Goal: Use online tool/utility

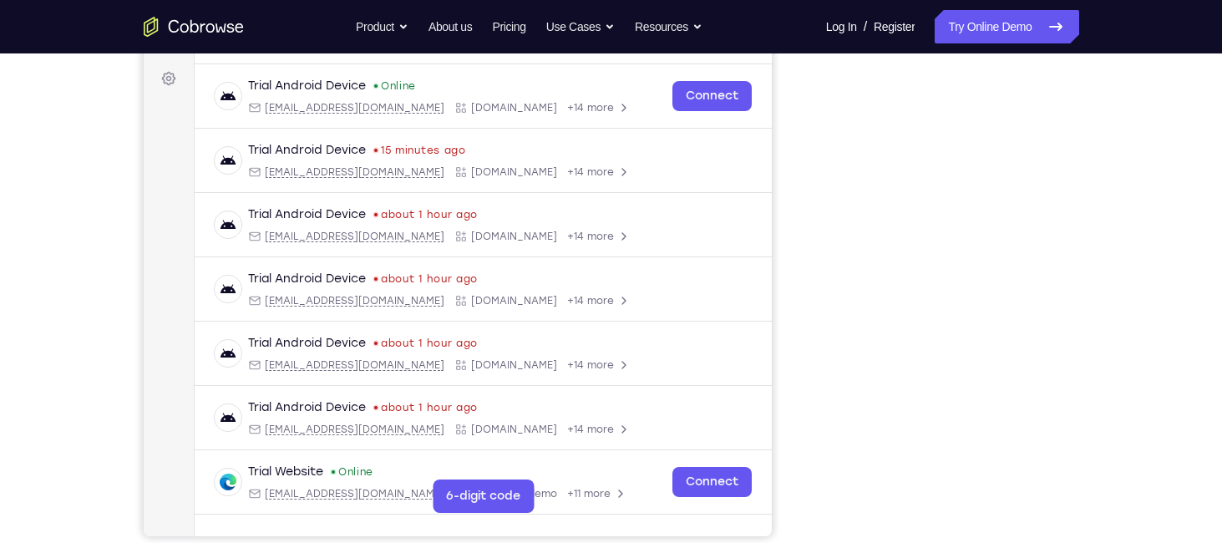
scroll to position [241, 0]
click at [1105, 347] on div "Your Support Agent Your Customer Web iOS Android Next Steps We’d be happy to gi…" at bounding box center [611, 363] width 1069 height 1102
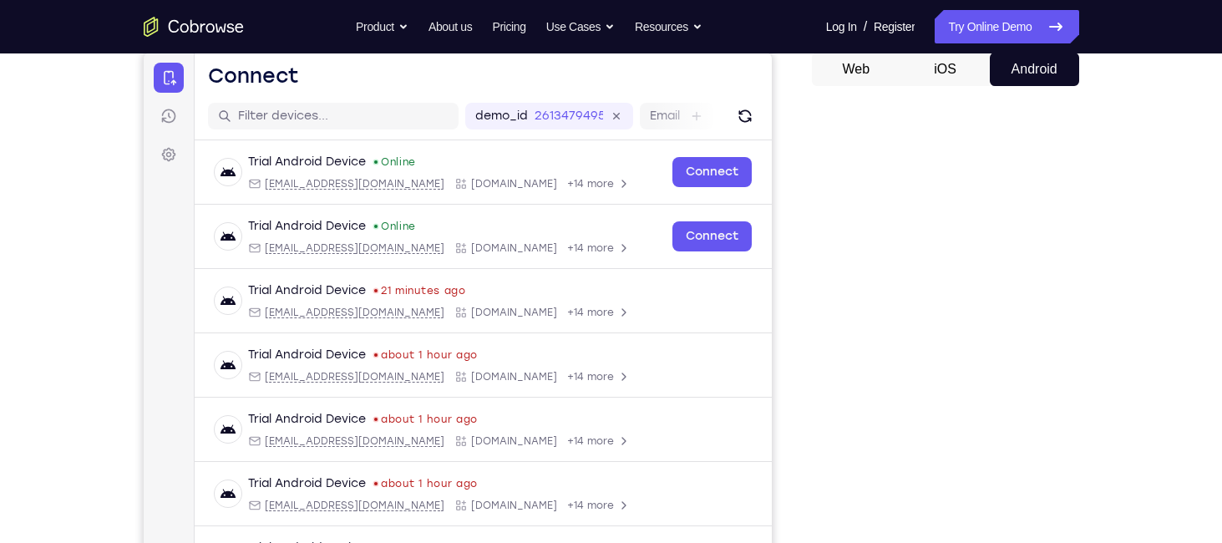
scroll to position [120, 0]
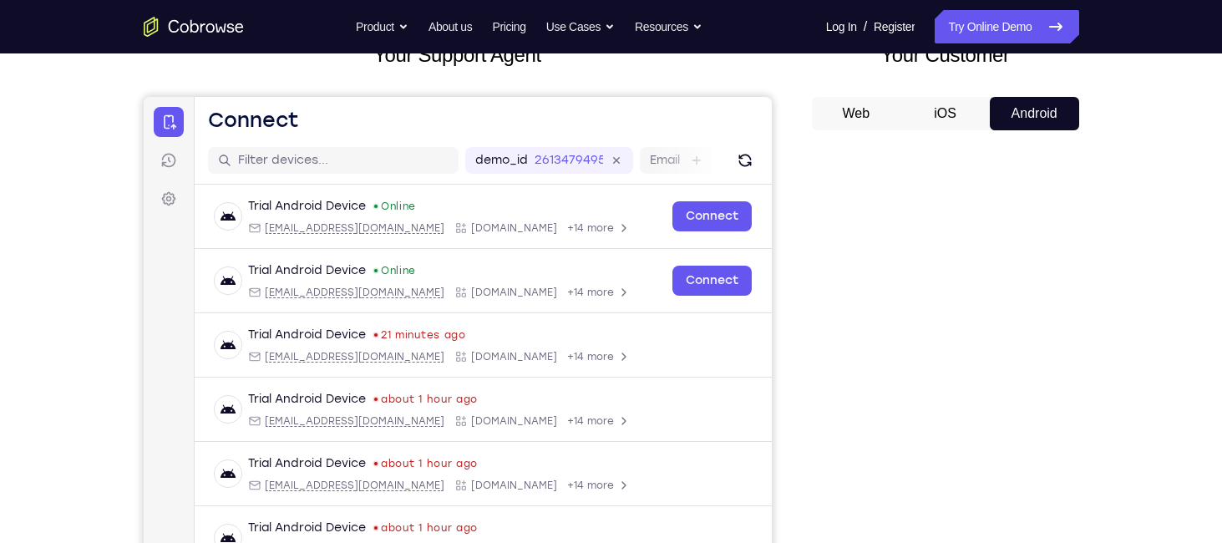
click at [860, 104] on button "Web" at bounding box center [856, 113] width 89 height 33
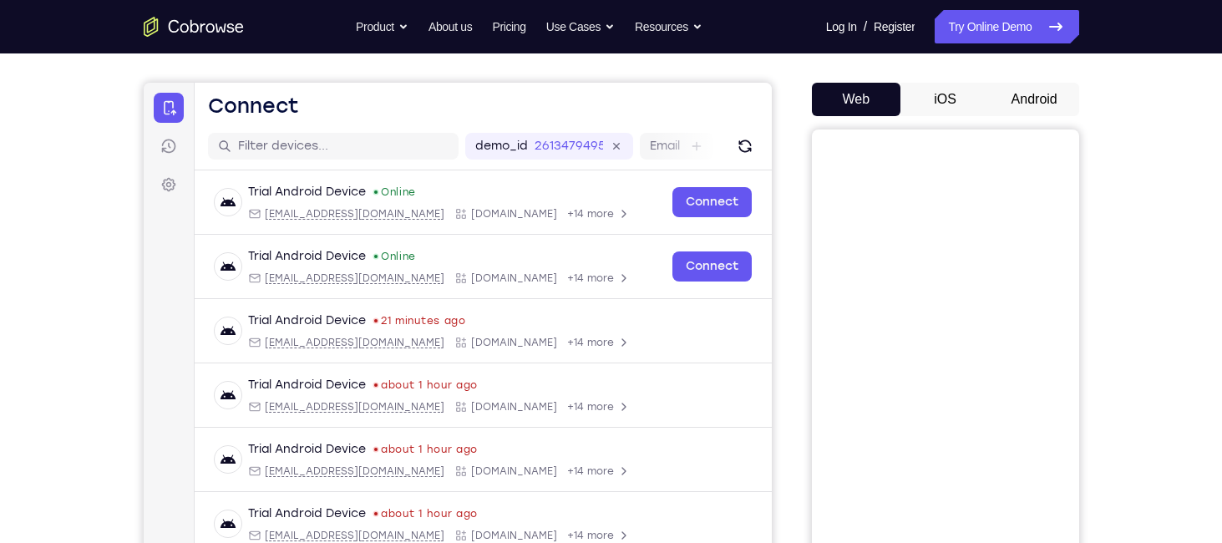
scroll to position [131, 0]
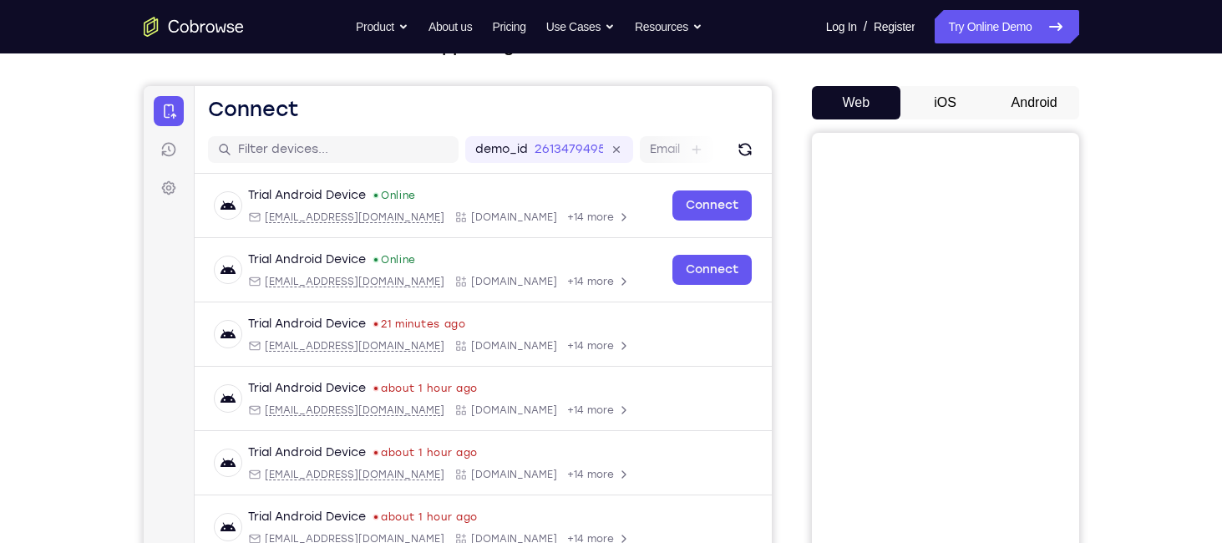
click at [944, 102] on button "iOS" at bounding box center [945, 102] width 89 height 33
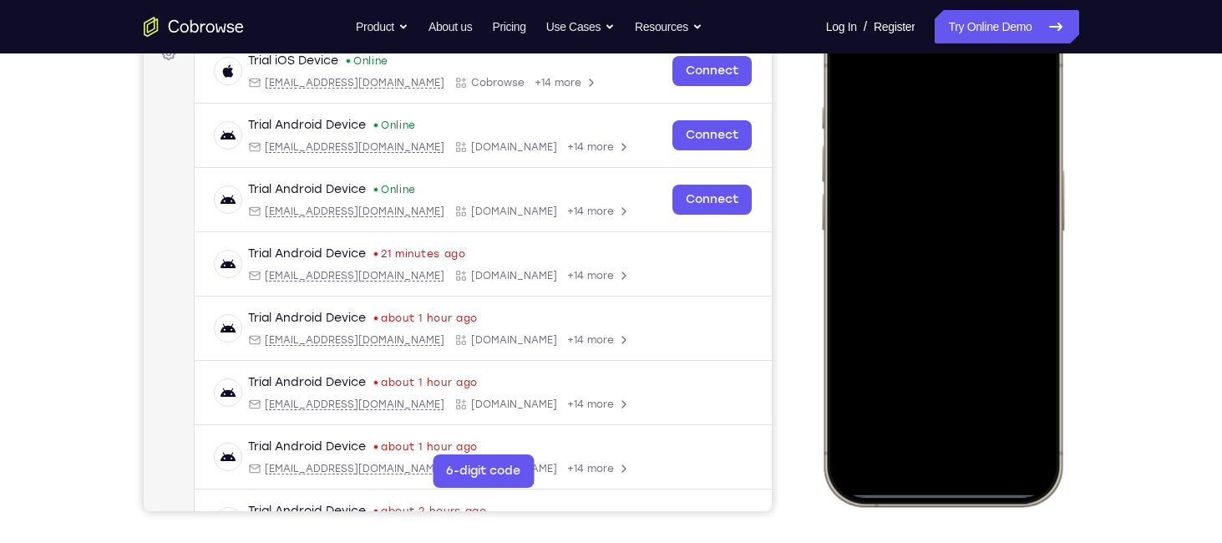
scroll to position [300, 0]
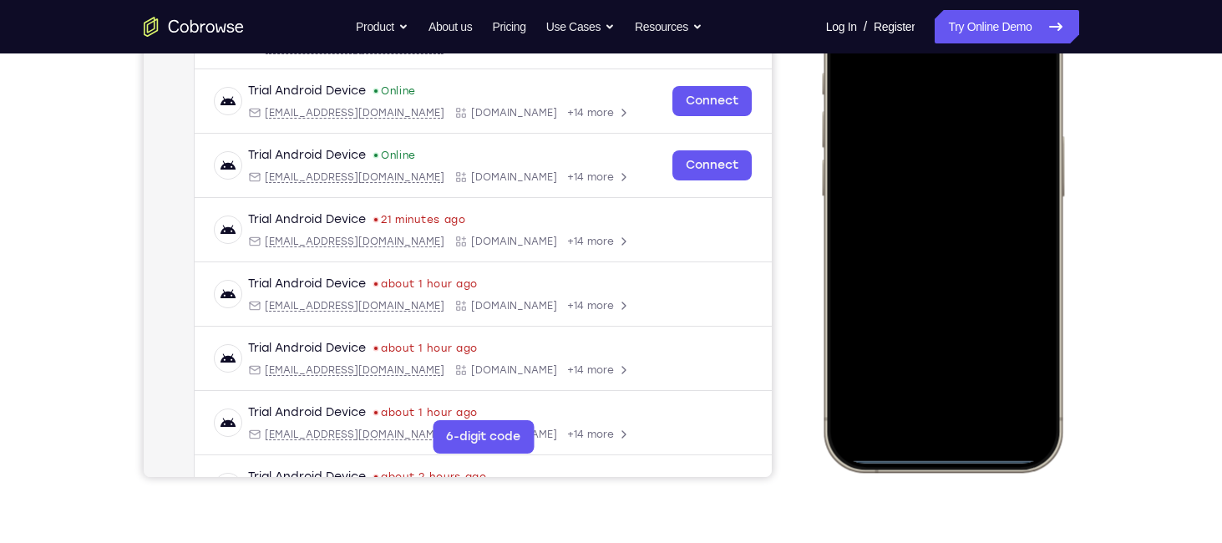
click at [931, 456] on div at bounding box center [942, 224] width 220 height 477
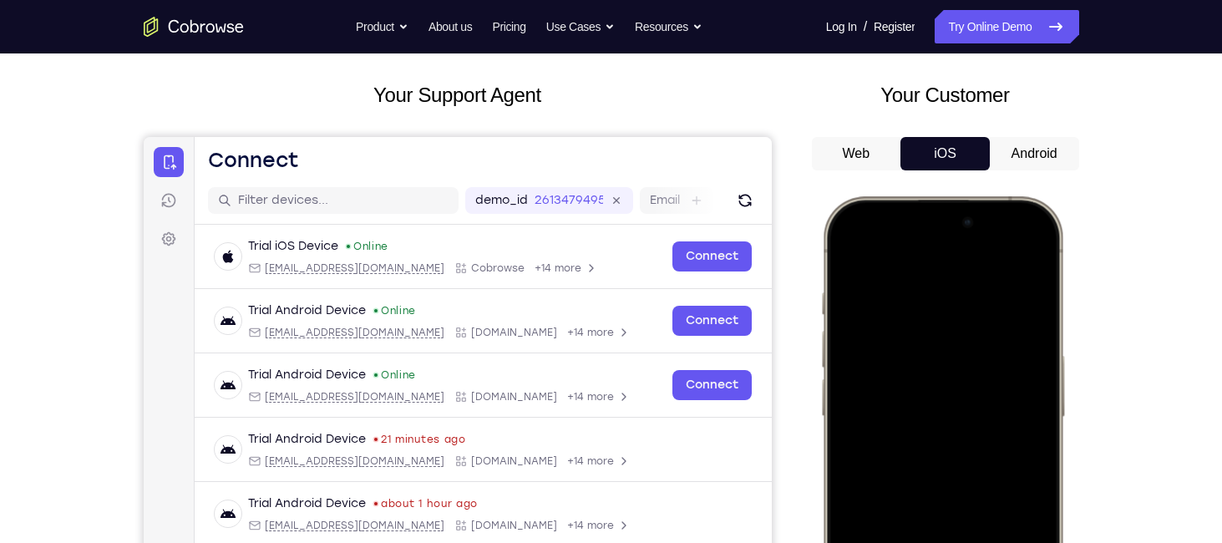
scroll to position [0, 0]
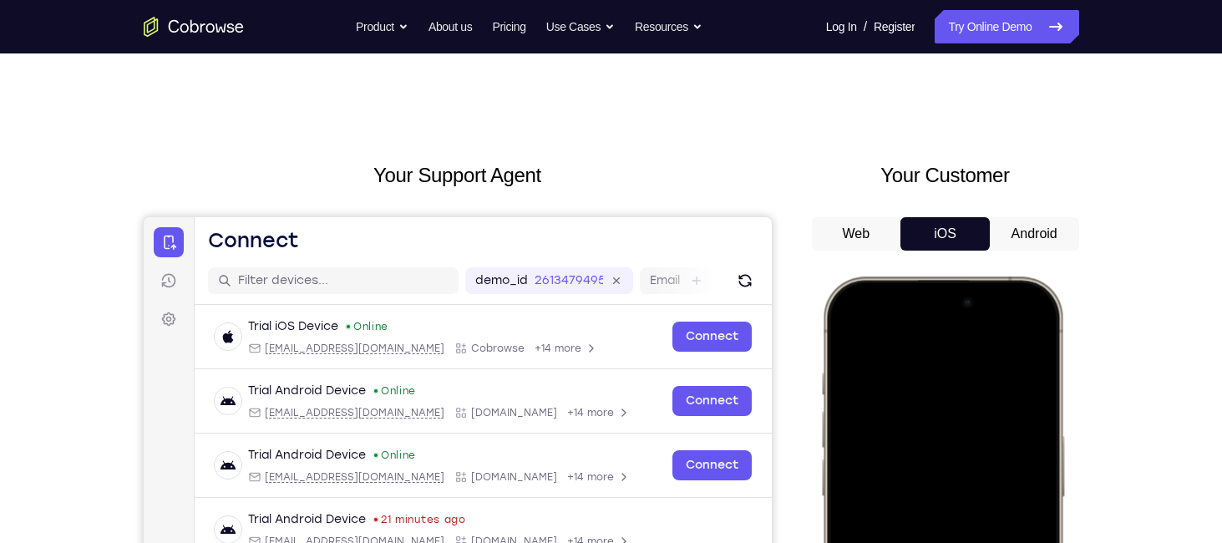
click at [859, 233] on button "Web" at bounding box center [856, 233] width 89 height 33
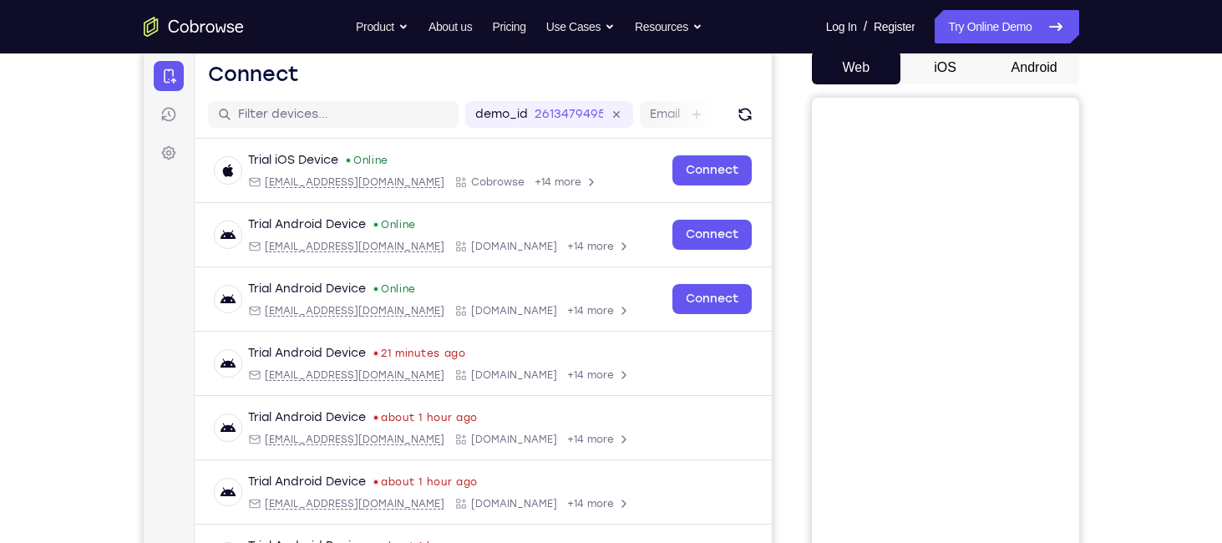
scroll to position [75, 0]
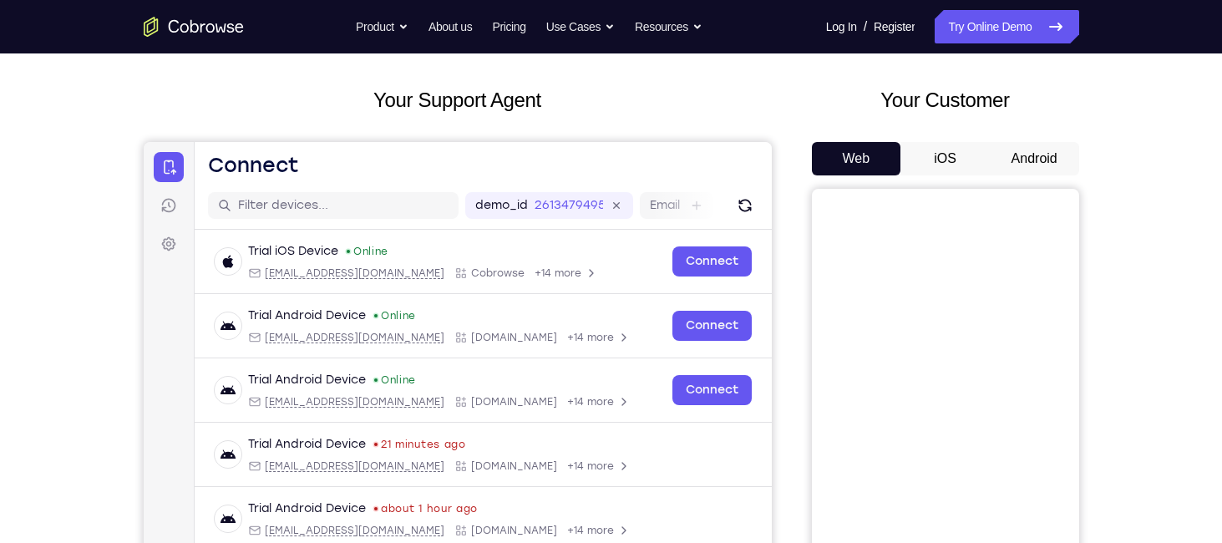
click at [872, 158] on button "Web" at bounding box center [856, 158] width 89 height 33
click at [960, 146] on button "iOS" at bounding box center [945, 158] width 89 height 33
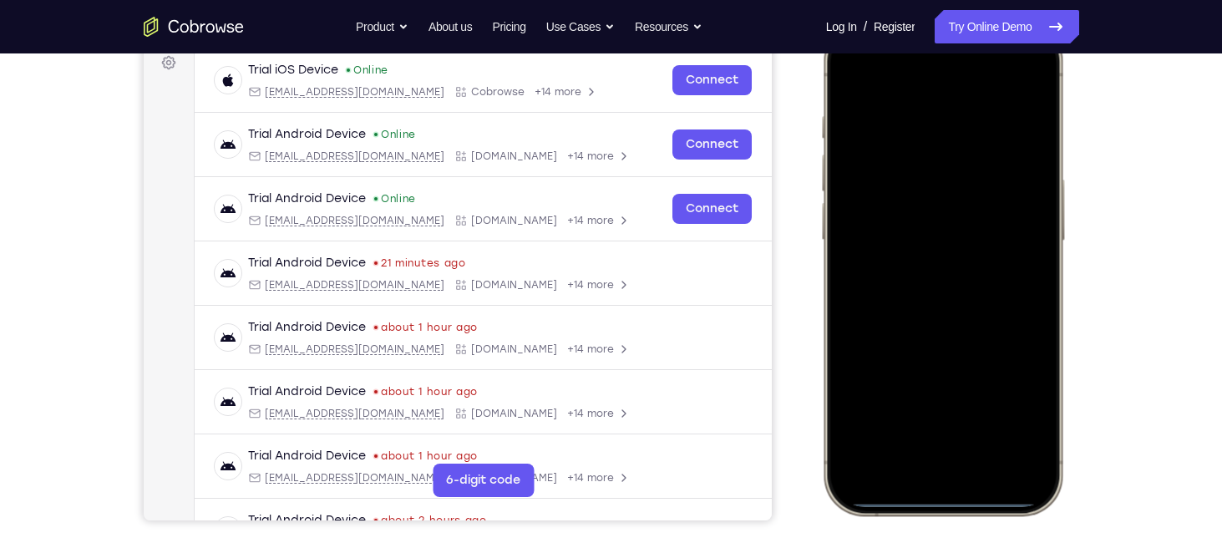
scroll to position [257, 0]
drag, startPoint x: 930, startPoint y: 494, endPoint x: 957, endPoint y: 299, distance: 196.5
click at [957, 299] on div at bounding box center [942, 266] width 220 height 477
drag, startPoint x: 955, startPoint y: 492, endPoint x: 963, endPoint y: 271, distance: 221.5
click at [958, 331] on div at bounding box center [942, 266] width 220 height 477
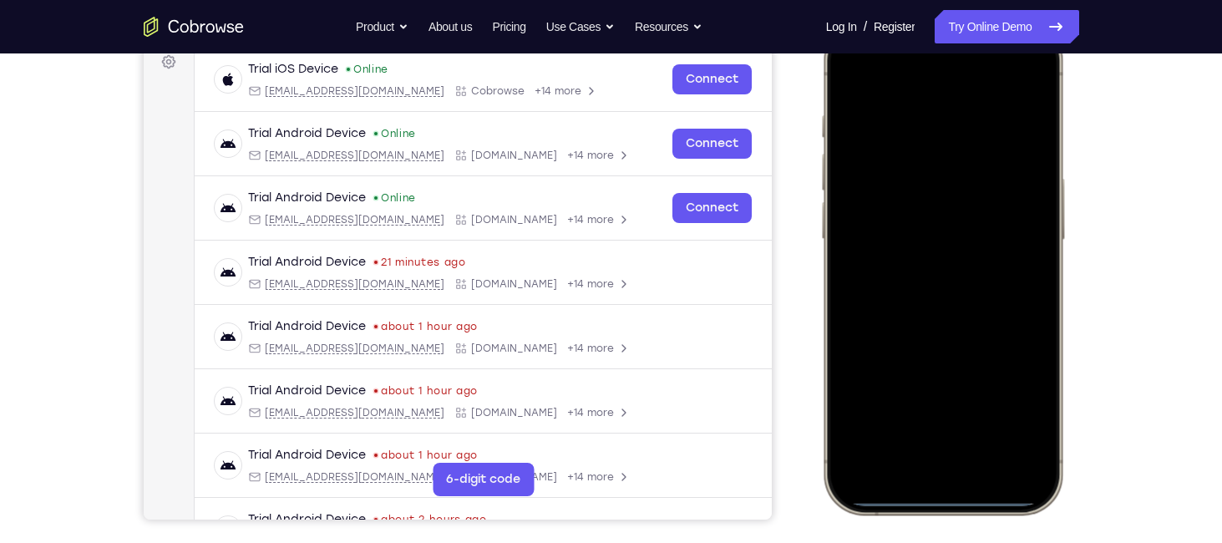
drag, startPoint x: 939, startPoint y: 495, endPoint x: 931, endPoint y: 421, distance: 74.7
click at [931, 421] on div at bounding box center [942, 266] width 220 height 477
click at [931, 401] on div at bounding box center [942, 266] width 220 height 477
click at [841, 70] on div at bounding box center [942, 266] width 220 height 477
click at [843, 79] on div at bounding box center [942, 266] width 220 height 477
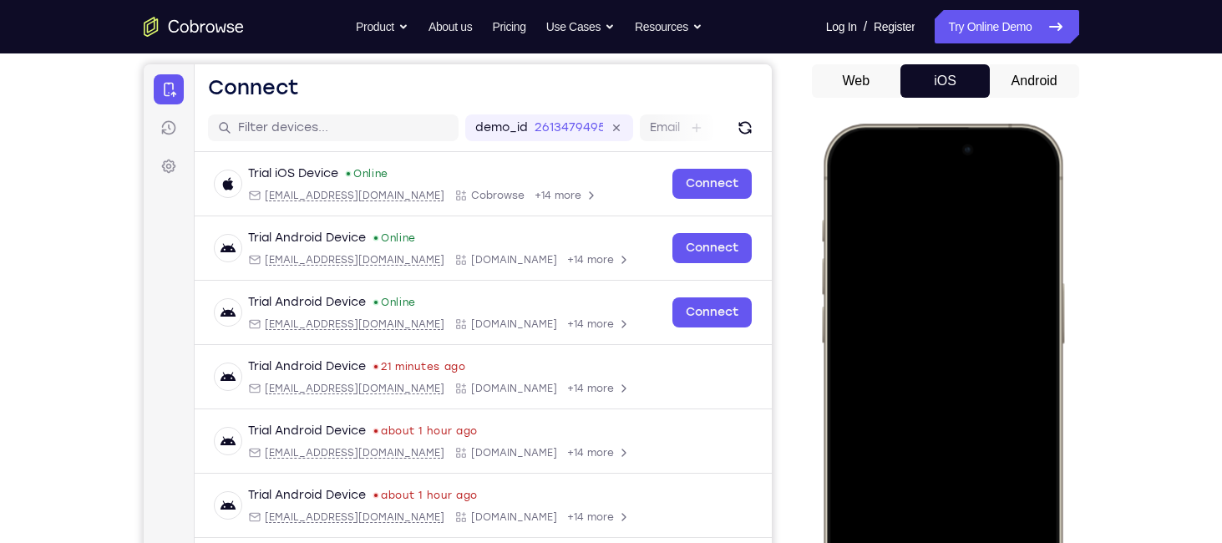
scroll to position [137, 0]
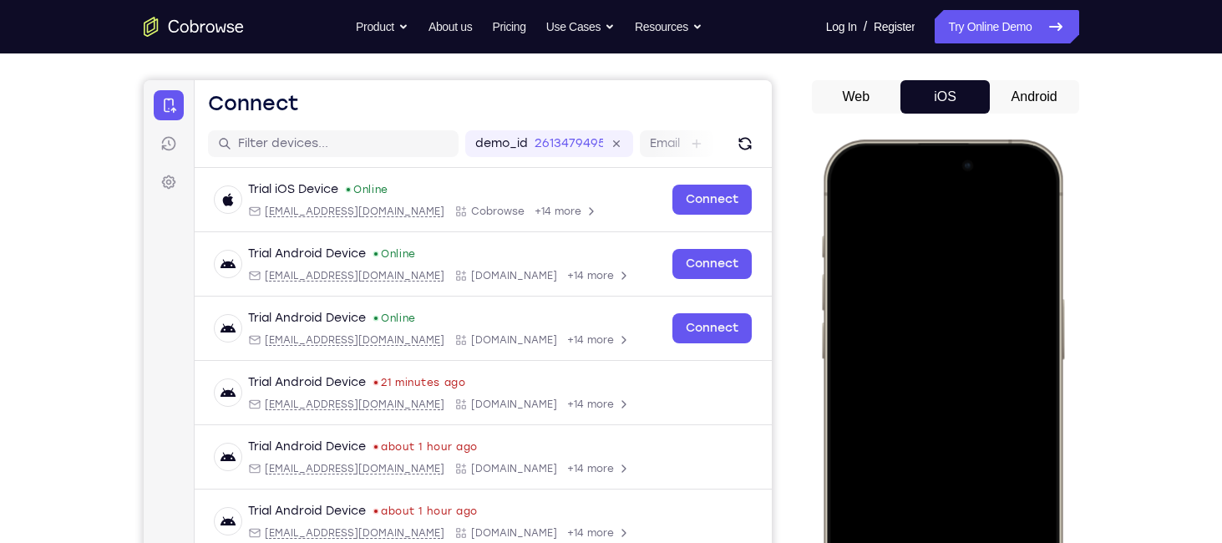
click at [1018, 89] on button "Android" at bounding box center [1034, 96] width 89 height 33
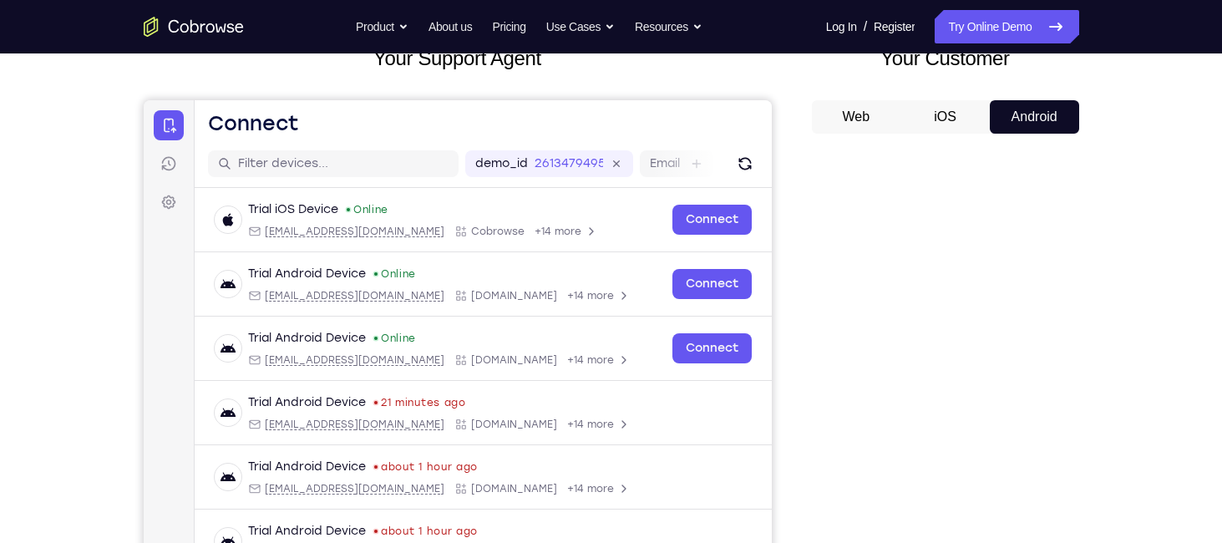
scroll to position [104, 0]
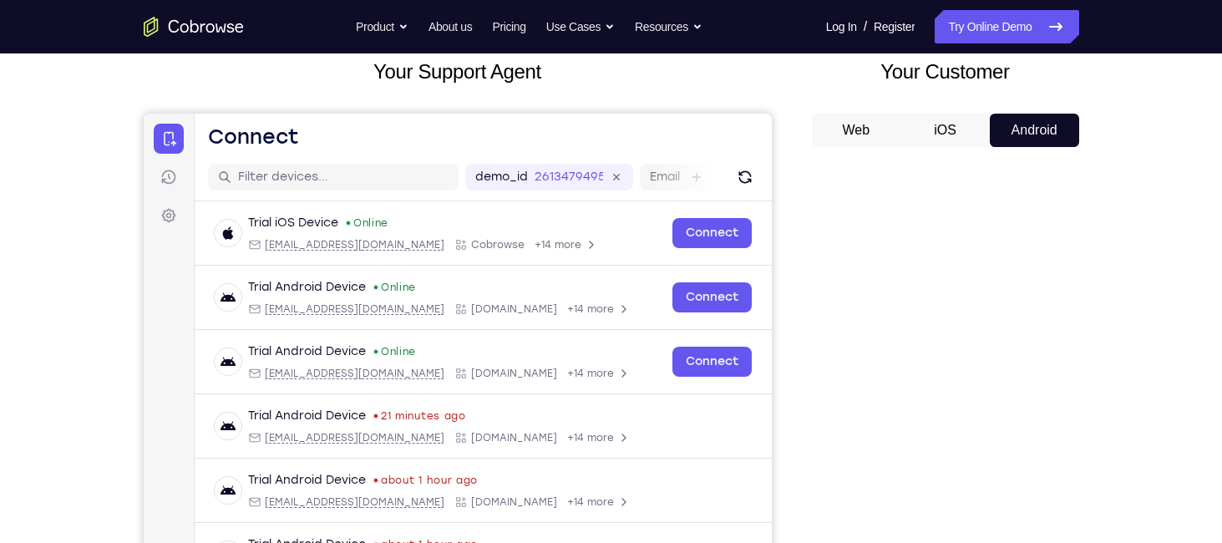
click at [1063, 140] on button "Android" at bounding box center [1034, 130] width 89 height 33
click at [1063, 133] on button "Android" at bounding box center [1034, 130] width 89 height 33
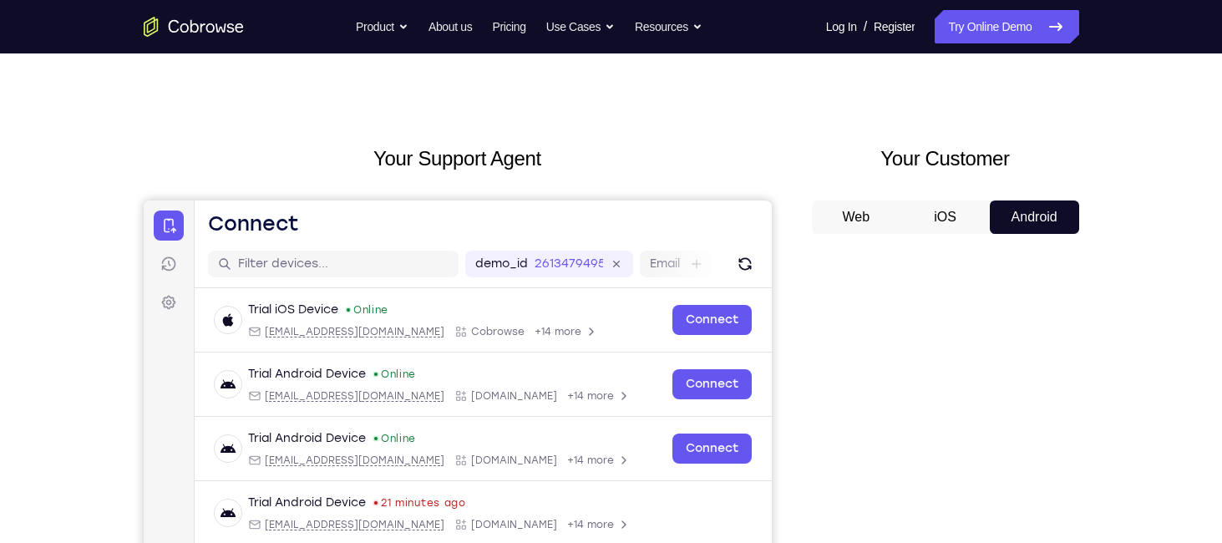
scroll to position [0, 0]
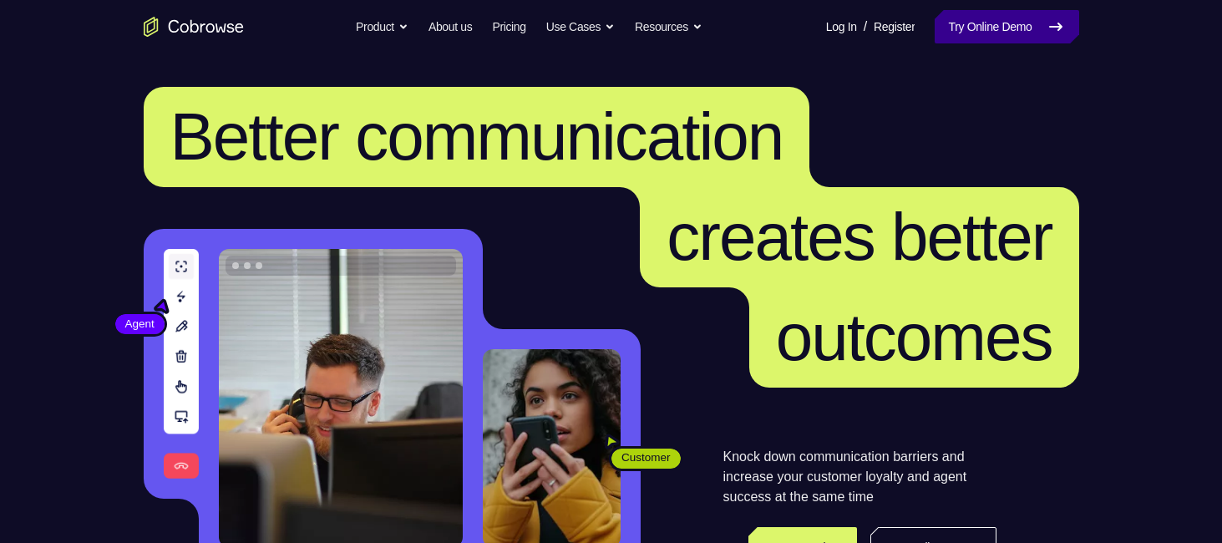
click at [982, 20] on link "Try Online Demo" at bounding box center [1007, 26] width 144 height 33
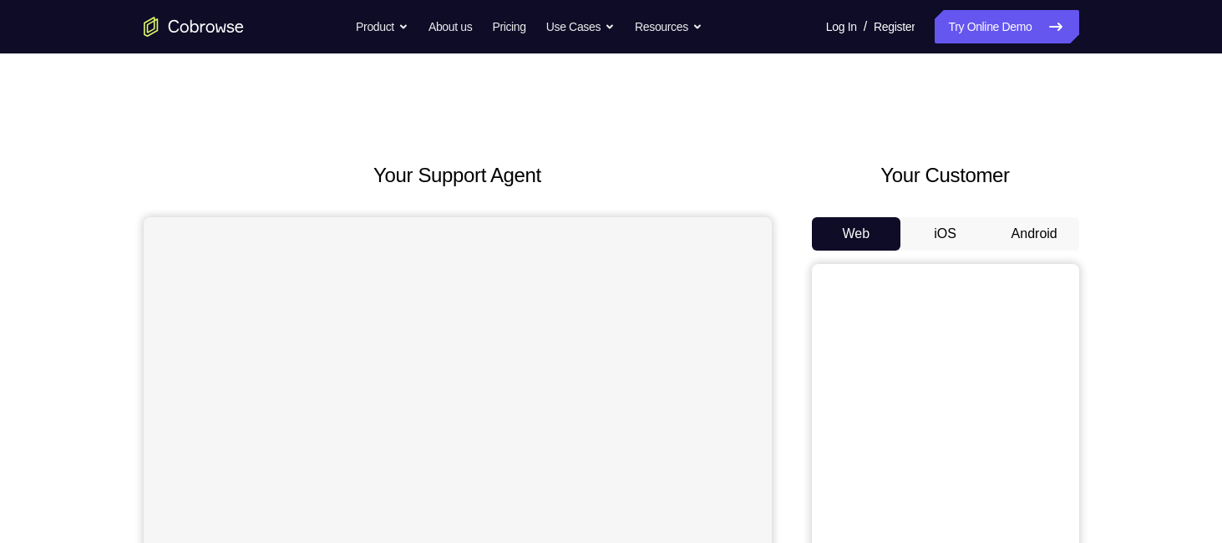
click at [1038, 239] on button "Android" at bounding box center [1034, 233] width 89 height 33
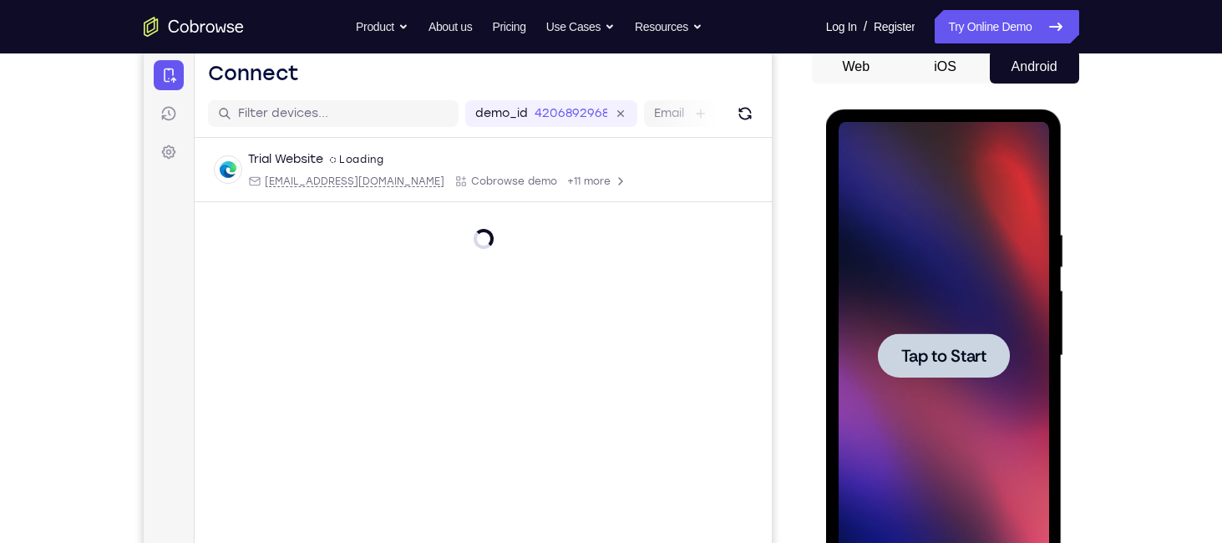
click at [942, 356] on span "Tap to Start" at bounding box center [943, 356] width 85 height 17
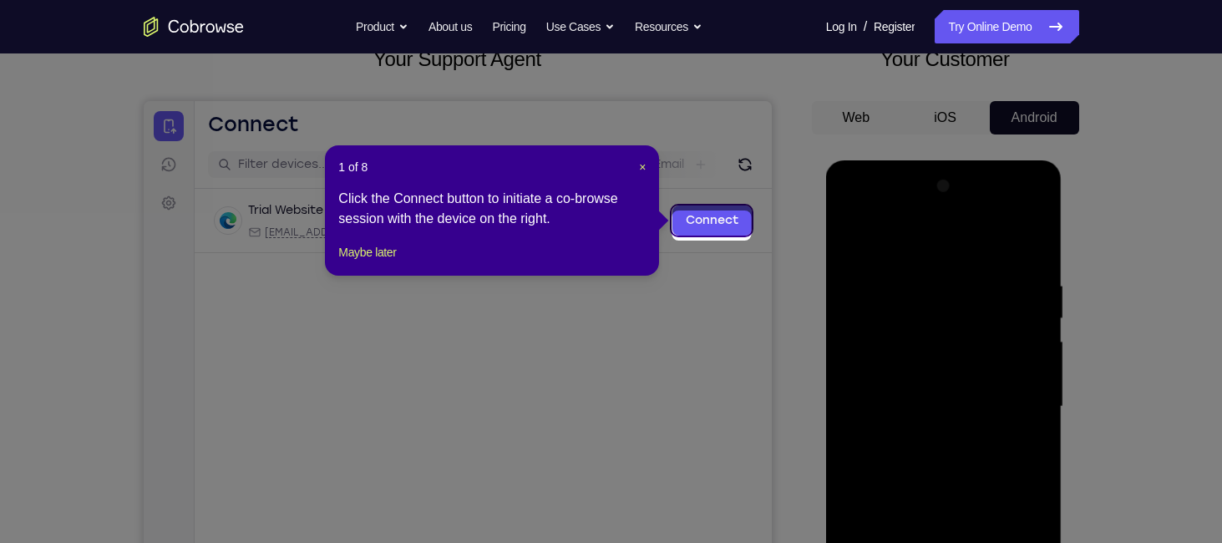
scroll to position [110, 0]
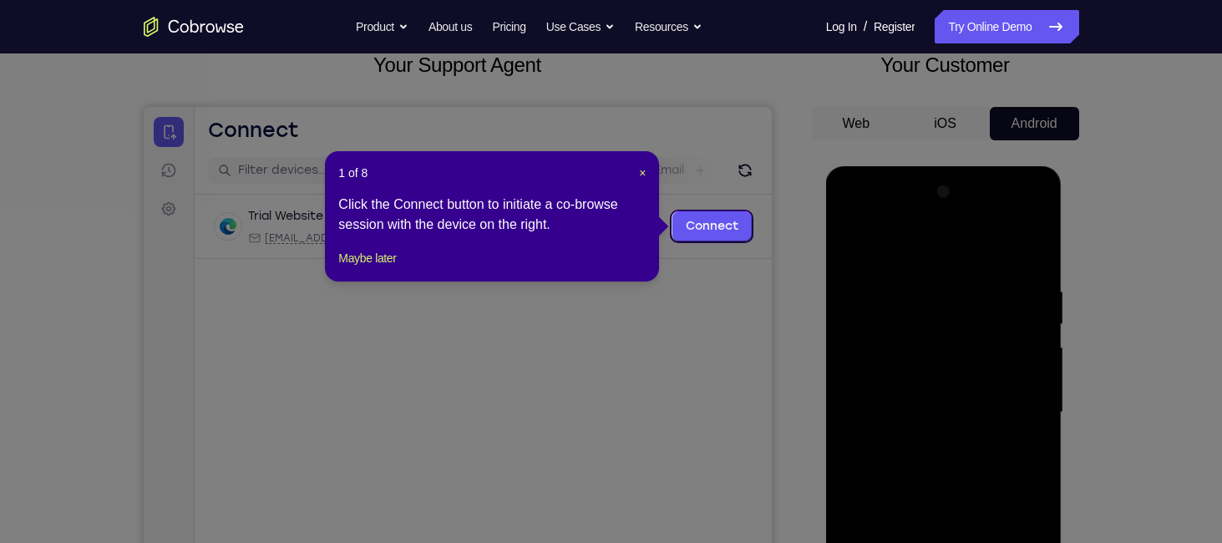
click at [637, 170] on header "1 of 8 ×" at bounding box center [491, 173] width 307 height 17
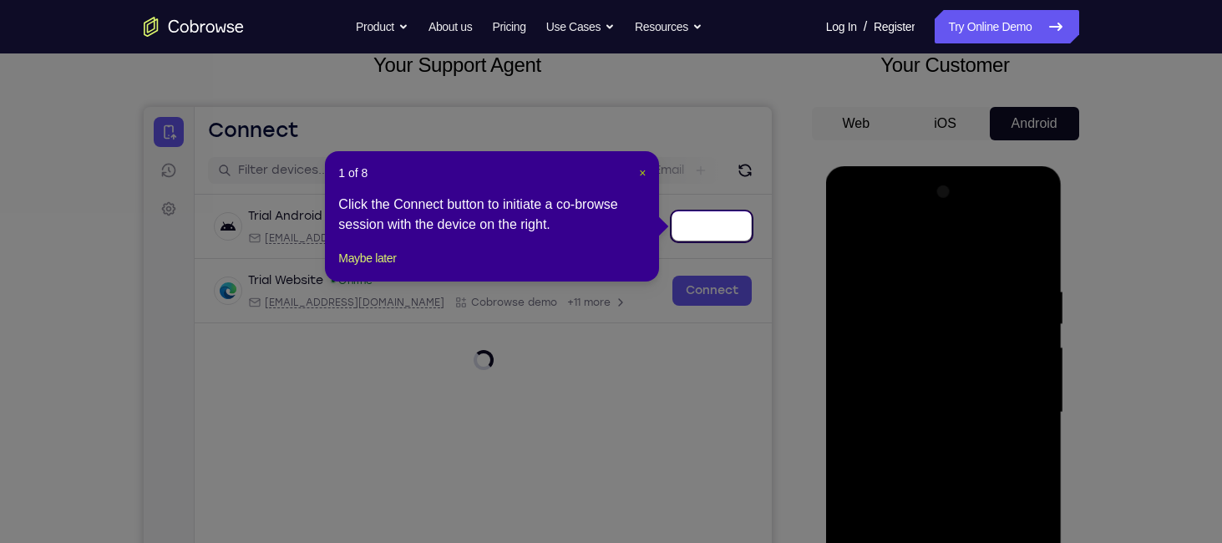
click at [643, 171] on span "×" at bounding box center [642, 172] width 7 height 13
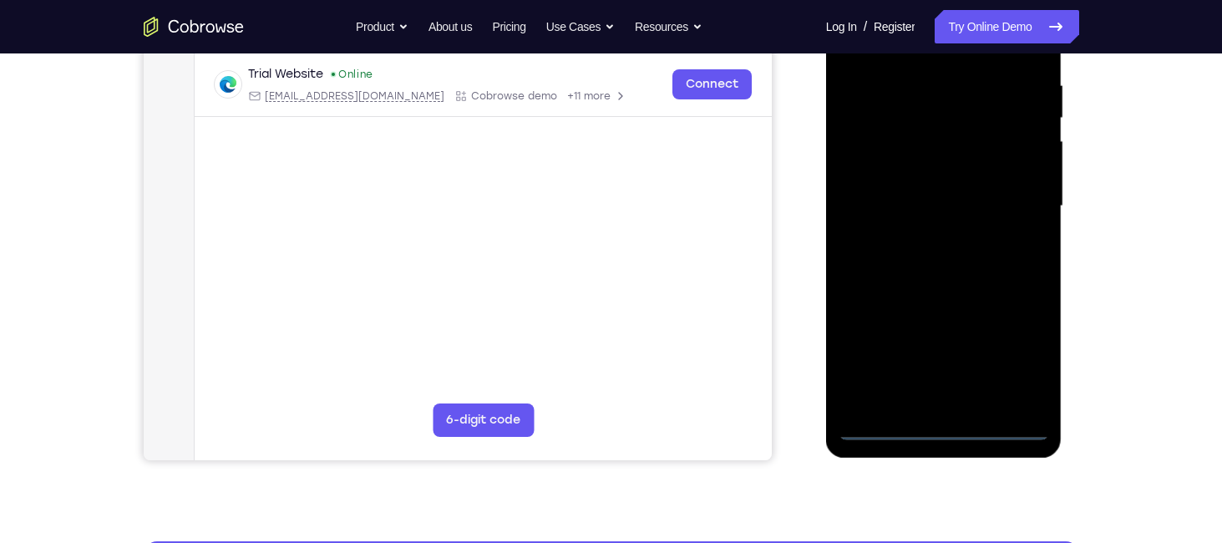
scroll to position [317, 0]
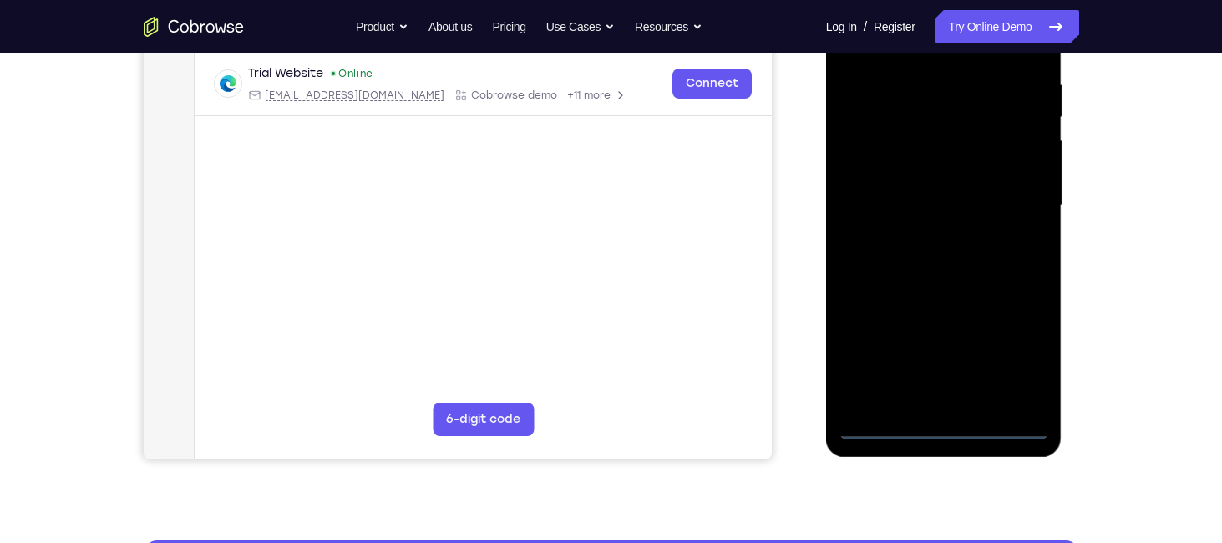
click at [951, 415] on div at bounding box center [944, 206] width 211 height 468
click at [938, 419] on div at bounding box center [944, 206] width 211 height 468
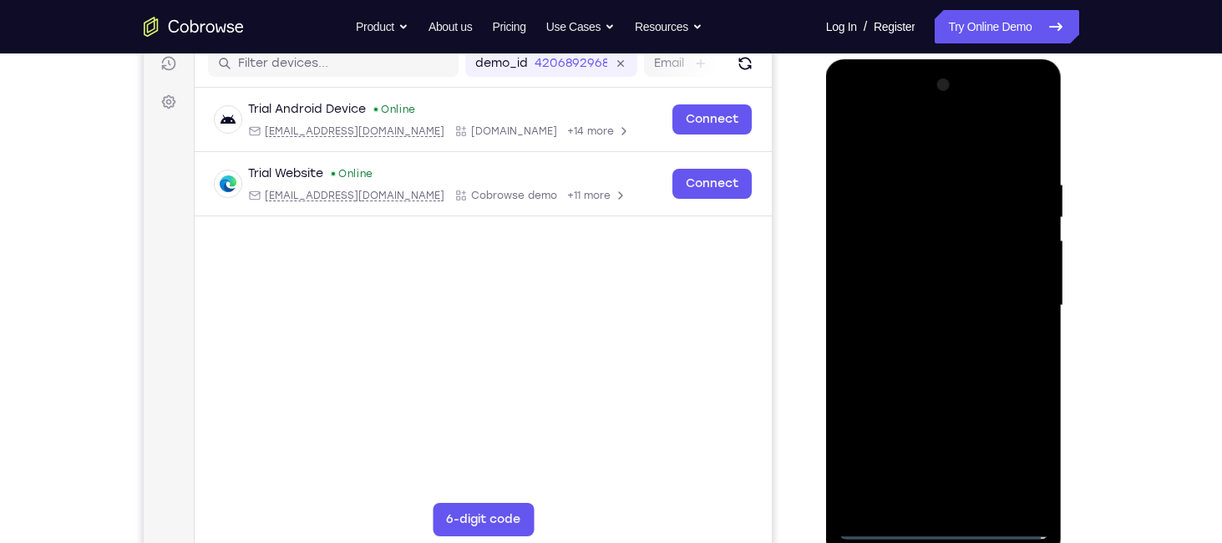
scroll to position [217, 0]
click at [947, 525] on div at bounding box center [944, 306] width 211 height 468
click at [1010, 454] on div at bounding box center [944, 306] width 211 height 468
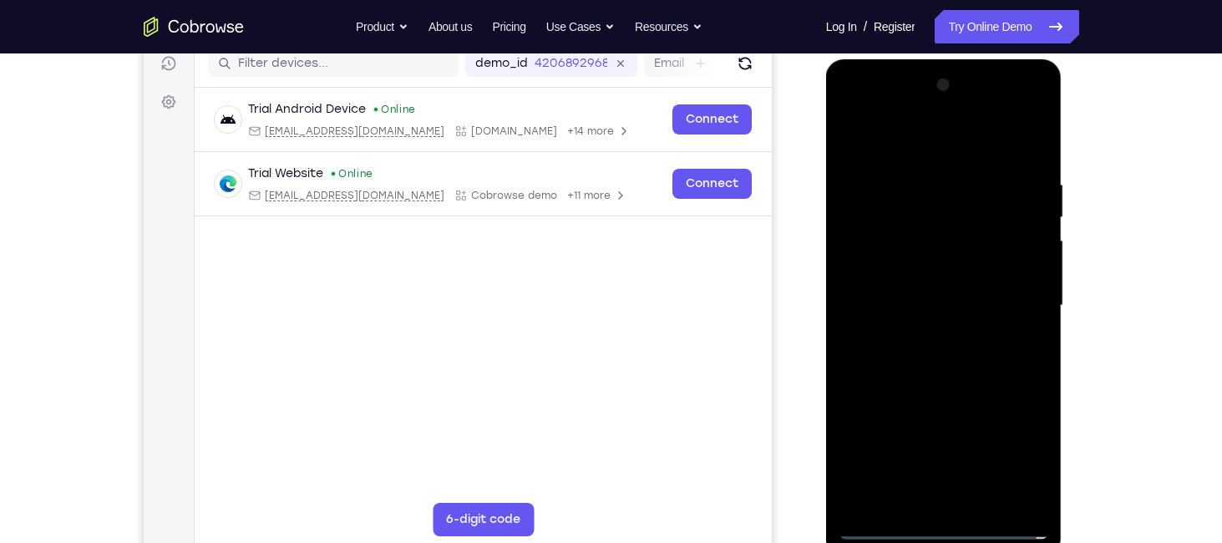
click at [854, 107] on div at bounding box center [944, 306] width 211 height 468
click at [1011, 288] on div at bounding box center [944, 306] width 211 height 468
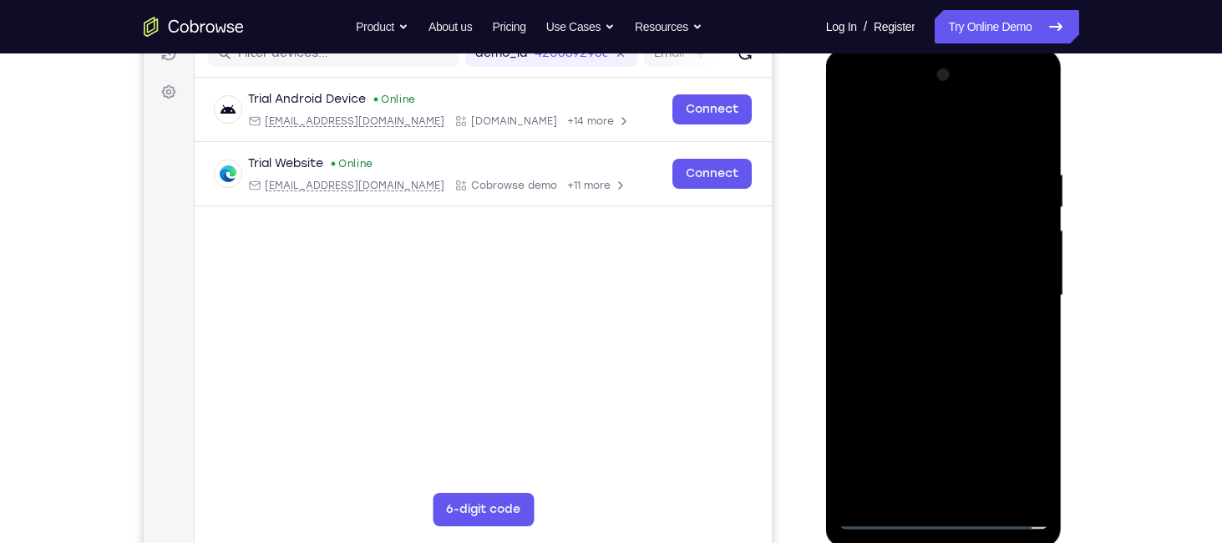
click at [967, 491] on div at bounding box center [944, 296] width 211 height 468
click at [896, 280] on div at bounding box center [944, 296] width 211 height 468
click at [904, 257] on div at bounding box center [944, 296] width 211 height 468
click at [926, 287] on div at bounding box center [944, 296] width 211 height 468
click at [943, 351] on div at bounding box center [944, 296] width 211 height 468
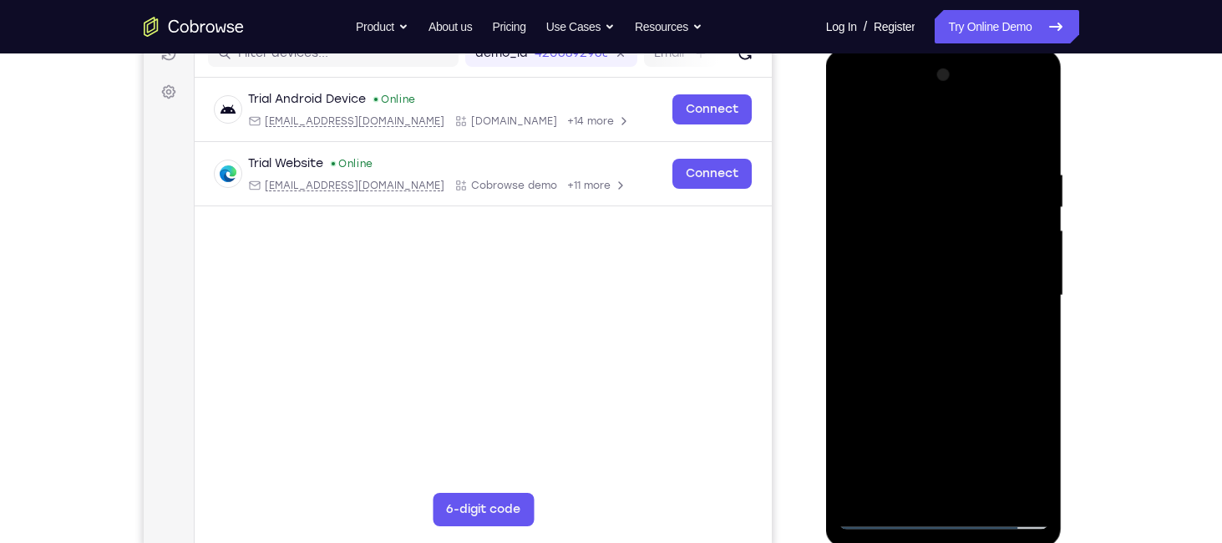
click at [943, 351] on div at bounding box center [944, 296] width 211 height 468
click at [943, 348] on div at bounding box center [944, 296] width 211 height 468
click at [1028, 317] on div at bounding box center [944, 296] width 211 height 468
click at [921, 289] on div at bounding box center [944, 296] width 211 height 468
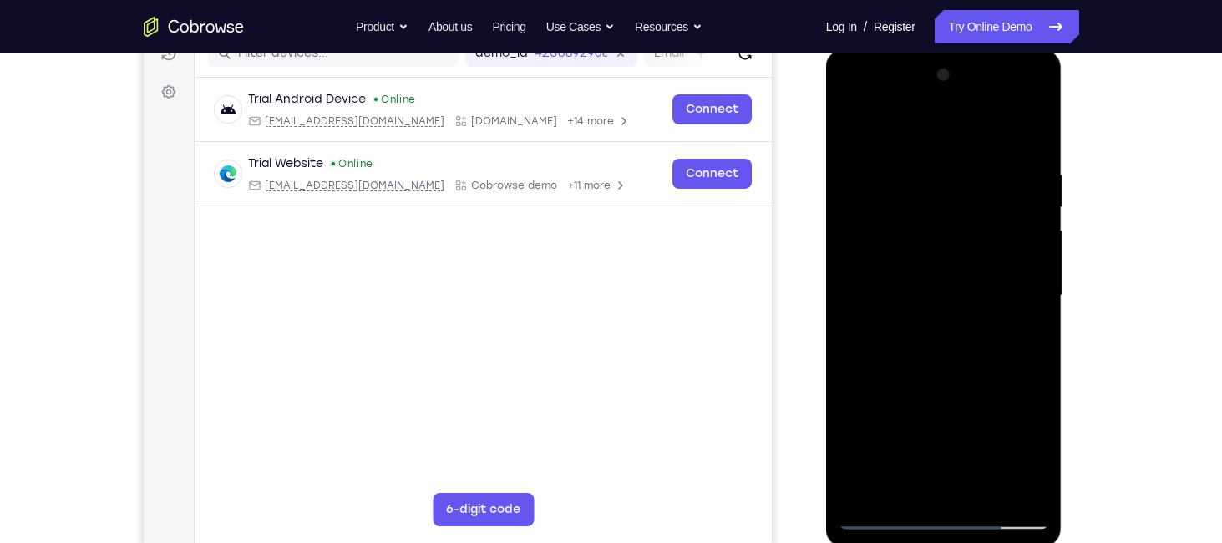
click at [1037, 143] on div at bounding box center [944, 296] width 211 height 468
click at [983, 485] on div at bounding box center [944, 296] width 211 height 468
click at [948, 380] on div at bounding box center [944, 296] width 211 height 468
click at [854, 121] on div at bounding box center [944, 296] width 211 height 468
drag, startPoint x: 1033, startPoint y: 166, endPoint x: 939, endPoint y: 148, distance: 96.2
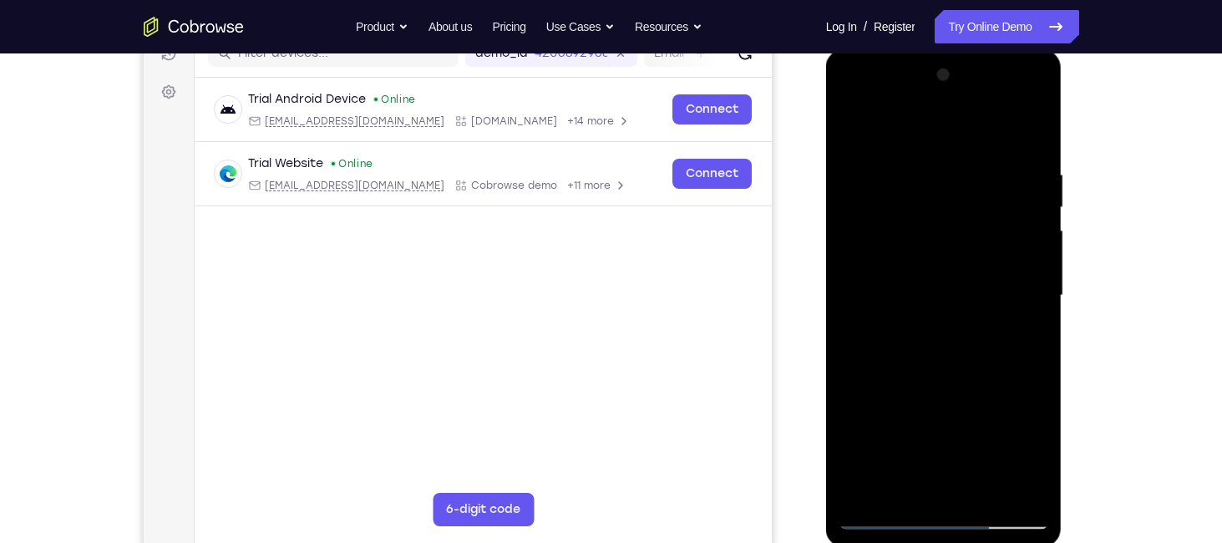
click at [939, 148] on div at bounding box center [944, 296] width 211 height 468
drag, startPoint x: 1037, startPoint y: 159, endPoint x: 931, endPoint y: 175, distance: 107.4
click at [931, 175] on div at bounding box center [944, 296] width 211 height 468
click at [990, 489] on div at bounding box center [944, 296] width 211 height 468
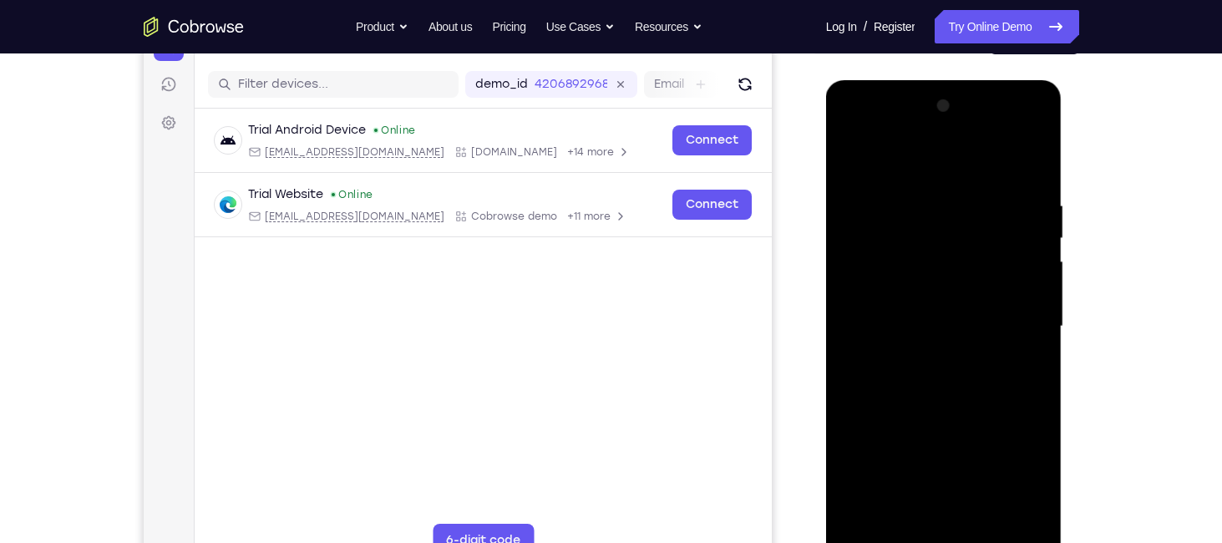
scroll to position [195, 0]
click at [859, 150] on div at bounding box center [944, 328] width 211 height 468
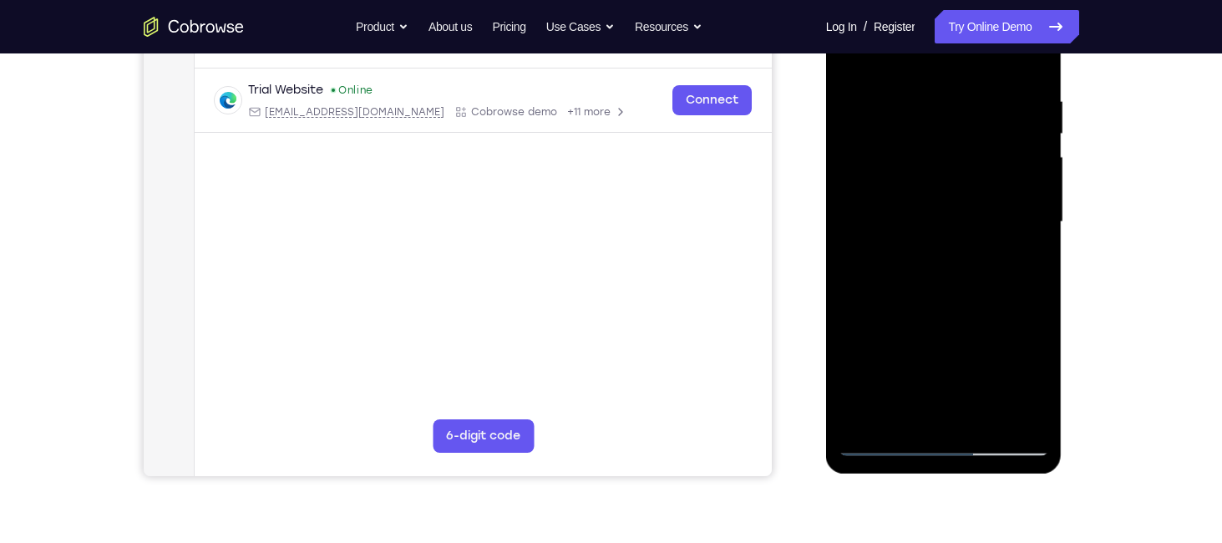
scroll to position [302, 0]
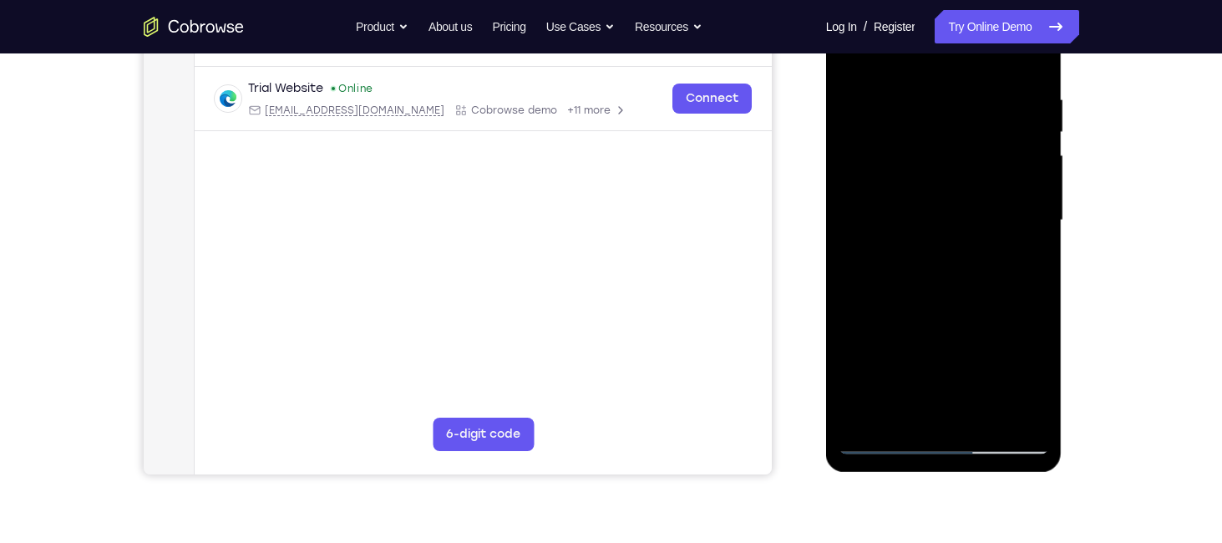
click at [909, 413] on div at bounding box center [944, 221] width 211 height 468
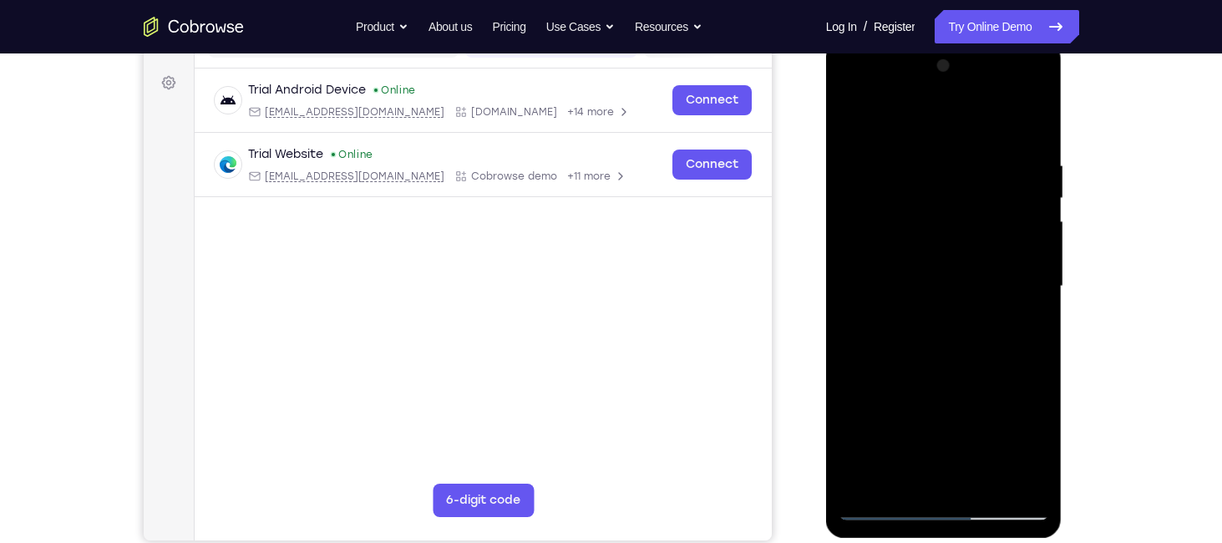
scroll to position [237, 0]
click at [872, 141] on div at bounding box center [944, 286] width 211 height 468
click at [850, 109] on div at bounding box center [944, 286] width 211 height 468
click at [865, 479] on div at bounding box center [944, 286] width 211 height 468
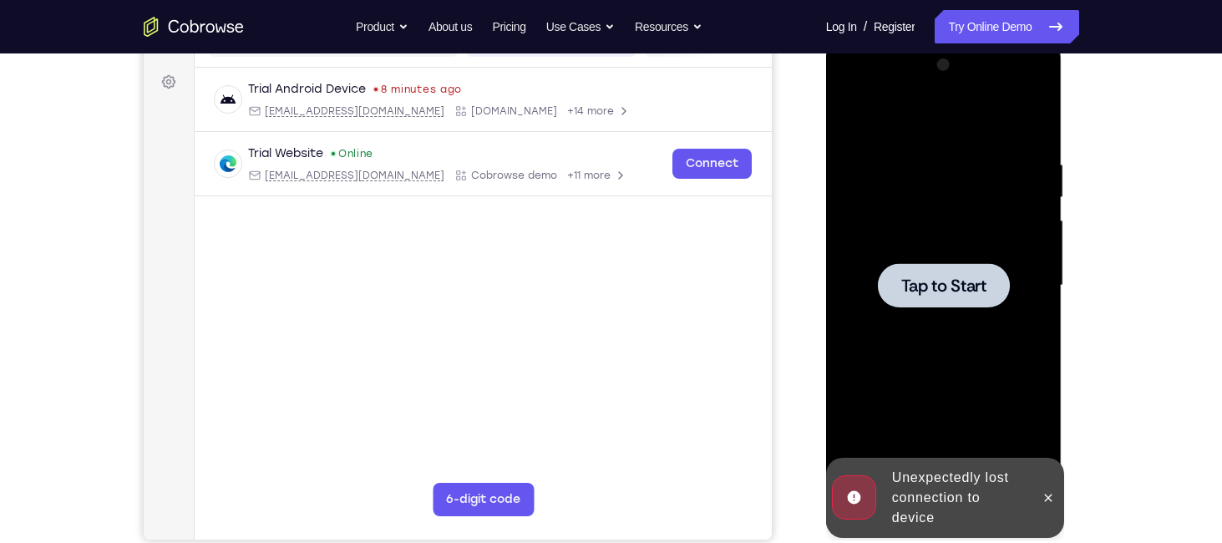
click at [946, 284] on span "Tap to Start" at bounding box center [943, 285] width 85 height 17
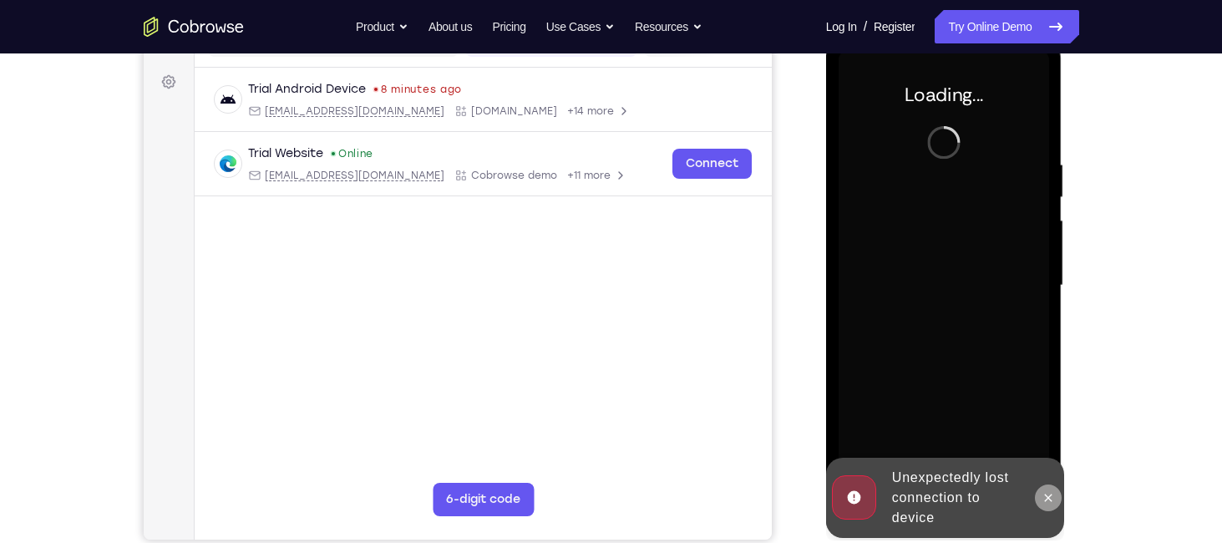
click at [1053, 492] on icon at bounding box center [1048, 497] width 13 height 13
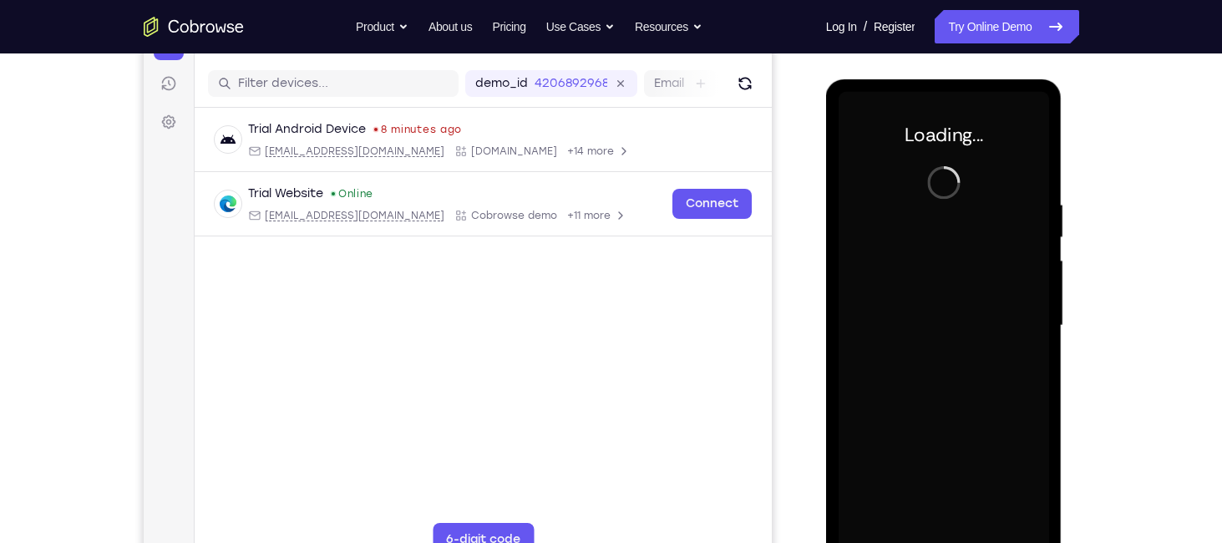
scroll to position [214, 0]
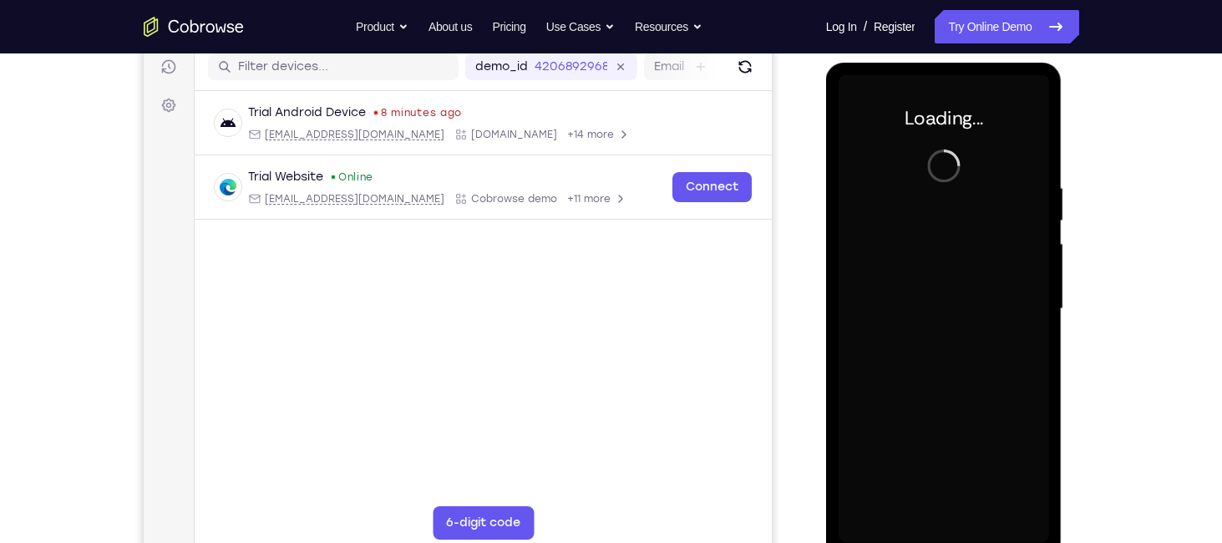
click at [1111, 247] on div "Your Support Agent Your Customer Web iOS Android Next Steps We’d be happy to gi…" at bounding box center [611, 391] width 1069 height 1102
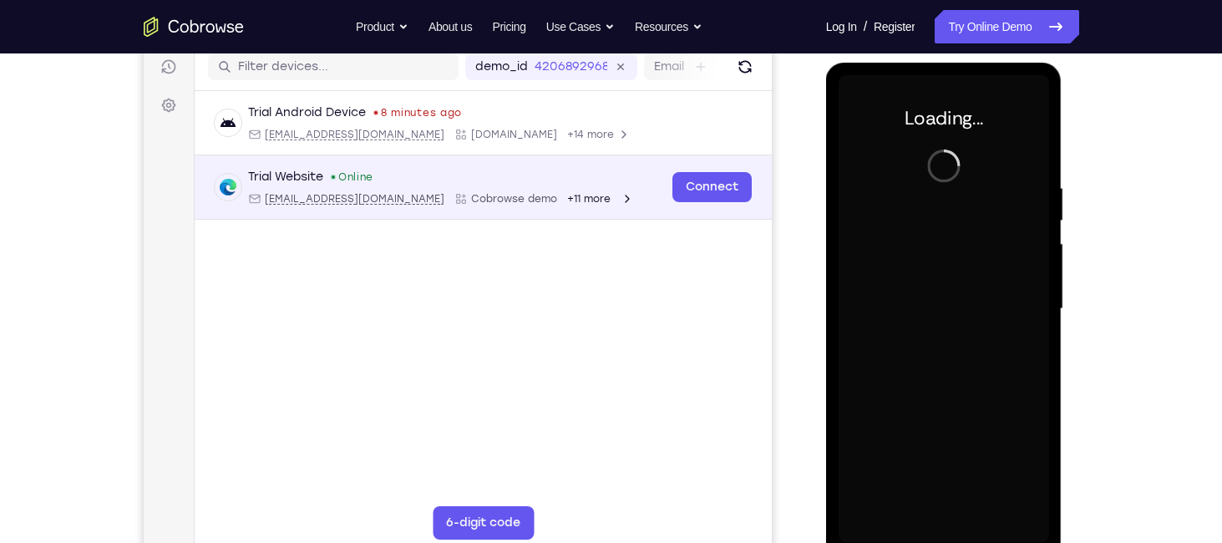
scroll to position [154, 0]
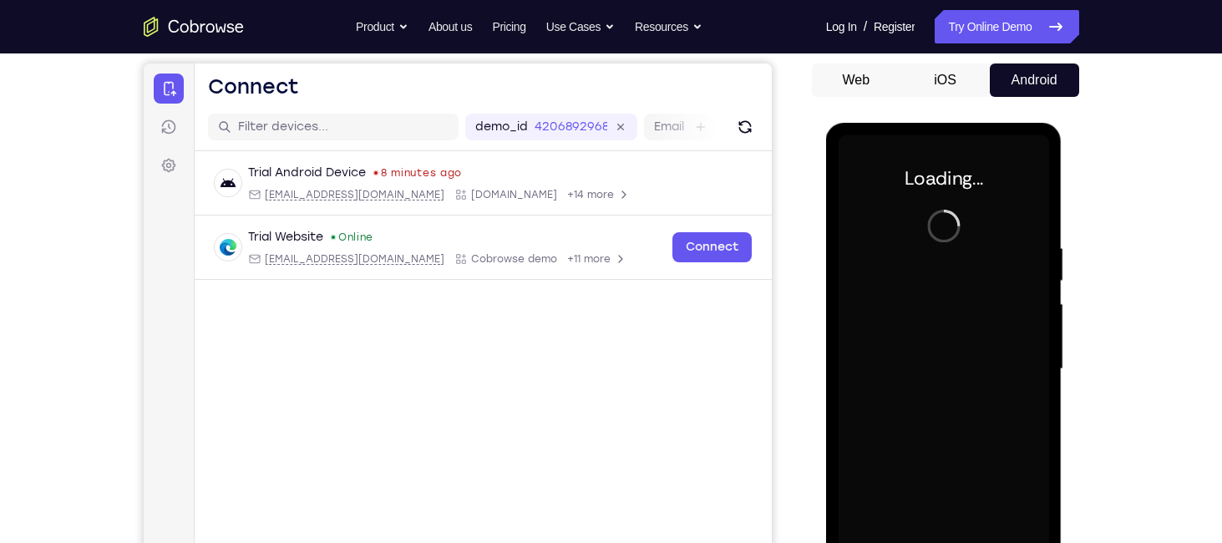
click at [951, 88] on button "iOS" at bounding box center [945, 79] width 89 height 33
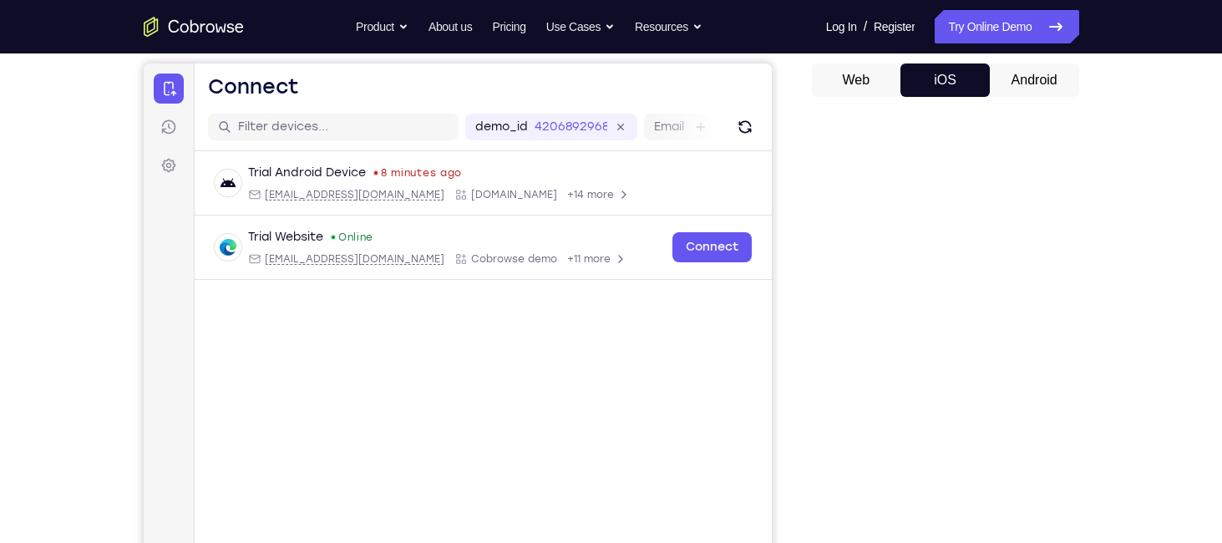
click at [1028, 68] on button "Android" at bounding box center [1034, 79] width 89 height 33
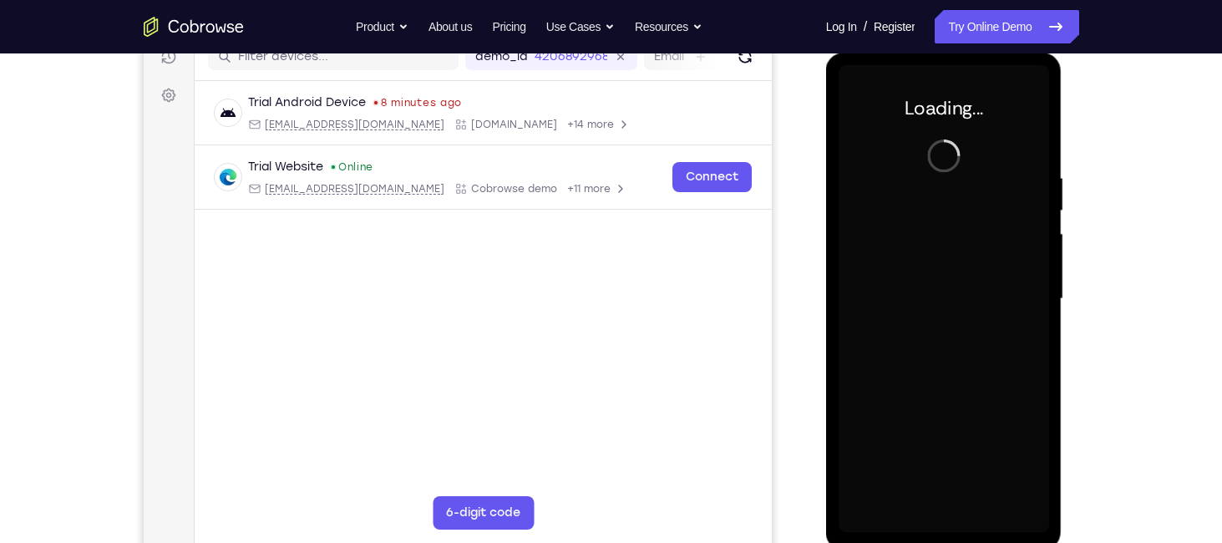
scroll to position [222, 0]
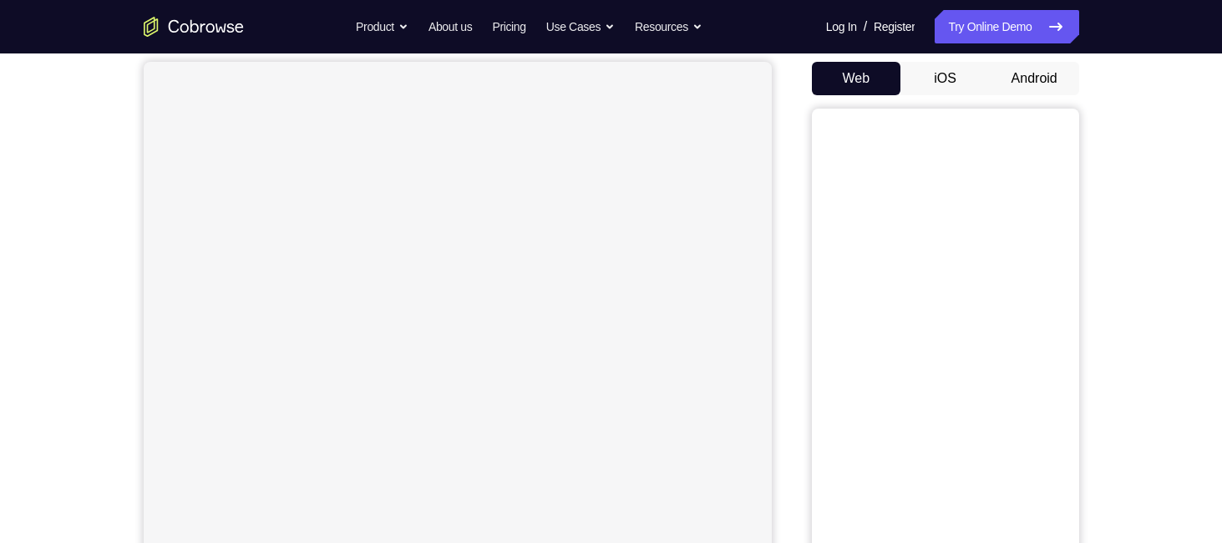
scroll to position [160, 0]
click at [1047, 63] on button "Android" at bounding box center [1034, 73] width 89 height 33
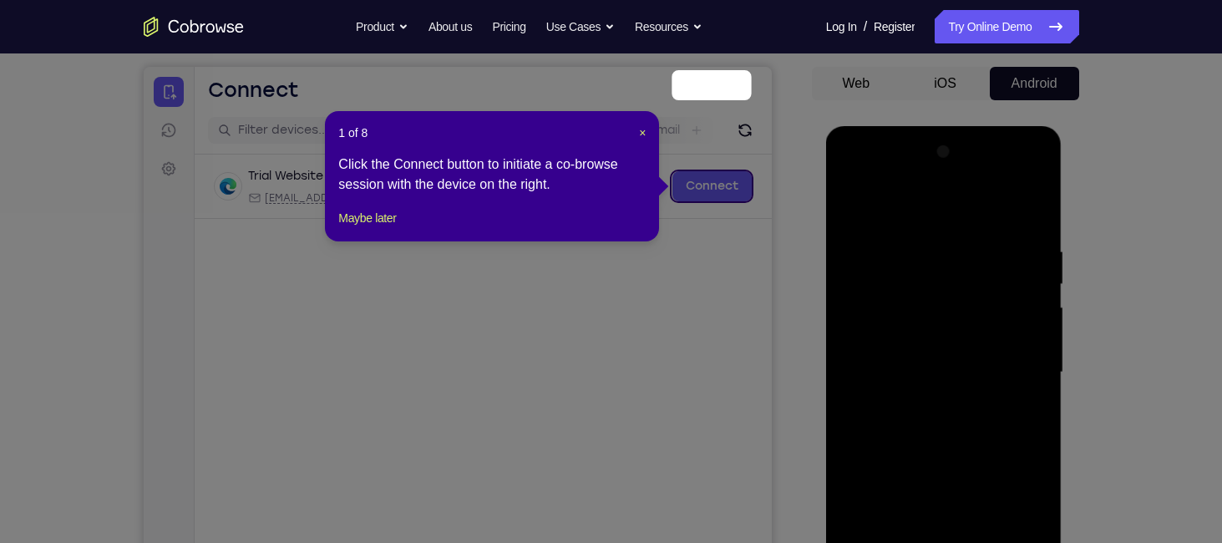
scroll to position [142, 0]
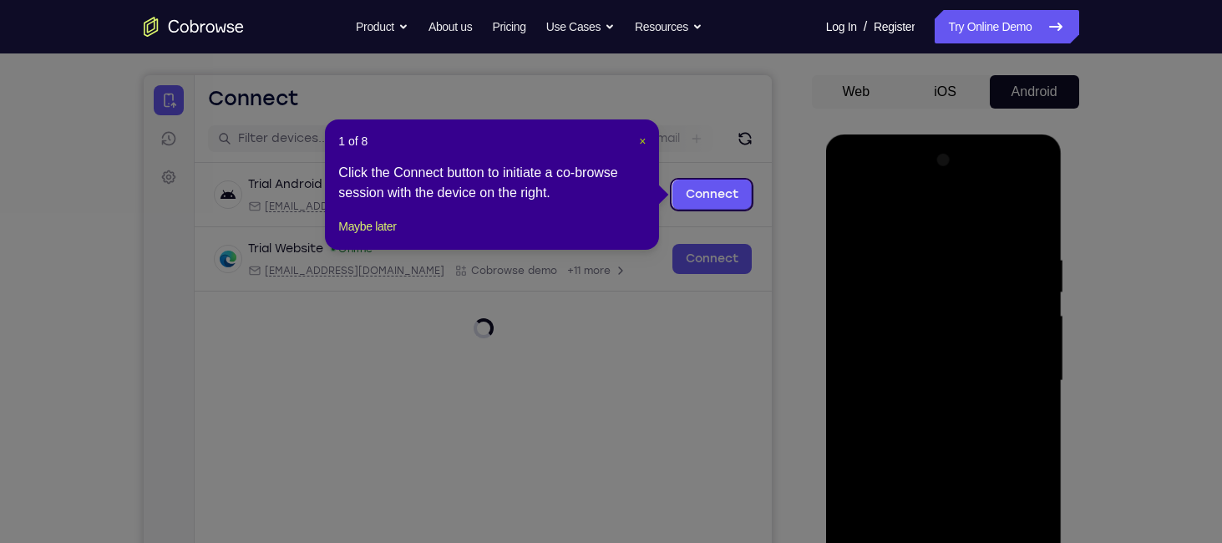
click at [643, 135] on span "×" at bounding box center [642, 141] width 7 height 13
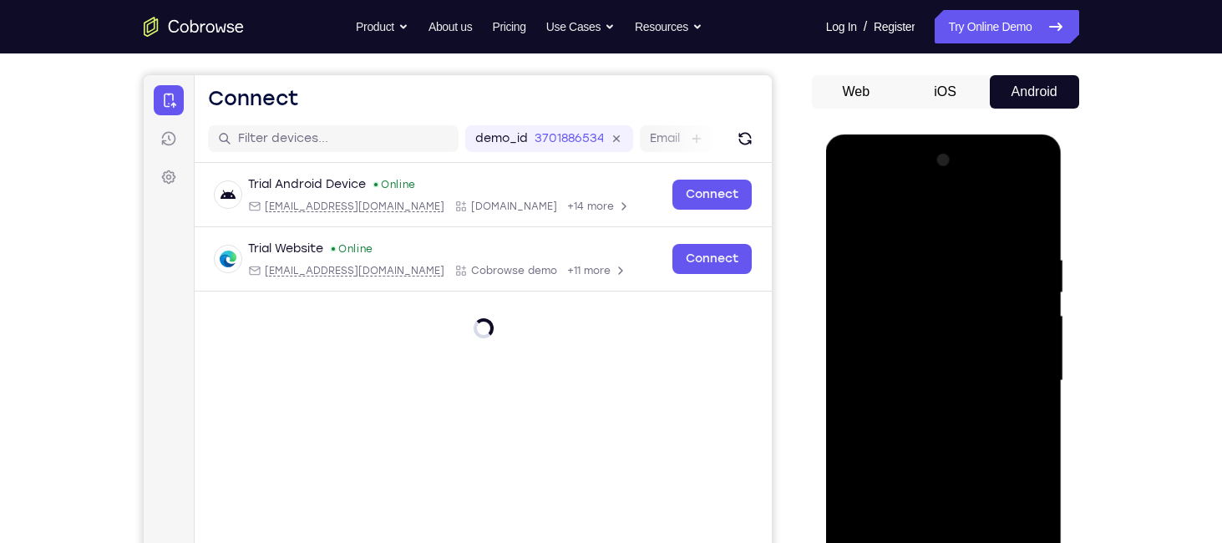
scroll to position [266, 0]
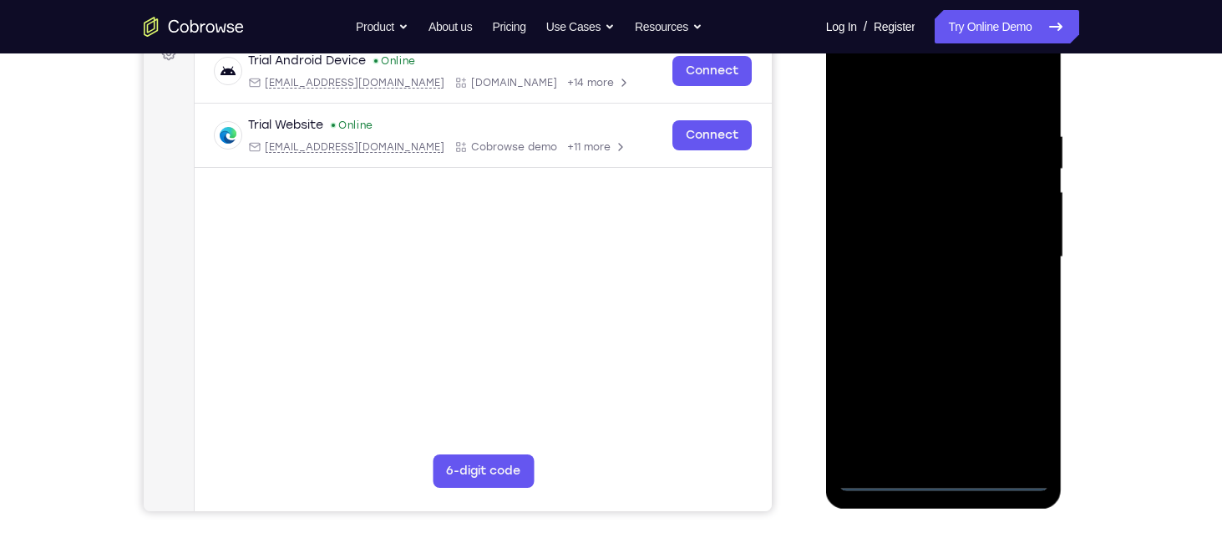
click at [940, 473] on div at bounding box center [944, 257] width 211 height 468
click at [941, 467] on div at bounding box center [944, 257] width 211 height 468
click at [887, 474] on div at bounding box center [944, 257] width 211 height 468
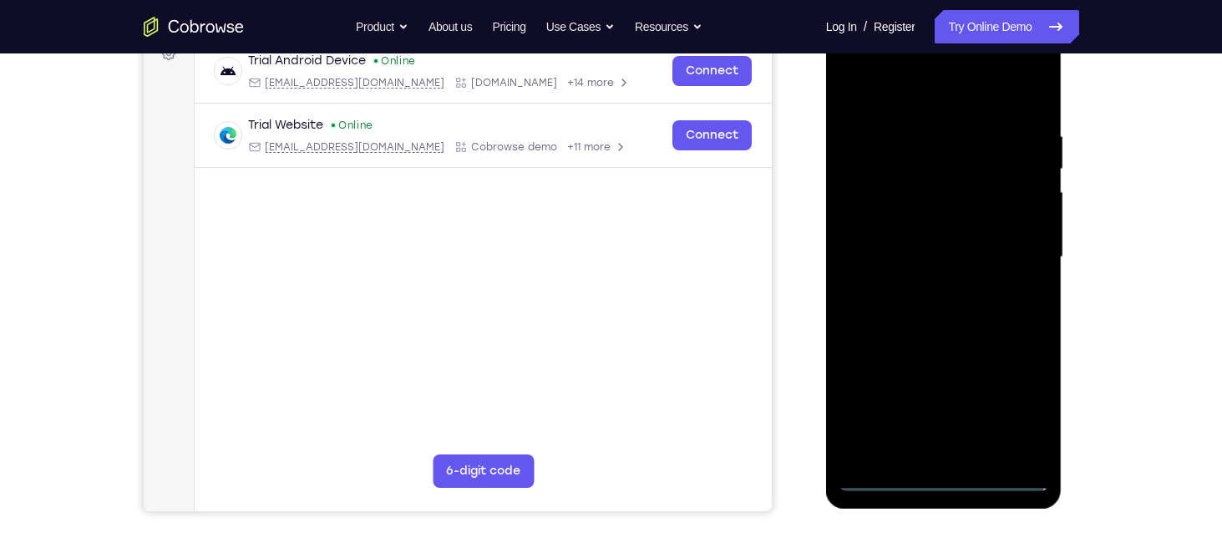
click at [887, 474] on div at bounding box center [944, 257] width 211 height 468
click at [1023, 393] on div at bounding box center [944, 257] width 211 height 468
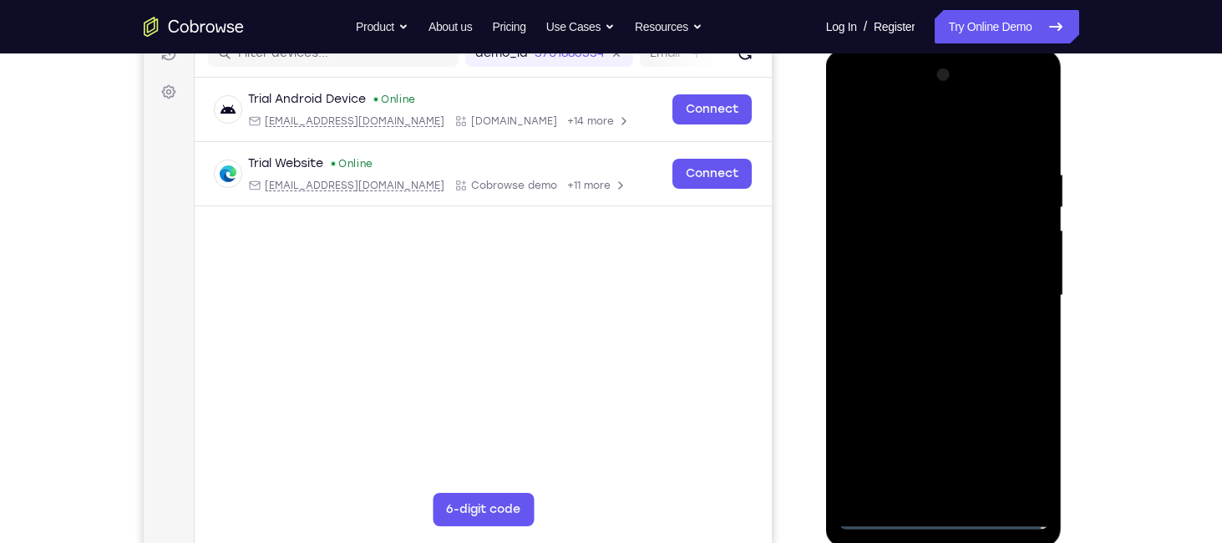
scroll to position [226, 0]
click at [856, 95] on div at bounding box center [944, 297] width 211 height 468
click at [1020, 292] on div at bounding box center [944, 297] width 211 height 468
click at [927, 324] on div at bounding box center [944, 297] width 211 height 468
click at [936, 266] on div at bounding box center [944, 297] width 211 height 468
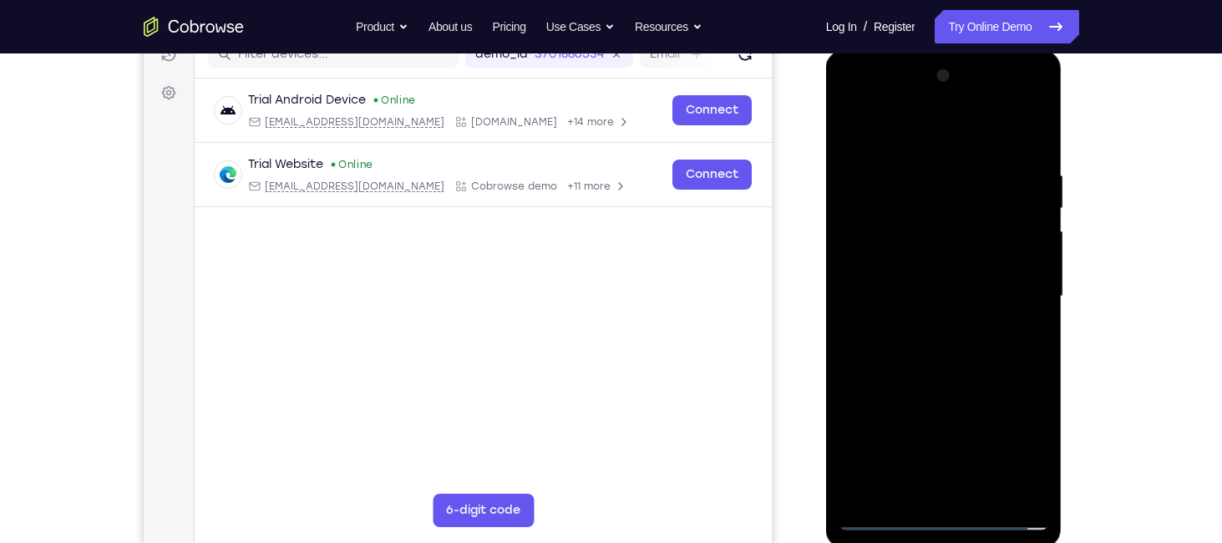
click at [936, 266] on div at bounding box center [944, 297] width 211 height 468
click at [933, 300] on div at bounding box center [944, 297] width 211 height 468
click at [953, 367] on div at bounding box center [944, 297] width 211 height 468
click at [986, 480] on div at bounding box center [944, 297] width 211 height 468
click at [983, 485] on div at bounding box center [944, 297] width 211 height 468
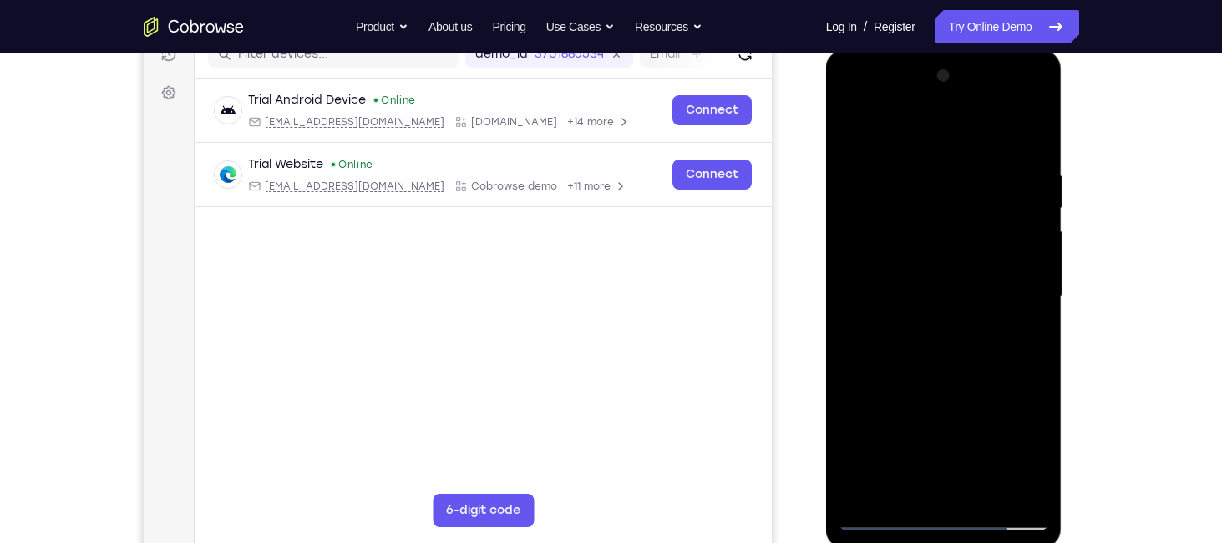
click at [954, 373] on div at bounding box center [944, 297] width 211 height 468
click at [941, 292] on div at bounding box center [944, 297] width 211 height 468
click at [913, 476] on div at bounding box center [944, 297] width 211 height 468
click at [969, 363] on div at bounding box center [944, 297] width 211 height 468
click at [918, 180] on div at bounding box center [944, 297] width 211 height 468
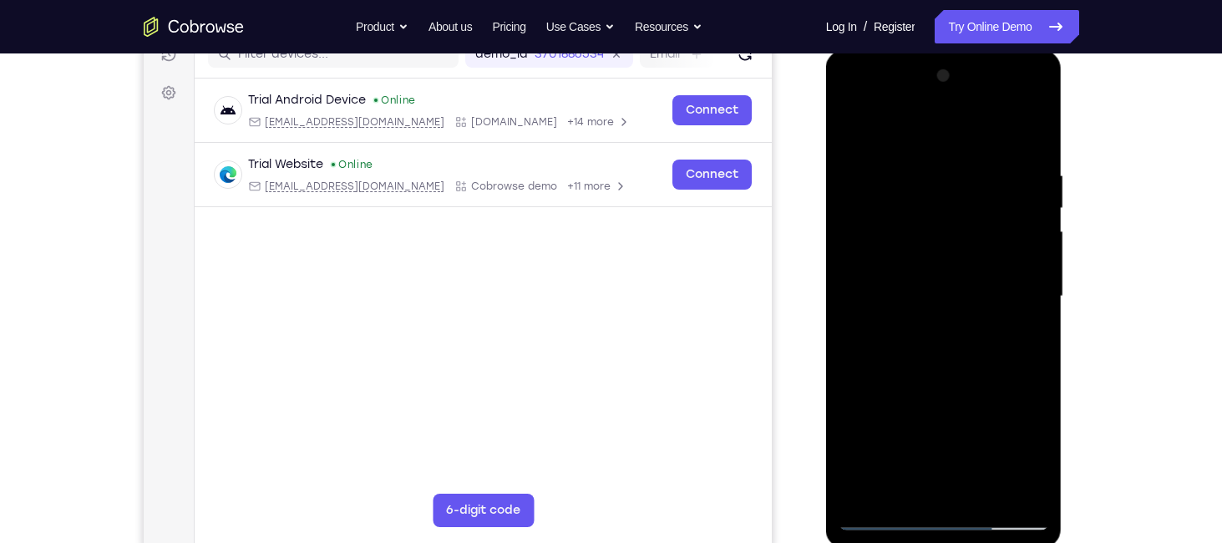
click at [947, 485] on div at bounding box center [944, 297] width 211 height 468
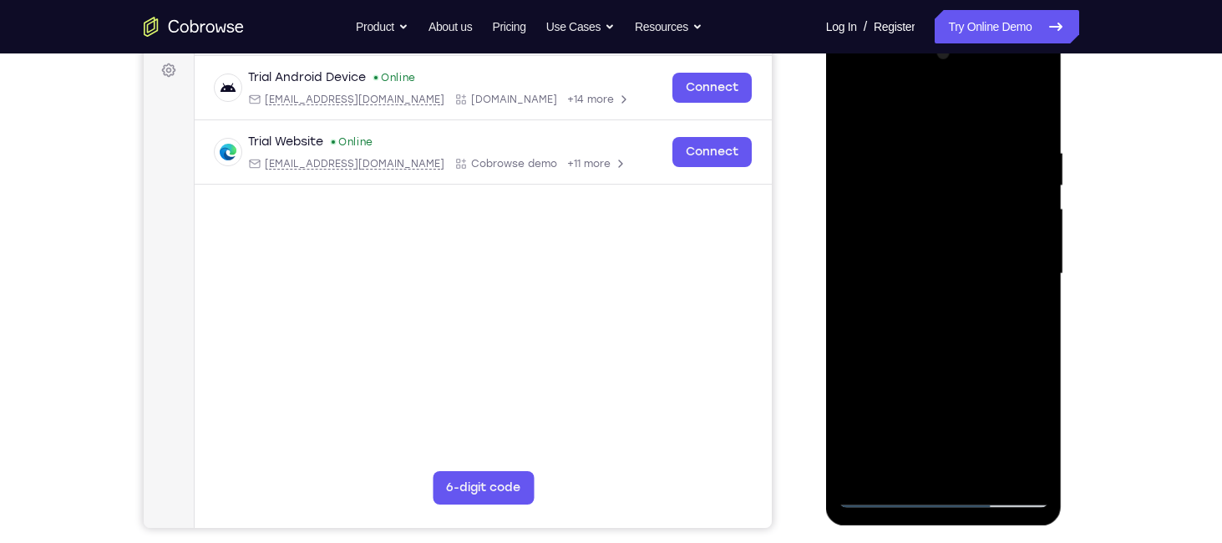
scroll to position [250, 0]
click at [906, 380] on div at bounding box center [944, 273] width 211 height 468
click at [975, 143] on div at bounding box center [944, 273] width 211 height 468
click at [1022, 460] on div at bounding box center [944, 273] width 211 height 468
click at [845, 72] on div at bounding box center [944, 273] width 211 height 468
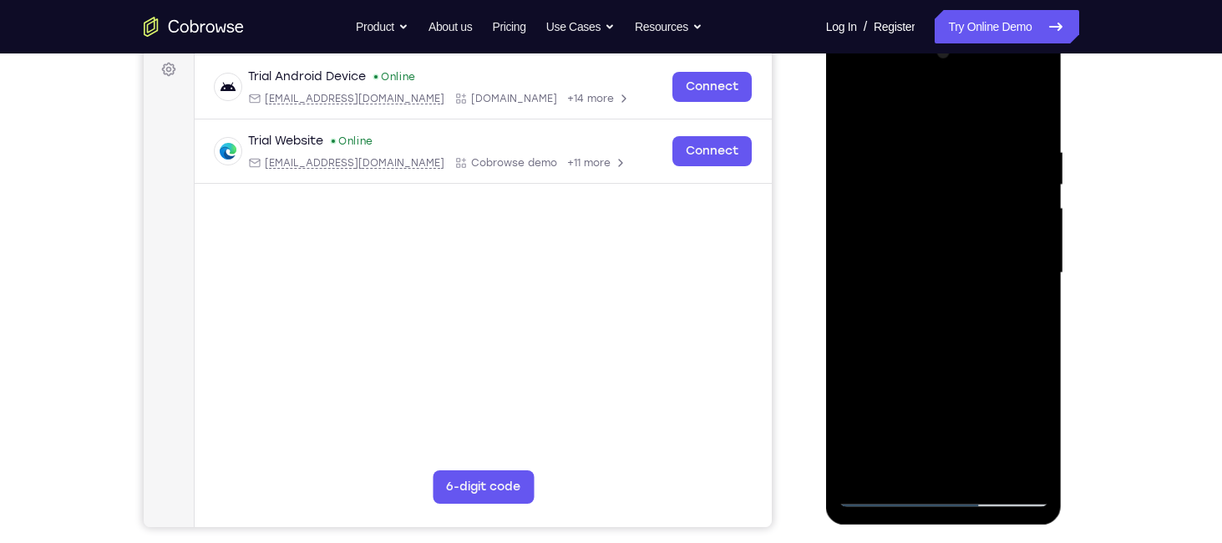
click at [845, 72] on div at bounding box center [944, 273] width 211 height 468
click at [903, 460] on div at bounding box center [944, 273] width 211 height 468
click at [936, 397] on div at bounding box center [944, 273] width 211 height 468
click at [1003, 362] on div at bounding box center [944, 273] width 211 height 468
click at [1023, 431] on div at bounding box center [944, 273] width 211 height 468
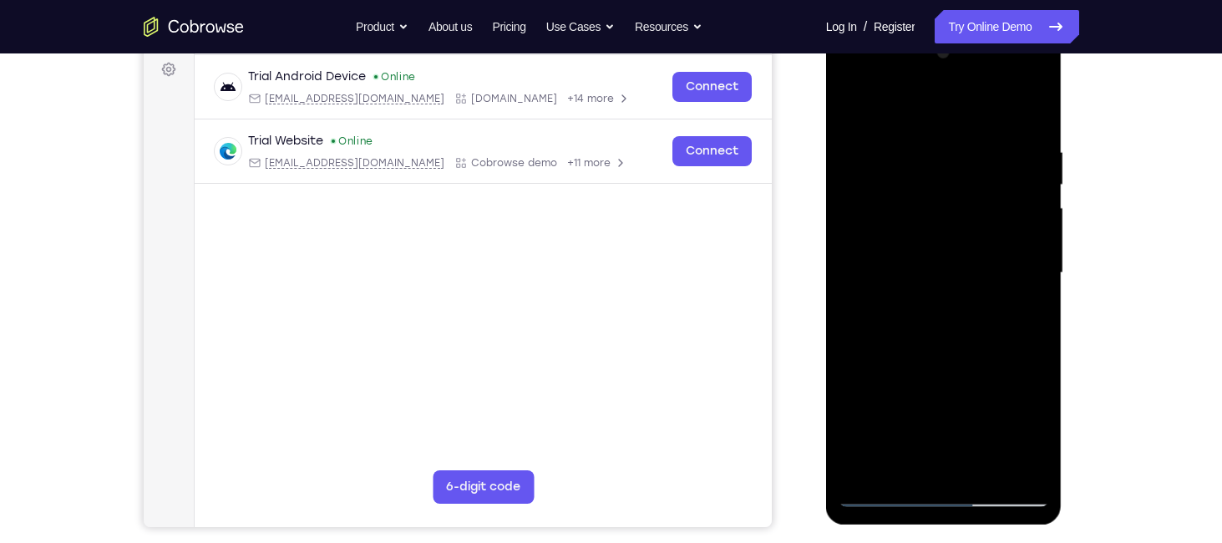
click at [960, 399] on div at bounding box center [944, 273] width 211 height 468
click at [908, 401] on div at bounding box center [944, 273] width 211 height 468
click at [945, 400] on div at bounding box center [944, 273] width 211 height 468
click at [926, 398] on div at bounding box center [944, 273] width 211 height 468
click at [886, 399] on div at bounding box center [944, 273] width 211 height 468
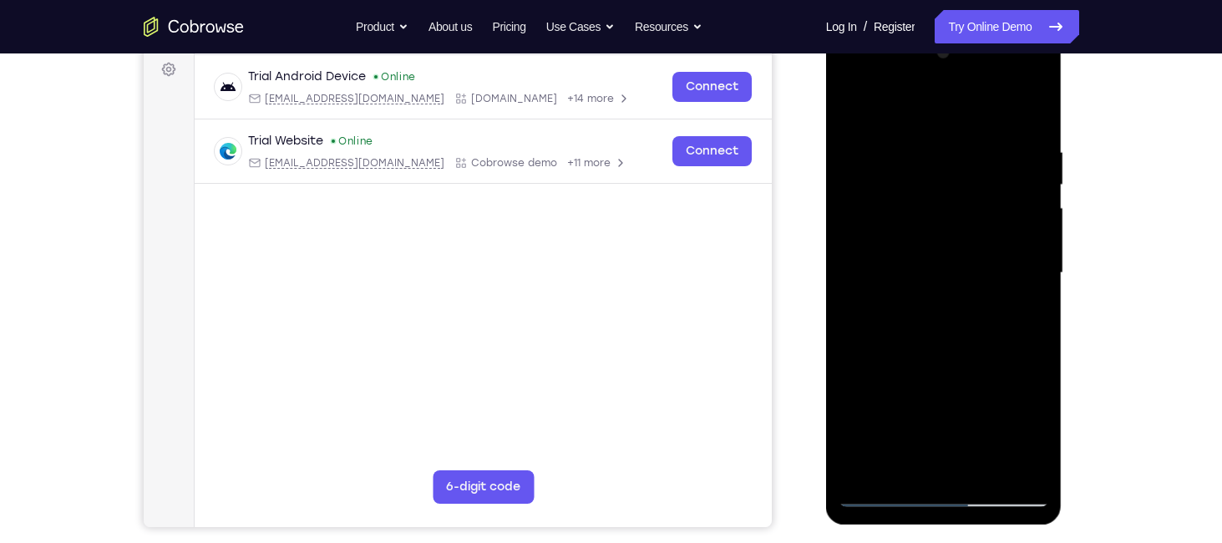
click at [882, 461] on div at bounding box center [944, 273] width 211 height 468
click at [891, 363] on div at bounding box center [944, 273] width 211 height 468
click at [981, 237] on div at bounding box center [944, 273] width 211 height 468
click at [1017, 392] on div at bounding box center [944, 273] width 211 height 468
click at [1026, 312] on div at bounding box center [944, 273] width 211 height 468
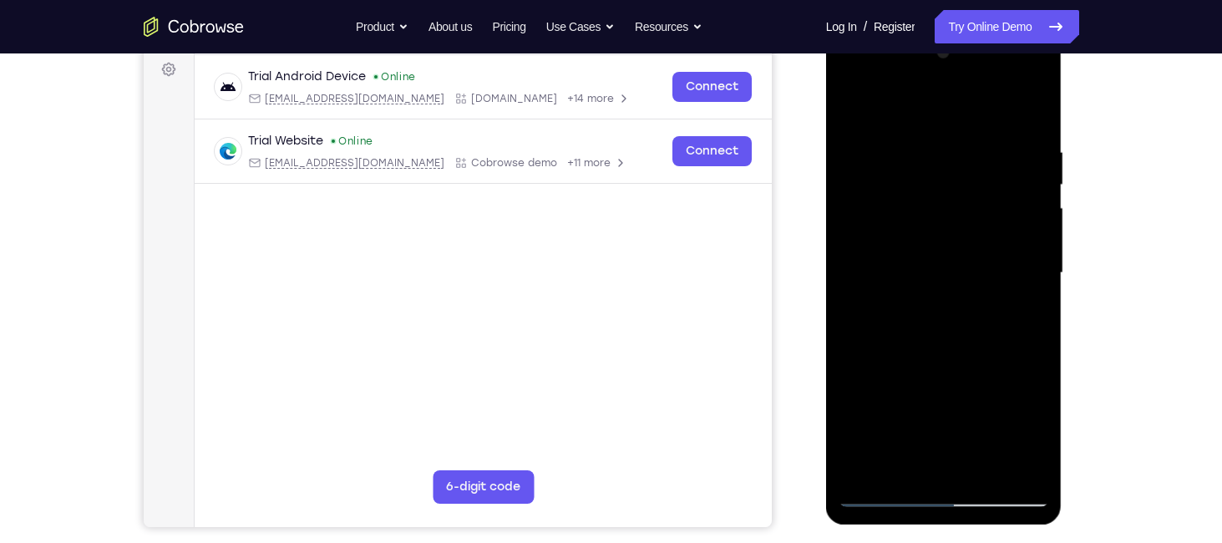
click at [937, 395] on div at bounding box center [944, 273] width 211 height 468
click at [979, 394] on div at bounding box center [944, 273] width 211 height 468
click at [953, 399] on div at bounding box center [944, 273] width 211 height 468
click at [880, 347] on div at bounding box center [944, 273] width 211 height 468
click at [926, 369] on div at bounding box center [944, 273] width 211 height 468
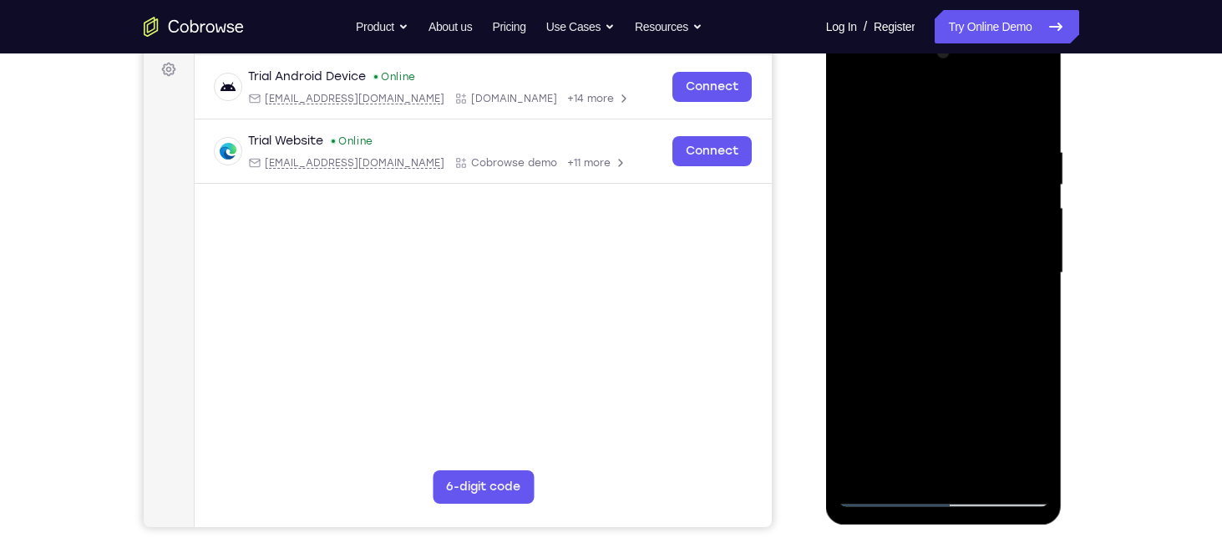
click at [889, 401] on div at bounding box center [944, 273] width 211 height 468
click at [977, 399] on div at bounding box center [944, 273] width 211 height 468
click at [1017, 393] on div at bounding box center [944, 273] width 211 height 468
click at [1021, 428] on div at bounding box center [944, 273] width 211 height 468
click at [1000, 399] on div at bounding box center [944, 273] width 211 height 468
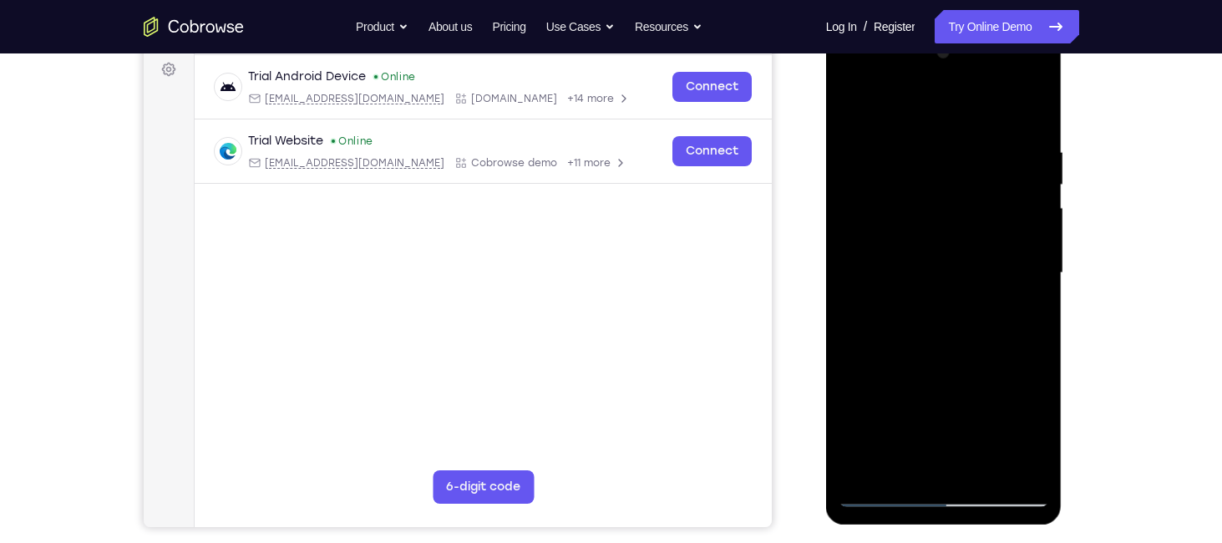
click at [983, 399] on div at bounding box center [944, 273] width 211 height 468
click at [936, 398] on div at bounding box center [944, 273] width 211 height 468
click at [916, 398] on div at bounding box center [944, 273] width 211 height 468
click at [1037, 414] on div at bounding box center [944, 273] width 211 height 468
click at [1041, 429] on div at bounding box center [944, 273] width 211 height 468
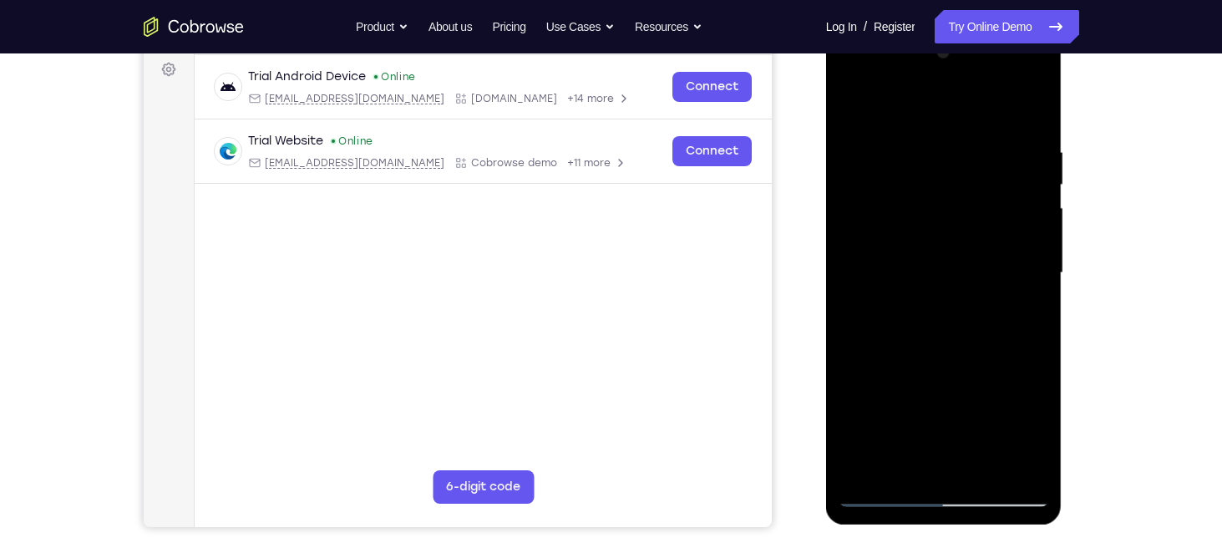
click at [1041, 429] on div at bounding box center [944, 273] width 211 height 468
click at [926, 399] on div at bounding box center [944, 273] width 211 height 468
click at [869, 369] on div at bounding box center [944, 273] width 211 height 468
click at [906, 403] on div at bounding box center [944, 273] width 211 height 468
click at [1016, 367] on div at bounding box center [944, 273] width 211 height 468
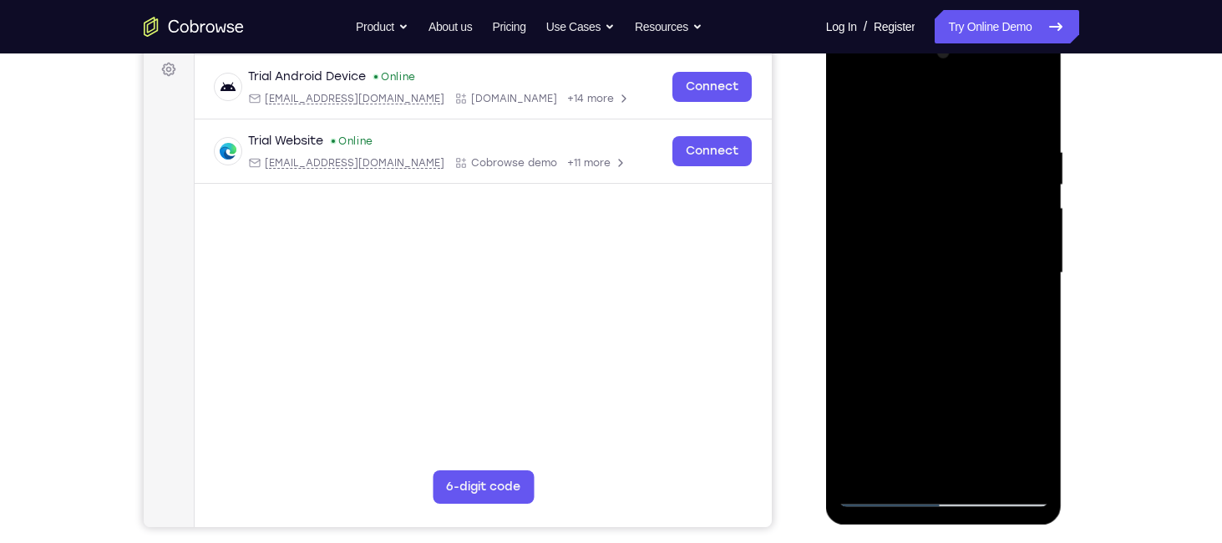
click at [1023, 307] on div at bounding box center [944, 273] width 211 height 468
click at [978, 220] on div at bounding box center [944, 273] width 211 height 468
click at [1019, 359] on div at bounding box center [944, 273] width 211 height 468
click at [1016, 348] on div at bounding box center [944, 273] width 211 height 468
click at [940, 389] on div at bounding box center [944, 273] width 211 height 468
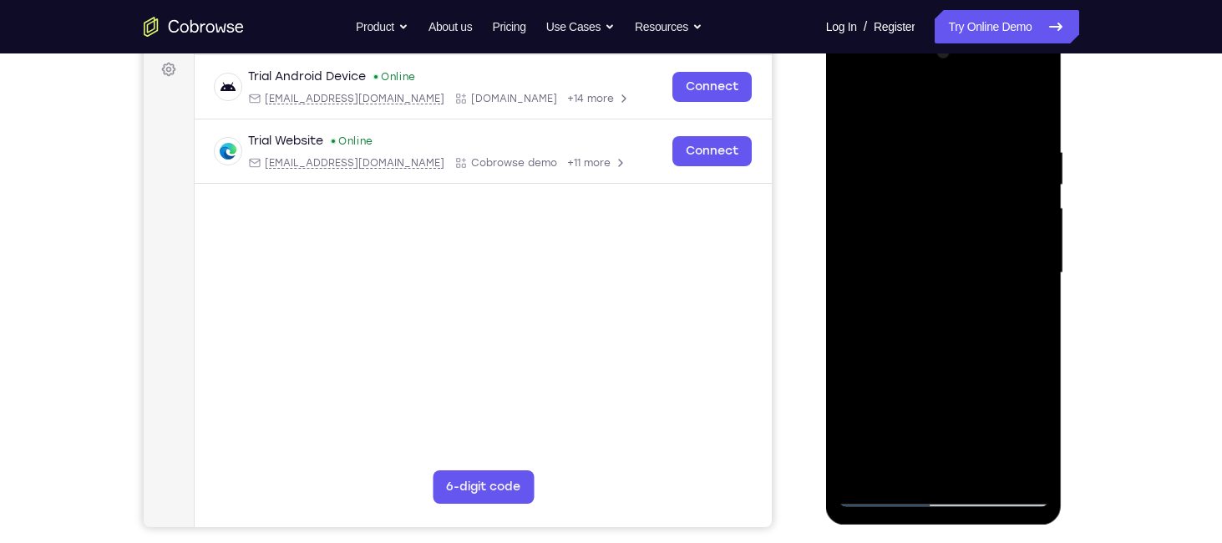
click at [1013, 368] on div at bounding box center [944, 273] width 211 height 468
click at [943, 399] on div at bounding box center [944, 273] width 211 height 468
click at [880, 456] on div at bounding box center [944, 273] width 211 height 468
click at [1028, 368] on div at bounding box center [944, 273] width 211 height 468
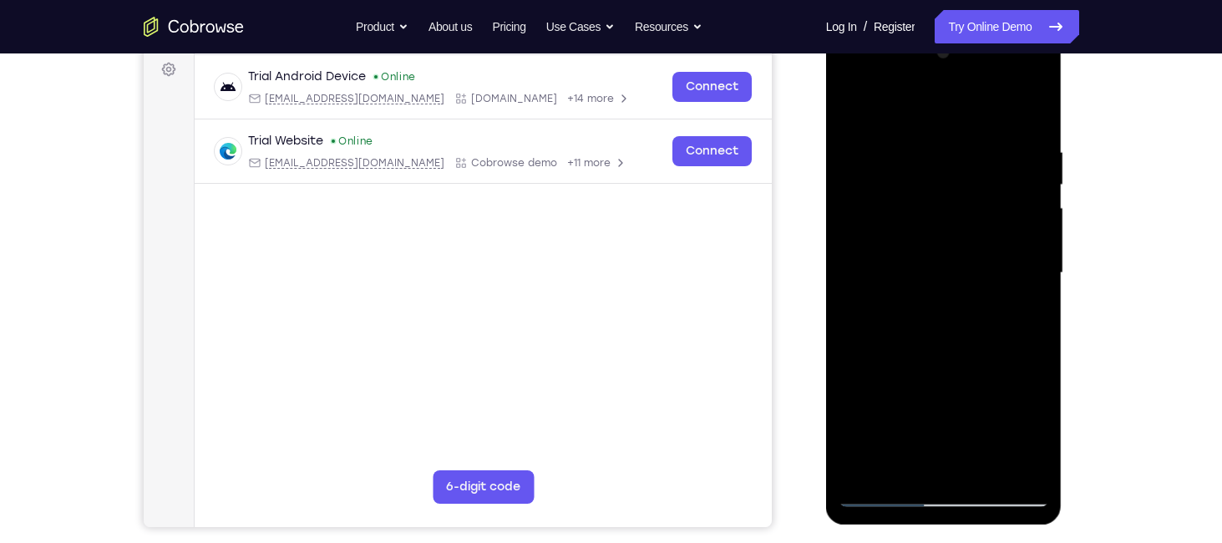
click at [1008, 298] on div at bounding box center [944, 273] width 211 height 468
click at [854, 466] on div at bounding box center [944, 273] width 211 height 468
click at [1045, 421] on div at bounding box center [944, 273] width 211 height 468
click at [1035, 423] on div at bounding box center [944, 273] width 211 height 468
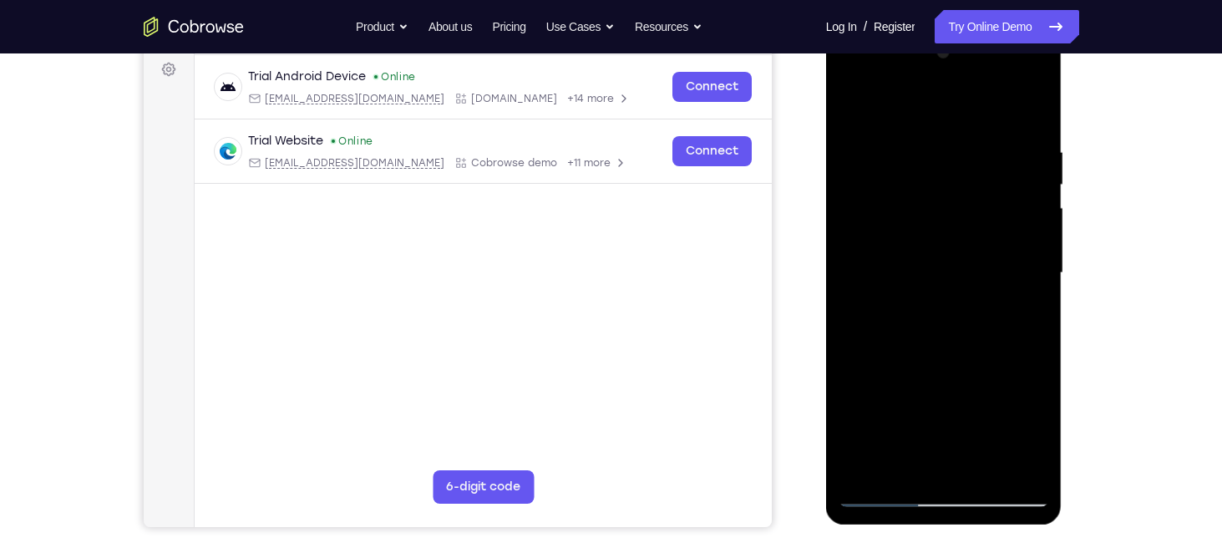
click at [1035, 423] on div at bounding box center [944, 273] width 211 height 468
click at [942, 396] on div at bounding box center [944, 273] width 211 height 468
click at [1027, 304] on div at bounding box center [944, 273] width 211 height 468
click at [1021, 454] on div at bounding box center [944, 273] width 211 height 468
click at [964, 400] on div at bounding box center [944, 273] width 211 height 468
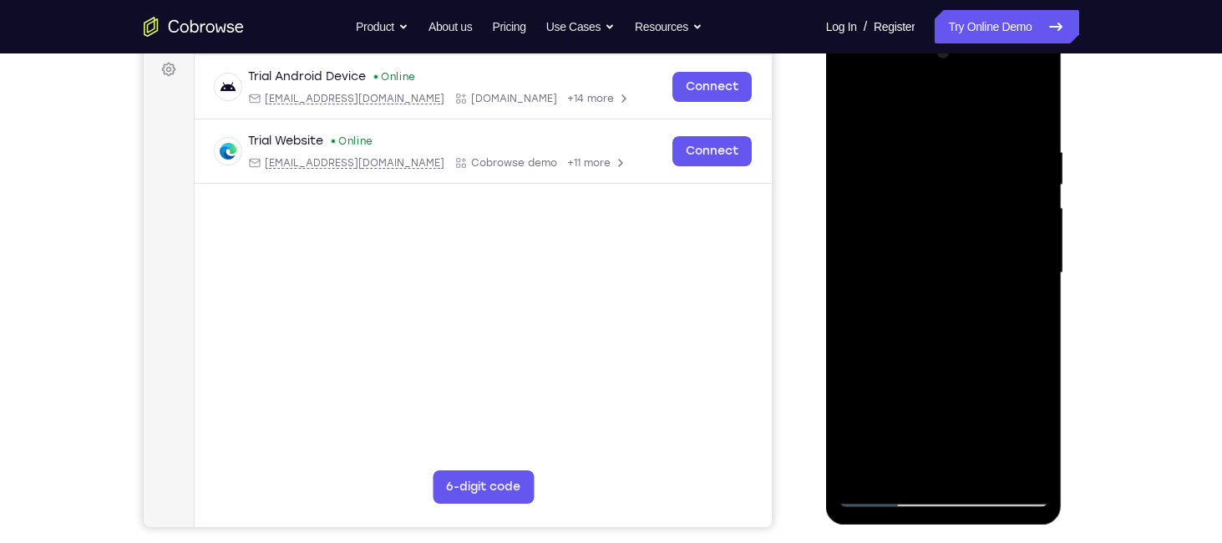
click at [926, 398] on div at bounding box center [944, 273] width 211 height 468
click at [943, 397] on div at bounding box center [944, 273] width 211 height 468
click at [901, 368] on div at bounding box center [944, 273] width 211 height 468
click at [886, 403] on div at bounding box center [944, 273] width 211 height 468
click at [942, 398] on div at bounding box center [944, 273] width 211 height 468
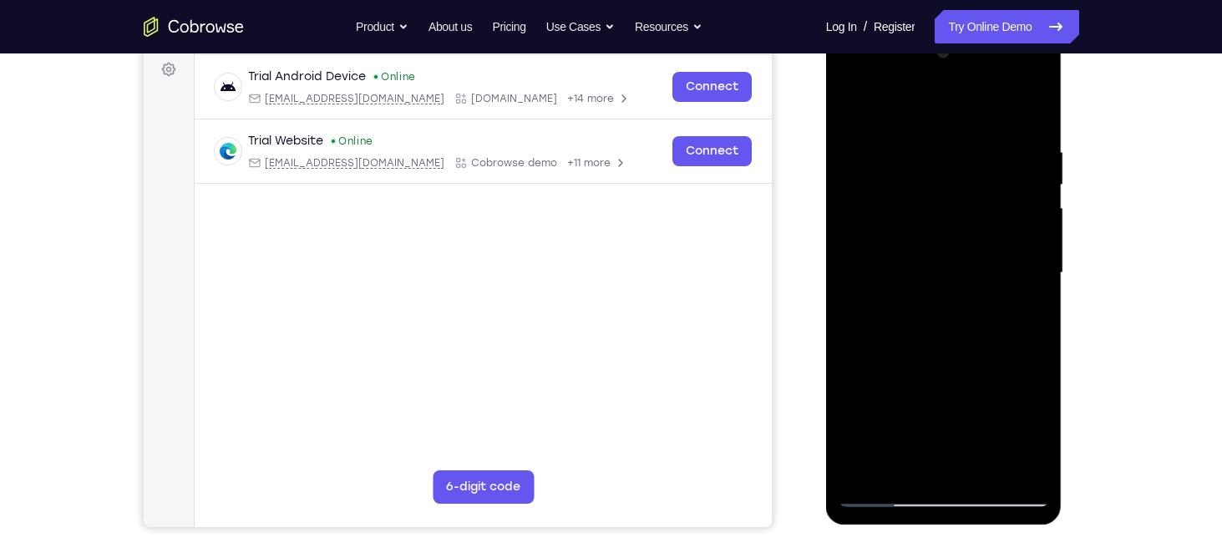
click at [901, 436] on div at bounding box center [944, 273] width 211 height 468
click at [961, 429] on div at bounding box center [944, 273] width 211 height 468
click at [1013, 366] on div at bounding box center [944, 273] width 211 height 468
click at [1020, 429] on div at bounding box center [944, 273] width 211 height 468
click at [940, 393] on div at bounding box center [944, 273] width 211 height 468
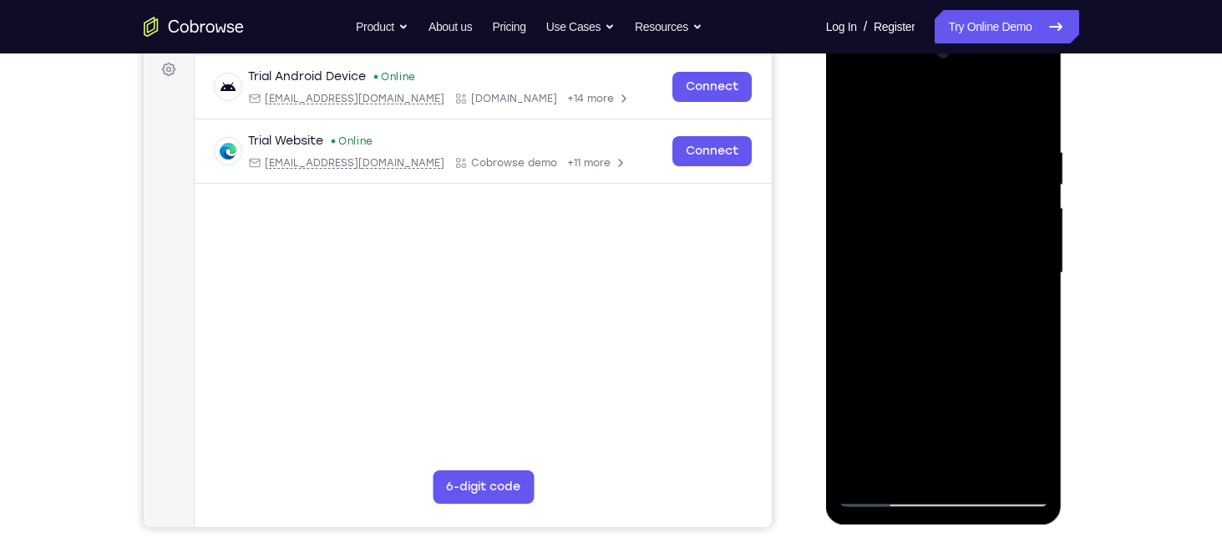
click at [881, 454] on div at bounding box center [944, 273] width 211 height 468
click at [1033, 365] on div at bounding box center [944, 273] width 211 height 468
click at [1023, 296] on div at bounding box center [944, 273] width 211 height 468
click at [979, 368] on div at bounding box center [944, 273] width 211 height 468
click at [1017, 363] on div at bounding box center [944, 273] width 211 height 468
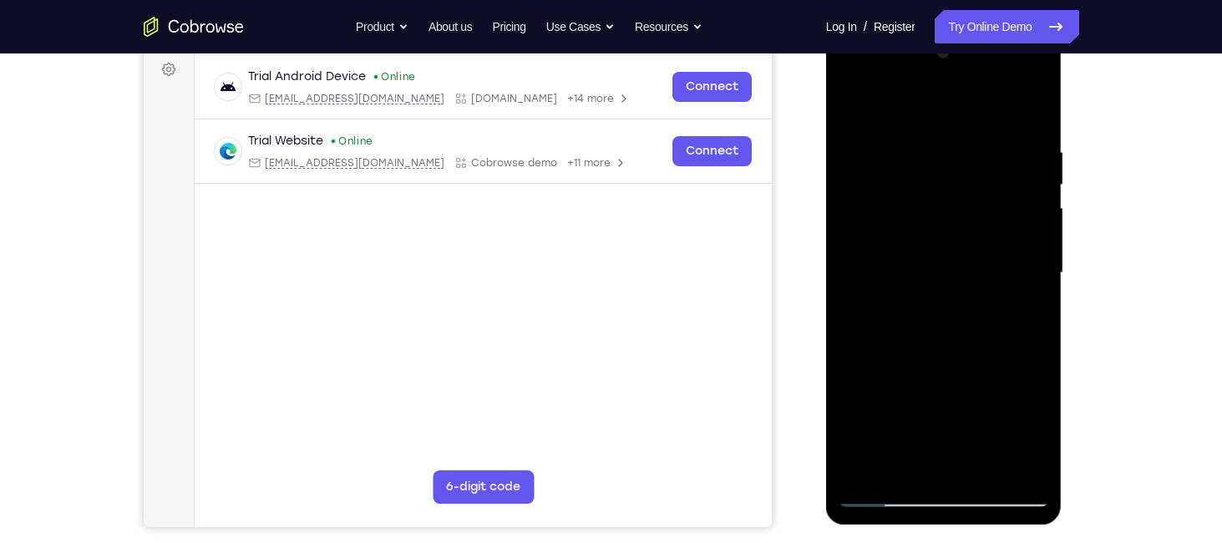
click at [939, 395] on div at bounding box center [944, 273] width 211 height 468
click at [958, 429] on div at bounding box center [944, 273] width 211 height 468
click at [921, 394] on div at bounding box center [944, 273] width 211 height 468
click at [938, 395] on div at bounding box center [944, 273] width 211 height 468
click at [1022, 398] on div at bounding box center [944, 273] width 211 height 468
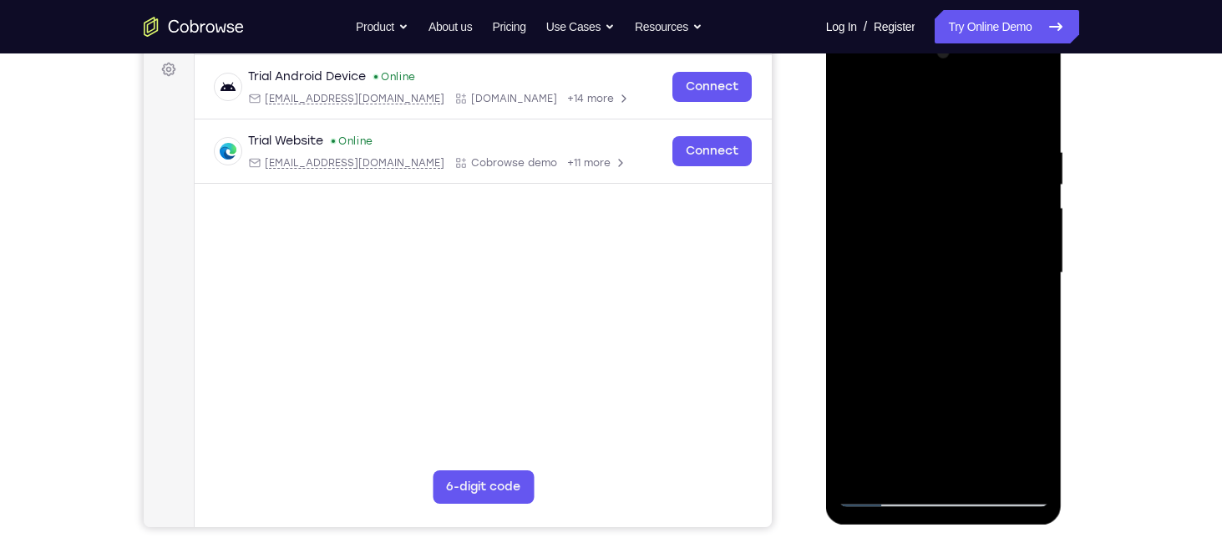
click at [926, 399] on div at bounding box center [944, 273] width 211 height 468
click at [1002, 397] on div at bounding box center [944, 273] width 211 height 468
click at [1020, 396] on div at bounding box center [944, 273] width 211 height 468
click at [963, 398] on div at bounding box center [944, 273] width 211 height 468
click at [943, 398] on div at bounding box center [944, 273] width 211 height 468
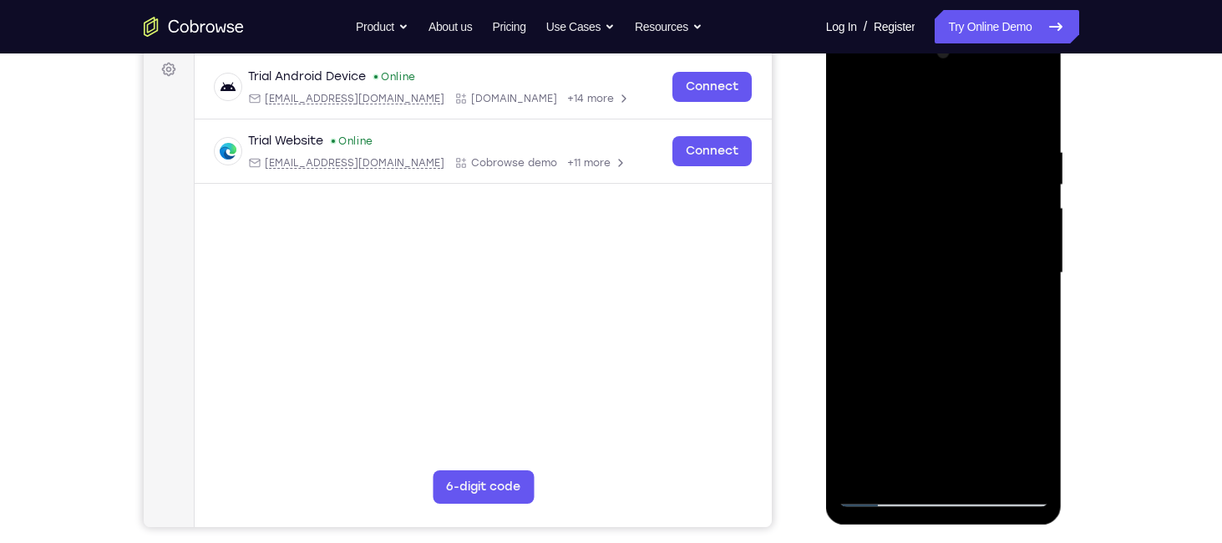
click at [983, 400] on div at bounding box center [944, 273] width 211 height 468
click at [887, 396] on div at bounding box center [944, 273] width 211 height 468
click at [1020, 310] on div at bounding box center [944, 273] width 211 height 468
click at [940, 206] on div at bounding box center [944, 273] width 211 height 468
click at [983, 346] on div at bounding box center [944, 273] width 211 height 468
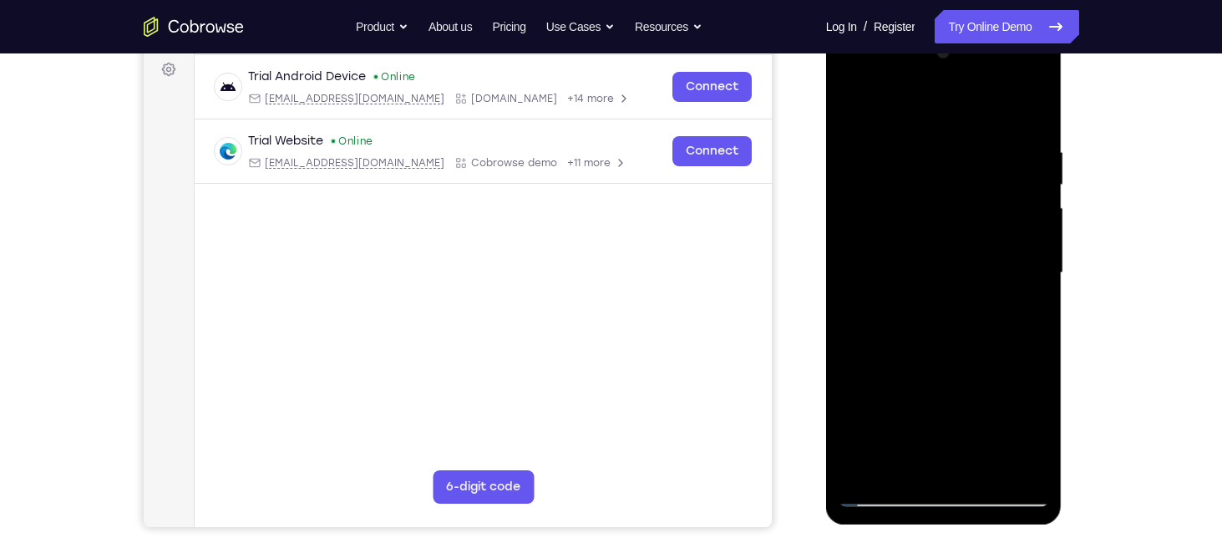
click at [883, 459] on div at bounding box center [944, 273] width 211 height 468
click at [1034, 366] on div at bounding box center [944, 273] width 211 height 468
click at [1020, 297] on div at bounding box center [944, 273] width 211 height 468
click at [970, 209] on div at bounding box center [944, 273] width 211 height 468
click at [1021, 345] on div at bounding box center [944, 273] width 211 height 468
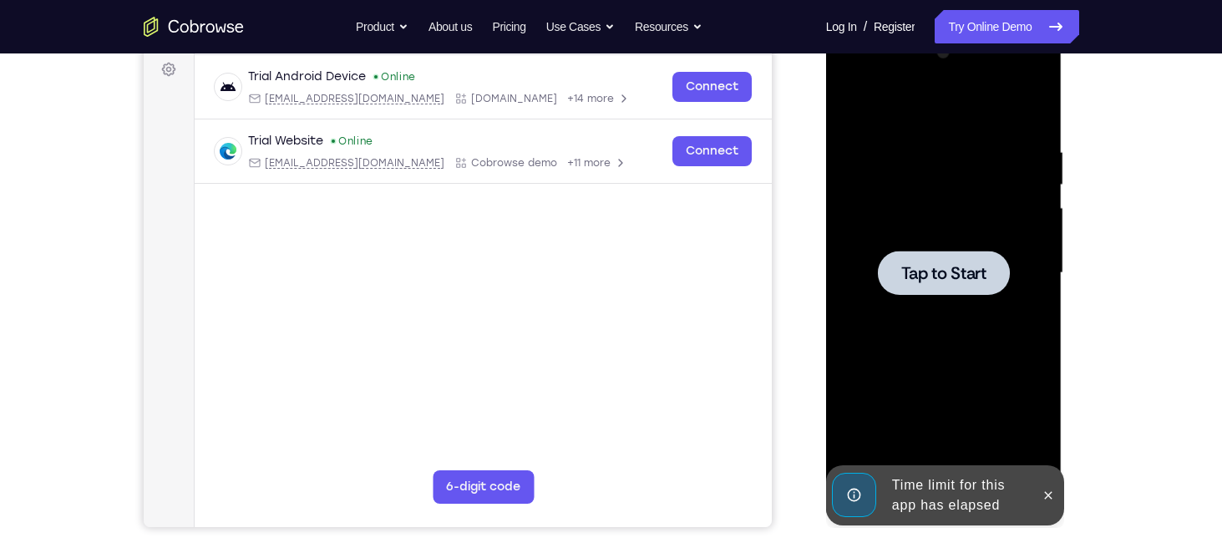
click at [942, 270] on span "Tap to Start" at bounding box center [943, 273] width 85 height 17
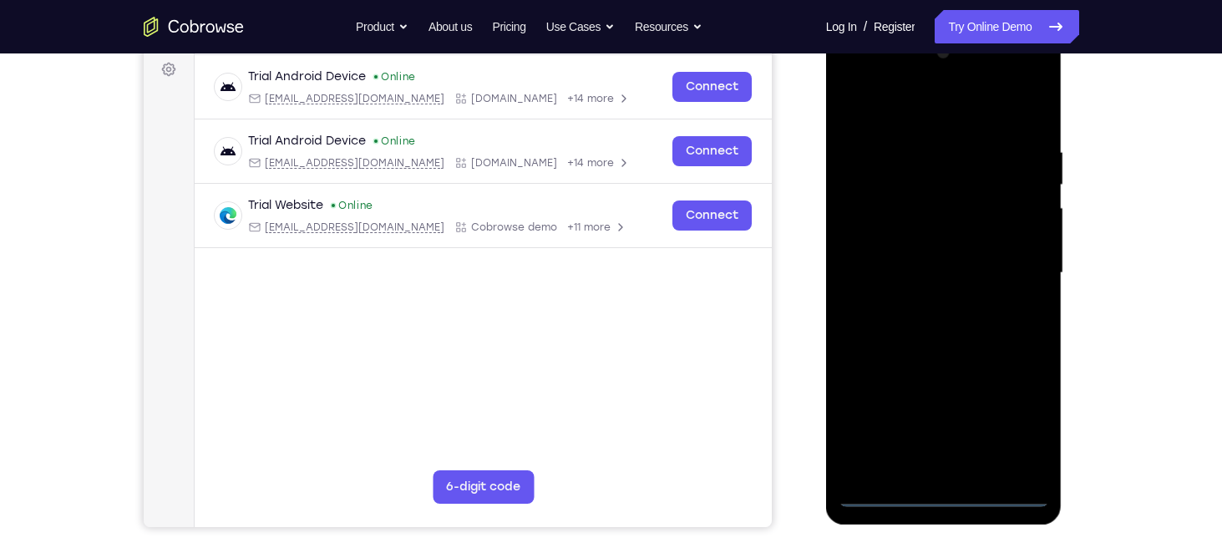
click at [946, 485] on div at bounding box center [944, 273] width 211 height 468
click at [938, 489] on div at bounding box center [944, 273] width 211 height 468
click at [943, 489] on div at bounding box center [944, 273] width 211 height 468
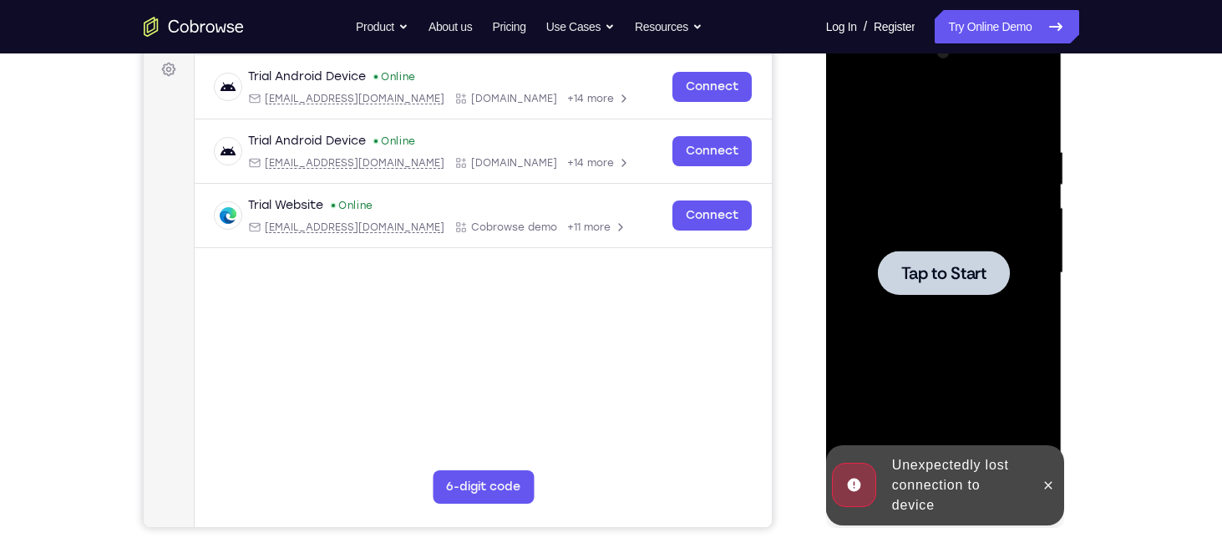
click at [943, 489] on div "Online web based iOS Simulators and Android Emulators. Run iPhone, iPad, Mobile…" at bounding box center [945, 277] width 238 height 501
click at [926, 258] on div at bounding box center [944, 273] width 132 height 44
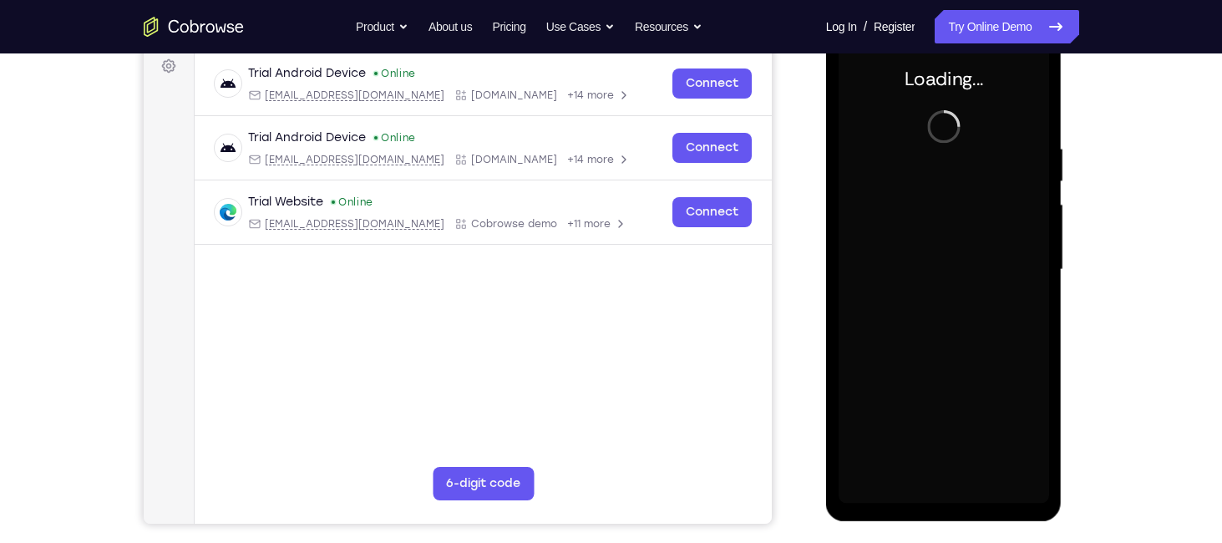
scroll to position [254, 0]
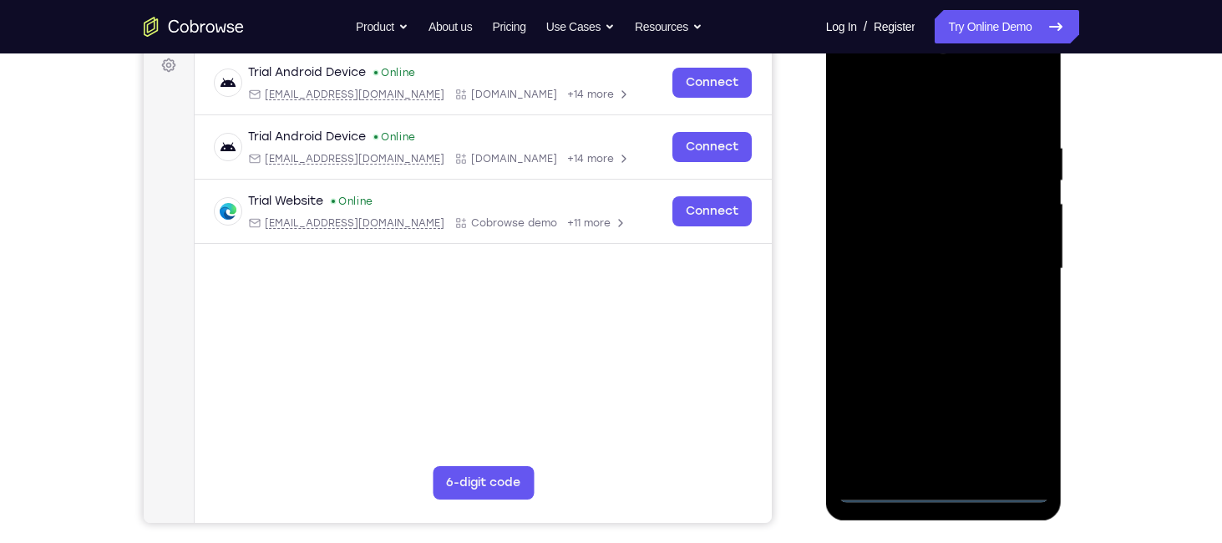
click at [942, 490] on div at bounding box center [944, 269] width 211 height 468
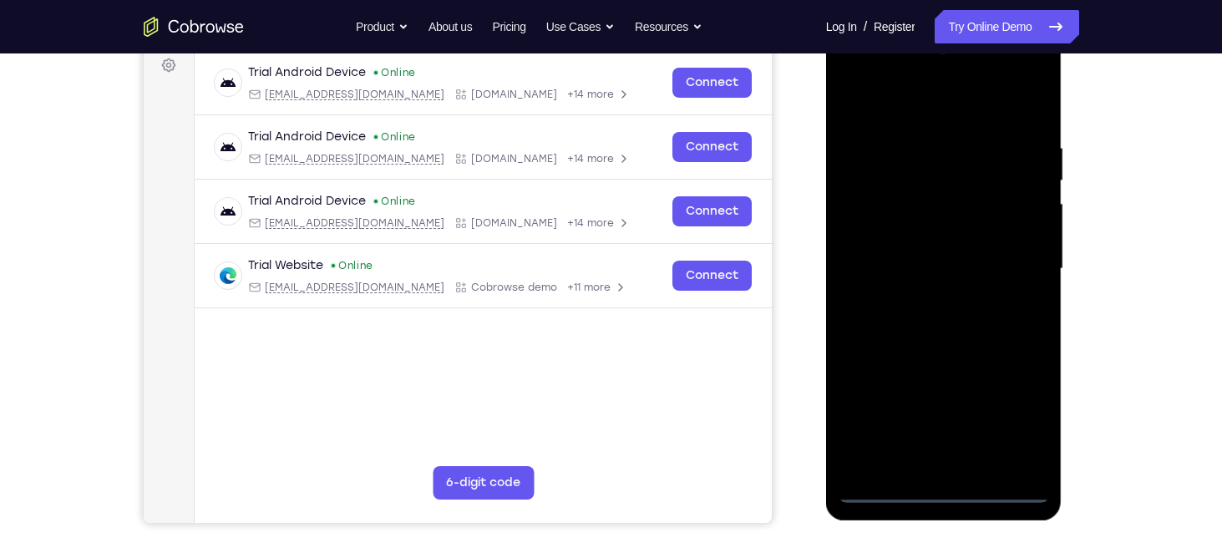
click at [1015, 410] on div at bounding box center [944, 269] width 211 height 468
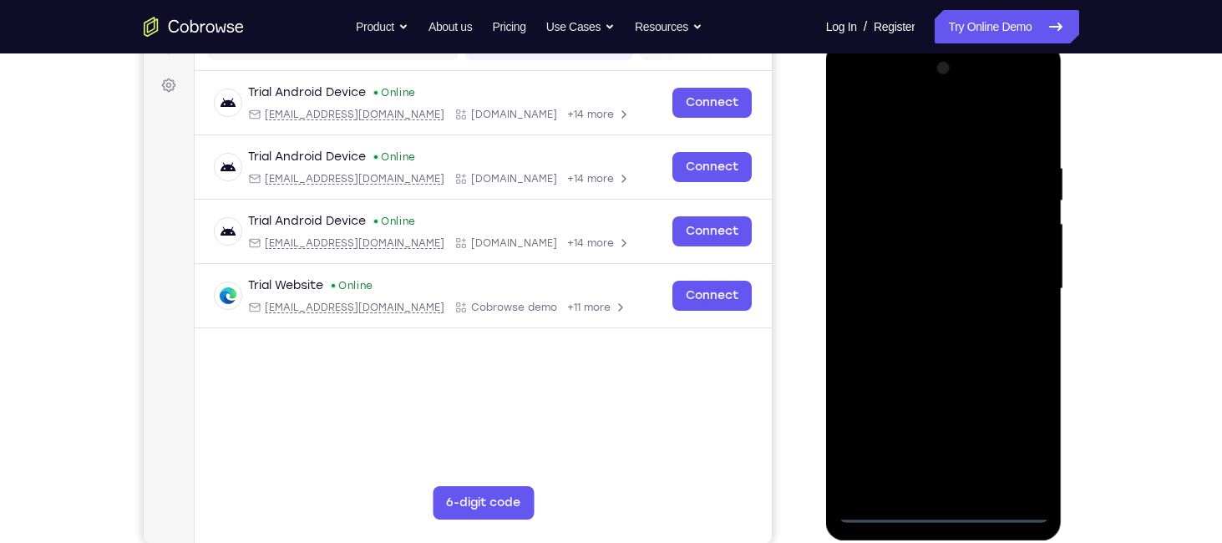
scroll to position [233, 0]
click at [853, 89] on div at bounding box center [944, 290] width 211 height 468
click at [1015, 279] on div at bounding box center [944, 290] width 211 height 468
click at [926, 312] on div at bounding box center [944, 290] width 211 height 468
click at [930, 250] on div at bounding box center [944, 290] width 211 height 468
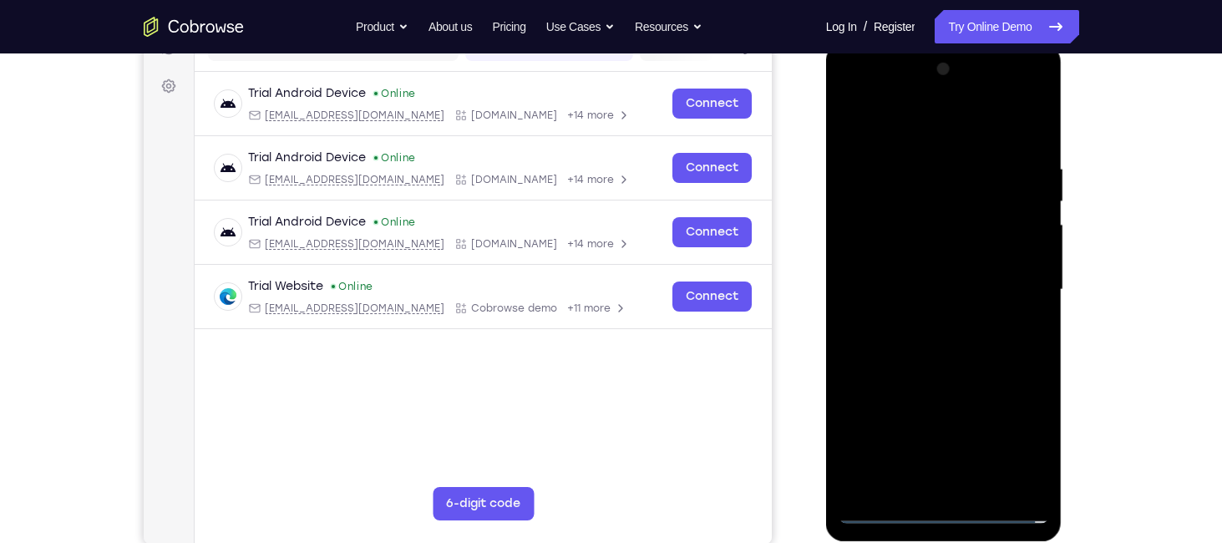
click at [921, 272] on div at bounding box center [944, 290] width 211 height 468
click at [1033, 474] on div at bounding box center [944, 290] width 211 height 468
click at [1033, 277] on div at bounding box center [944, 290] width 211 height 468
click at [938, 241] on div at bounding box center [944, 290] width 211 height 468
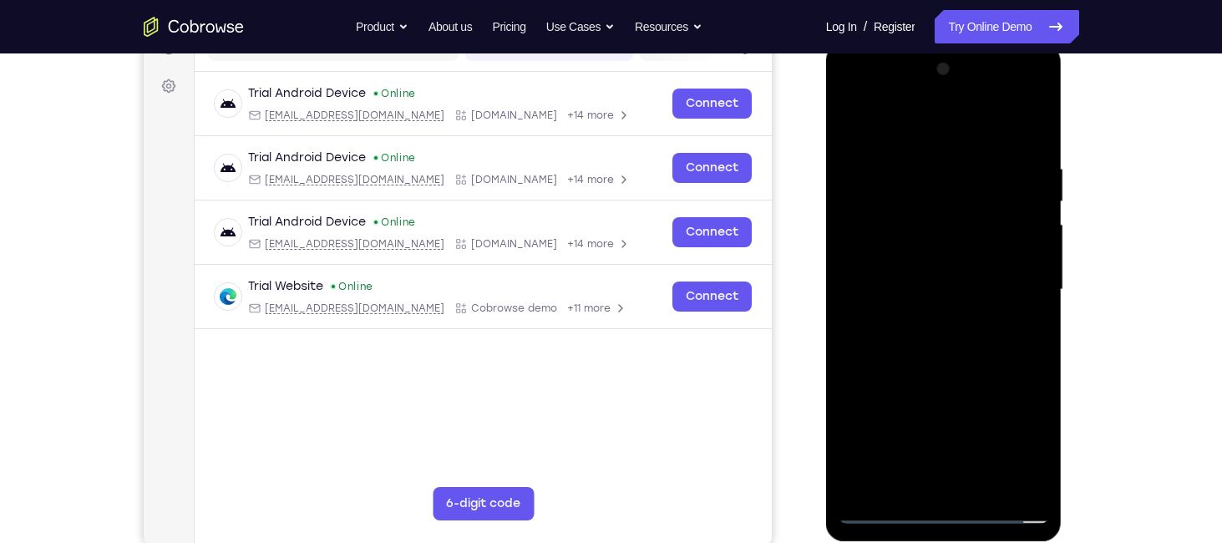
click at [980, 483] on div at bounding box center [944, 290] width 211 height 468
click at [936, 366] on div at bounding box center [944, 290] width 211 height 468
click at [956, 277] on div at bounding box center [944, 290] width 211 height 468
click at [932, 473] on div at bounding box center [944, 290] width 211 height 468
click at [1043, 453] on div at bounding box center [944, 290] width 211 height 468
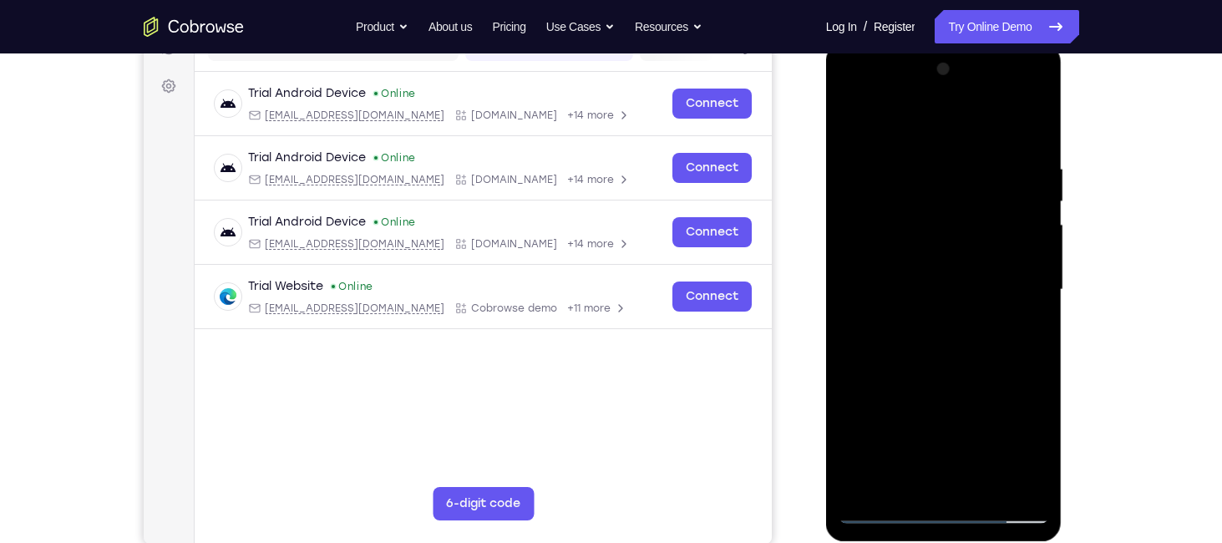
click at [1043, 453] on div at bounding box center [944, 290] width 211 height 468
click at [896, 478] on div at bounding box center [944, 290] width 211 height 468
click at [984, 382] on div at bounding box center [944, 290] width 211 height 468
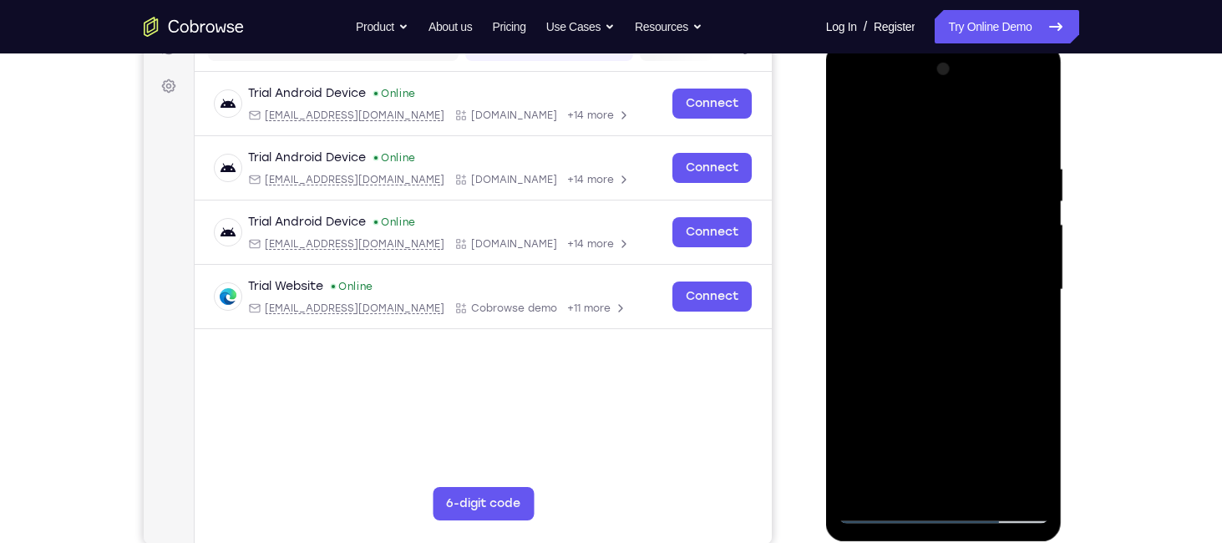
click at [1029, 310] on div at bounding box center [944, 290] width 211 height 468
click at [1032, 327] on div at bounding box center [944, 290] width 211 height 468
click at [907, 239] on div at bounding box center [944, 290] width 211 height 468
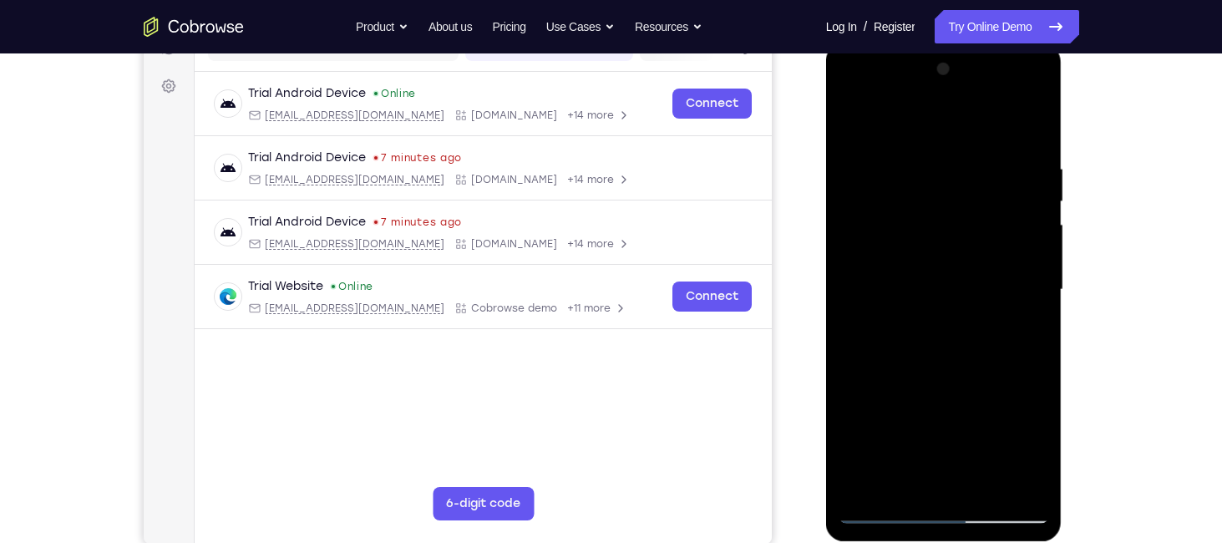
click at [943, 384] on div at bounding box center [944, 290] width 211 height 468
click at [967, 356] on div at bounding box center [944, 290] width 211 height 468
click at [915, 173] on div at bounding box center [944, 290] width 211 height 468
click at [944, 194] on div at bounding box center [944, 290] width 211 height 468
click at [847, 89] on div at bounding box center [944, 290] width 211 height 468
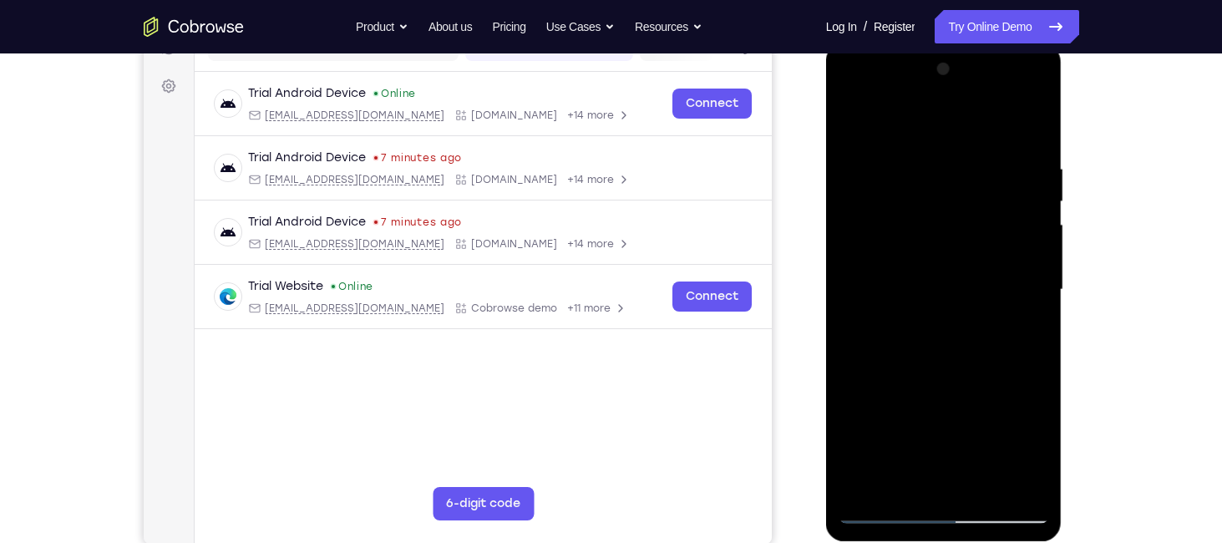
click at [926, 483] on div at bounding box center [944, 290] width 211 height 468
click at [927, 269] on div at bounding box center [944, 290] width 211 height 468
click at [931, 265] on div at bounding box center [944, 290] width 211 height 468
click at [1018, 469] on div at bounding box center [944, 290] width 211 height 468
click at [1018, 477] on div at bounding box center [944, 290] width 211 height 468
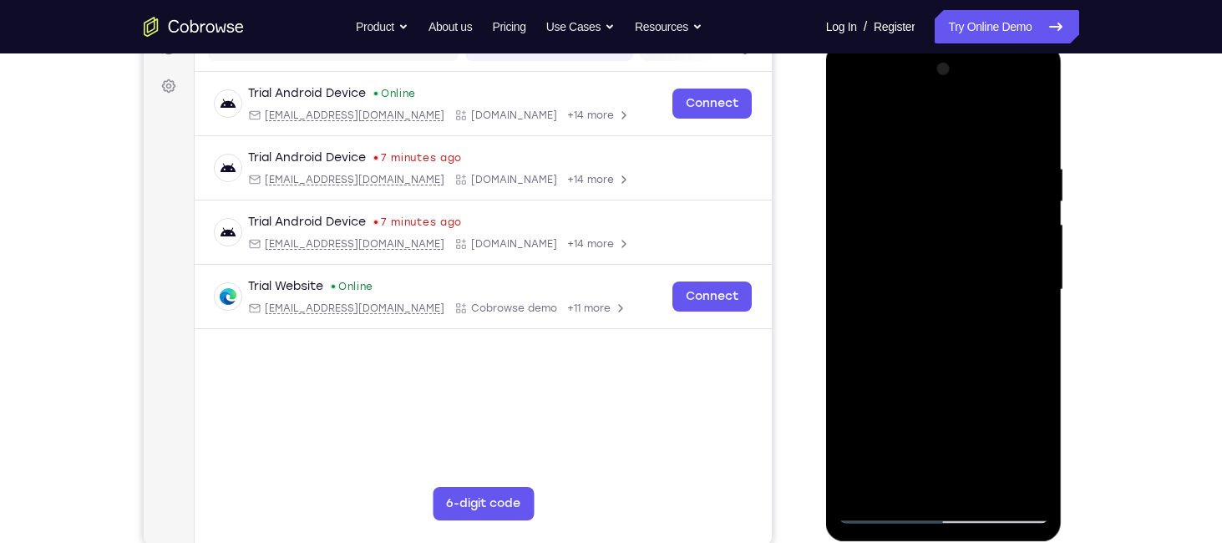
click at [853, 92] on div at bounding box center [944, 290] width 211 height 468
click at [906, 480] on div at bounding box center [944, 290] width 211 height 468
click at [947, 413] on div at bounding box center [944, 290] width 211 height 468
click at [978, 454] on div at bounding box center [944, 290] width 211 height 468
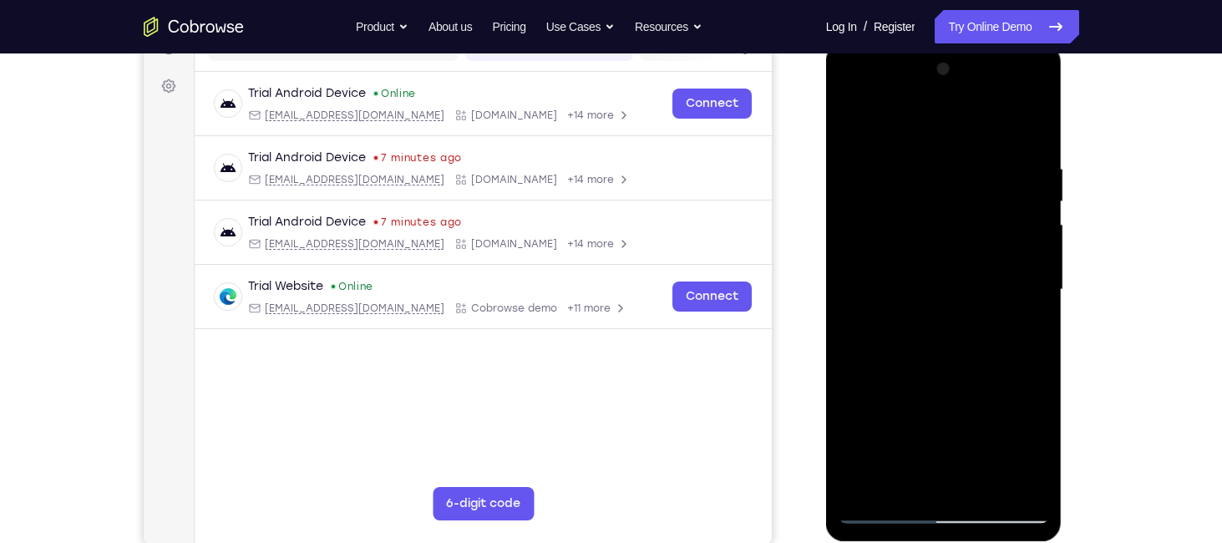
click at [941, 416] on div at bounding box center [944, 290] width 211 height 468
click at [884, 419] on div at bounding box center [944, 290] width 211 height 468
click at [1041, 419] on div at bounding box center [944, 290] width 211 height 468
click at [881, 421] on div at bounding box center [944, 290] width 211 height 468
click at [903, 413] on div at bounding box center [944, 290] width 211 height 468
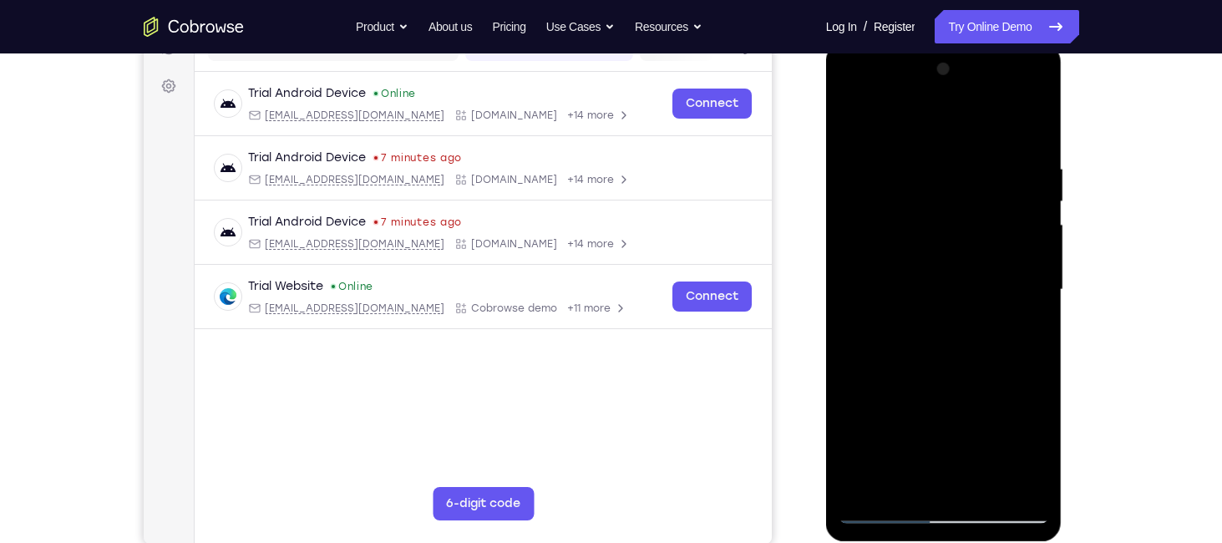
click at [1020, 326] on div at bounding box center [944, 290] width 211 height 468
click at [939, 237] on div at bounding box center [944, 290] width 211 height 468
click at [987, 386] on div at bounding box center [944, 290] width 211 height 468
click at [979, 382] on div at bounding box center [944, 290] width 211 height 468
click at [906, 419] on div at bounding box center [944, 290] width 211 height 468
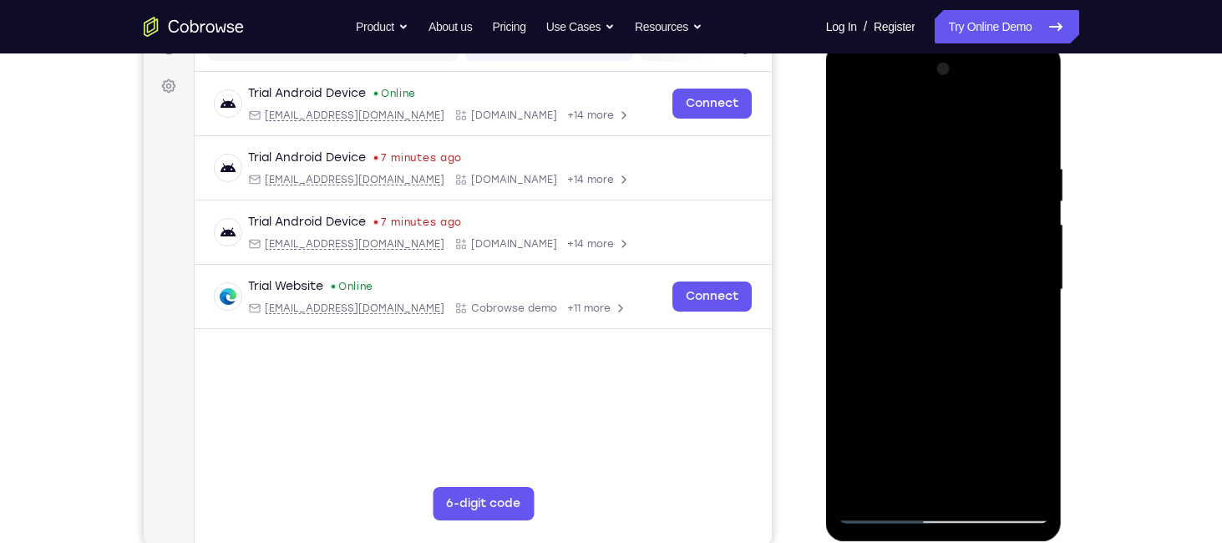
click at [960, 379] on div at bounding box center [944, 290] width 211 height 468
click at [960, 411] on div at bounding box center [944, 290] width 211 height 468
click at [926, 415] on div at bounding box center [944, 290] width 211 height 468
click at [1027, 418] on div at bounding box center [944, 290] width 211 height 468
click at [1028, 323] on div at bounding box center [944, 290] width 211 height 468
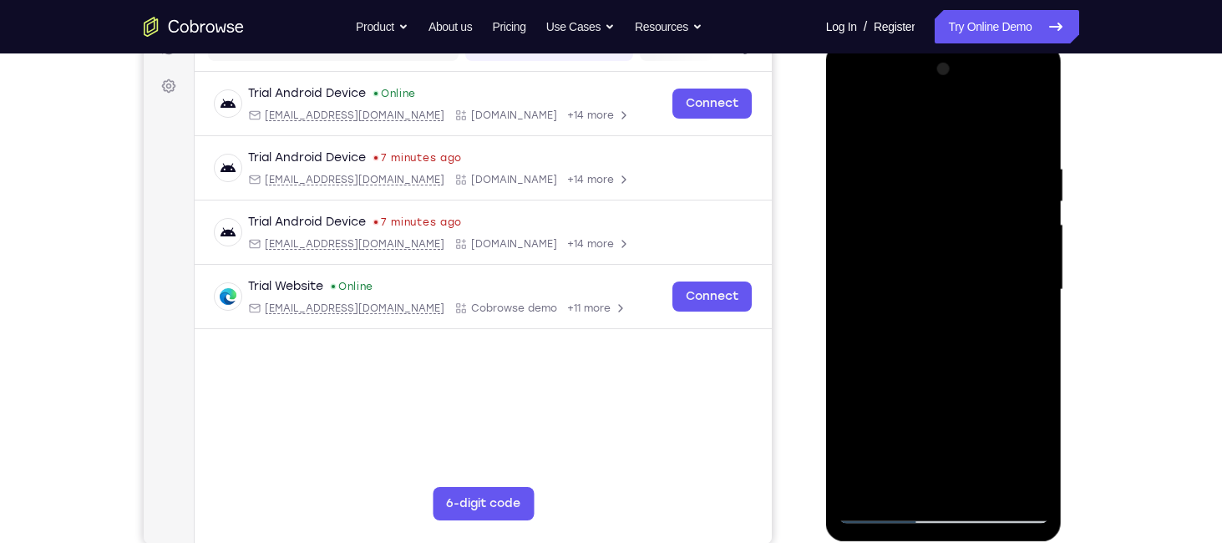
click at [962, 448] on div at bounding box center [944, 290] width 211 height 468
click at [1018, 391] on div at bounding box center [944, 290] width 211 height 468
click at [843, 419] on div at bounding box center [944, 290] width 211 height 468
click at [962, 414] on div at bounding box center [944, 290] width 211 height 468
click at [886, 421] on div at bounding box center [944, 290] width 211 height 468
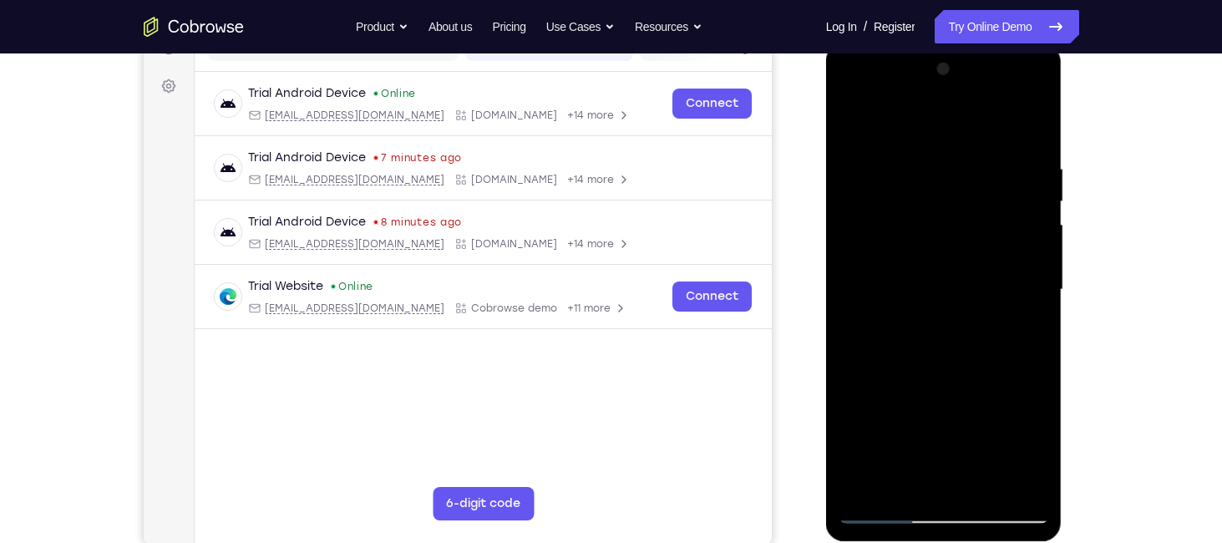
click at [983, 412] on div at bounding box center [944, 290] width 211 height 468
click at [886, 419] on div at bounding box center [944, 290] width 211 height 468
click at [944, 422] on div at bounding box center [944, 290] width 211 height 468
click at [963, 449] on div at bounding box center [944, 290] width 211 height 468
click at [883, 414] on div at bounding box center [944, 290] width 211 height 468
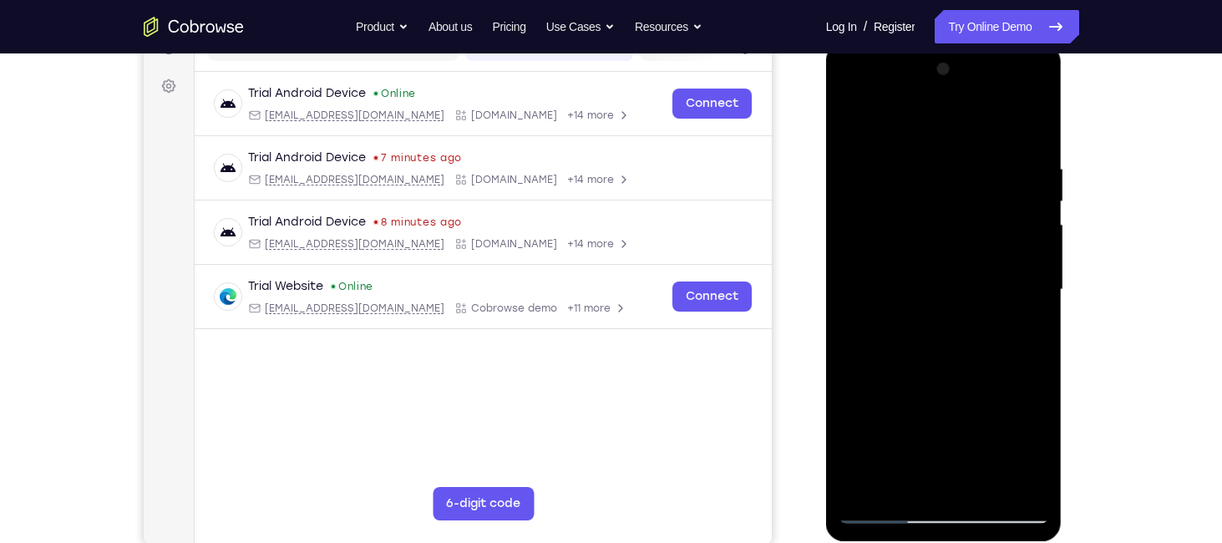
click at [883, 476] on div at bounding box center [944, 290] width 211 height 468
click at [1027, 383] on div at bounding box center [944, 290] width 211 height 468
click at [1017, 306] on div at bounding box center [944, 290] width 211 height 468
click at [1028, 475] on div at bounding box center [944, 290] width 211 height 468
click at [996, 192] on div at bounding box center [944, 290] width 211 height 468
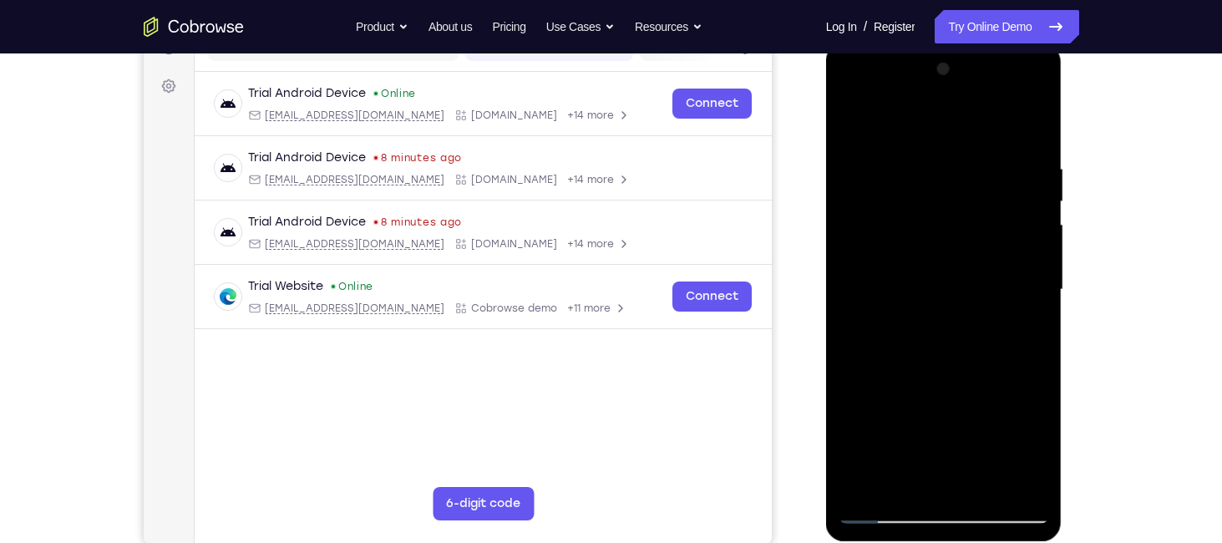
click at [1016, 338] on div at bounding box center [944, 290] width 211 height 468
click at [979, 384] on div at bounding box center [944, 290] width 211 height 468
click at [982, 421] on div at bounding box center [944, 290] width 211 height 468
click at [982, 444] on div at bounding box center [944, 290] width 211 height 468
click at [923, 416] on div at bounding box center [944, 290] width 211 height 468
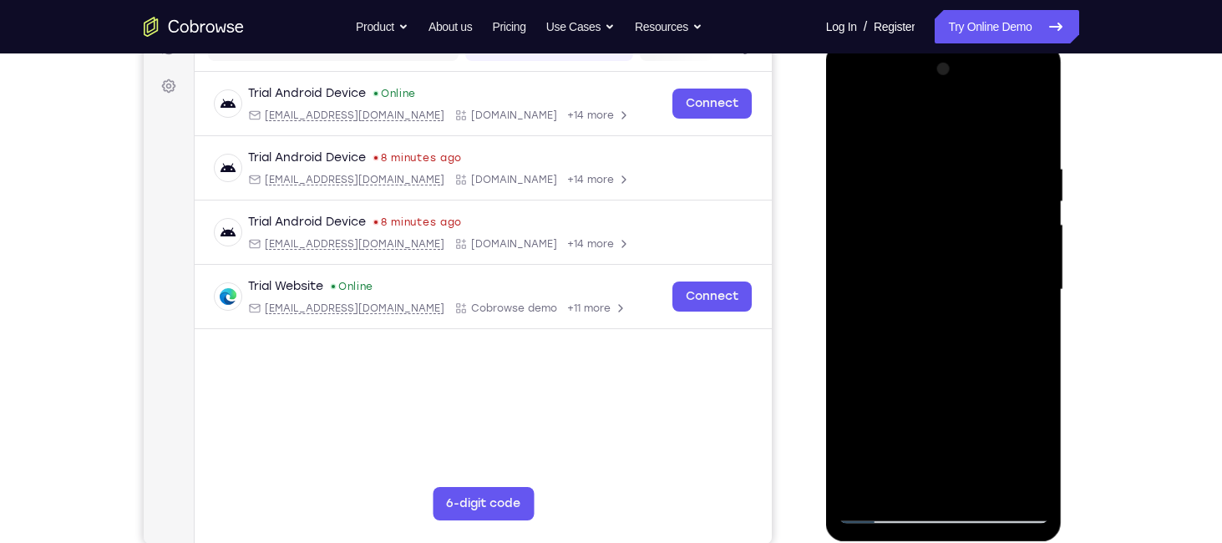
click at [1024, 416] on div at bounding box center [944, 290] width 211 height 468
click at [845, 415] on div at bounding box center [944, 290] width 211 height 468
click at [886, 417] on div at bounding box center [944, 290] width 211 height 468
click at [843, 417] on div at bounding box center [944, 290] width 211 height 468
click at [982, 380] on div at bounding box center [944, 290] width 211 height 468
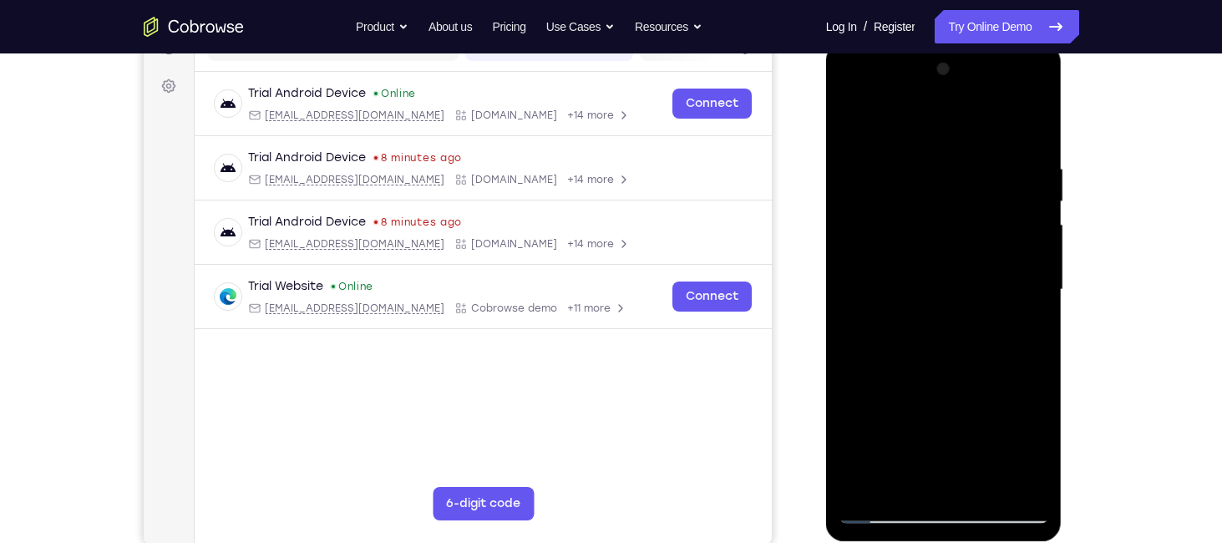
click at [923, 414] on div at bounding box center [944, 290] width 211 height 468
click at [1003, 422] on div at bounding box center [944, 290] width 211 height 468
click at [942, 412] on div at bounding box center [944, 290] width 211 height 468
click at [982, 416] on div at bounding box center [944, 290] width 211 height 468
click at [963, 414] on div at bounding box center [944, 290] width 211 height 468
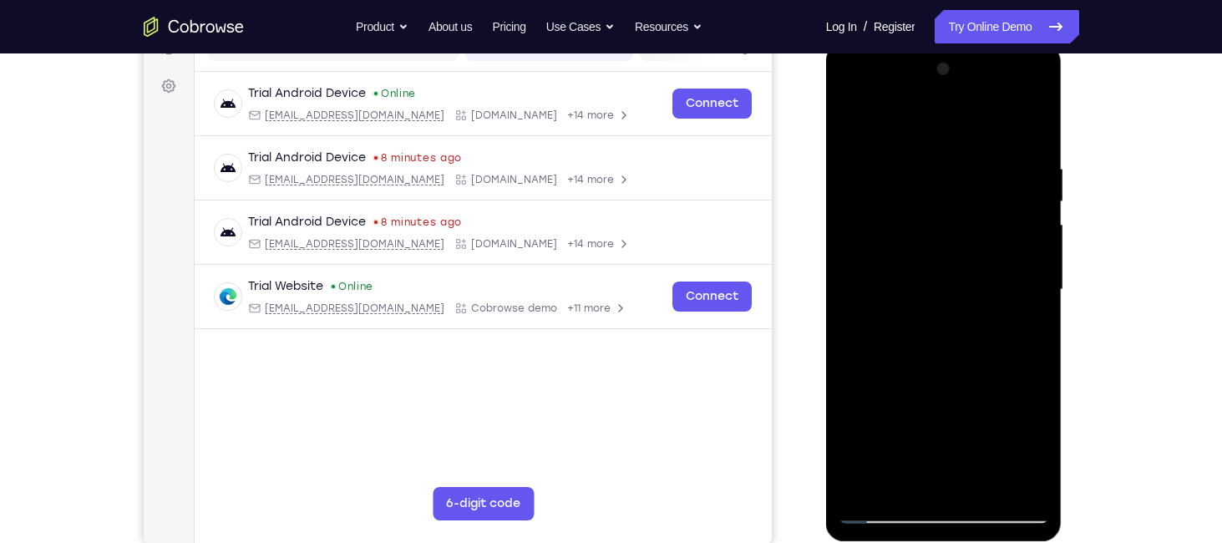
click at [906, 385] on div at bounding box center [944, 290] width 211 height 468
click at [941, 416] on div at bounding box center [944, 290] width 211 height 468
click at [901, 415] on div at bounding box center [944, 290] width 211 height 468
click at [923, 416] on div at bounding box center [944, 290] width 211 height 468
click at [1028, 329] on div at bounding box center [944, 290] width 211 height 468
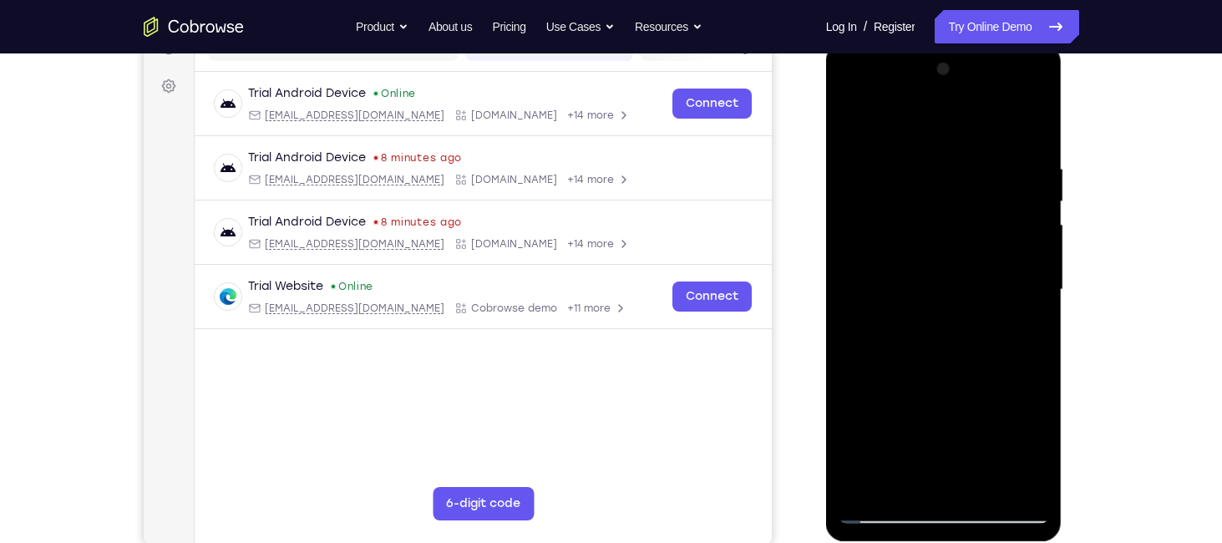
click at [952, 229] on div at bounding box center [944, 290] width 211 height 468
click at [972, 378] on div at bounding box center [944, 290] width 211 height 468
click at [1036, 299] on div at bounding box center [944, 290] width 211 height 468
click at [1020, 447] on div at bounding box center [944, 290] width 211 height 468
click at [888, 422] on div at bounding box center [944, 290] width 211 height 468
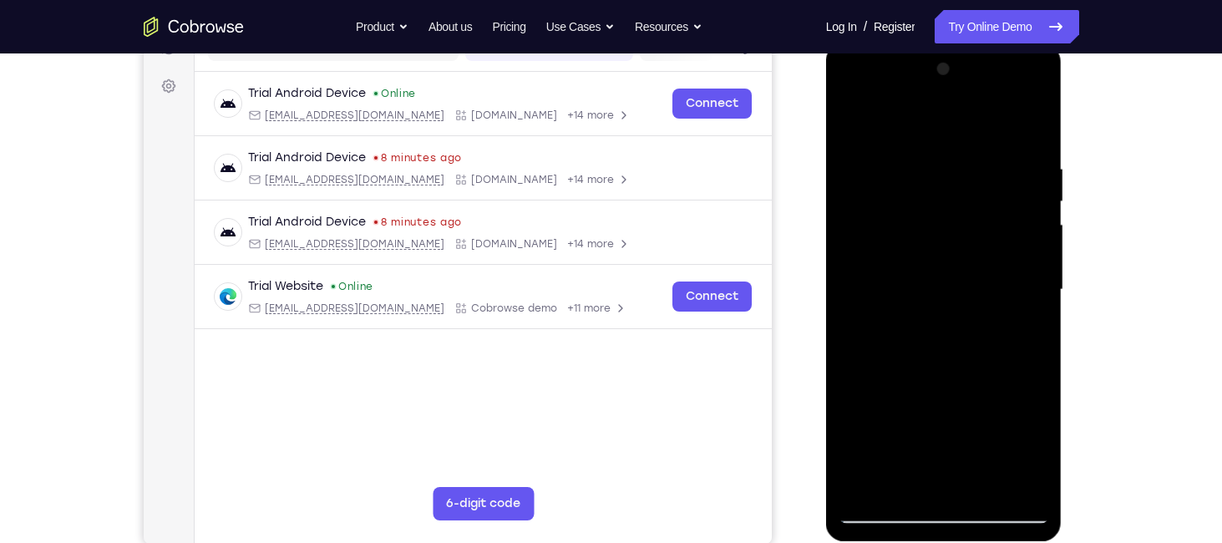
click at [840, 413] on div at bounding box center [944, 290] width 211 height 468
click at [889, 418] on div at bounding box center [944, 290] width 211 height 468
click at [845, 419] on div at bounding box center [944, 290] width 211 height 468
click at [980, 381] on div at bounding box center [944, 290] width 211 height 468
click at [998, 415] on div at bounding box center [944, 290] width 211 height 468
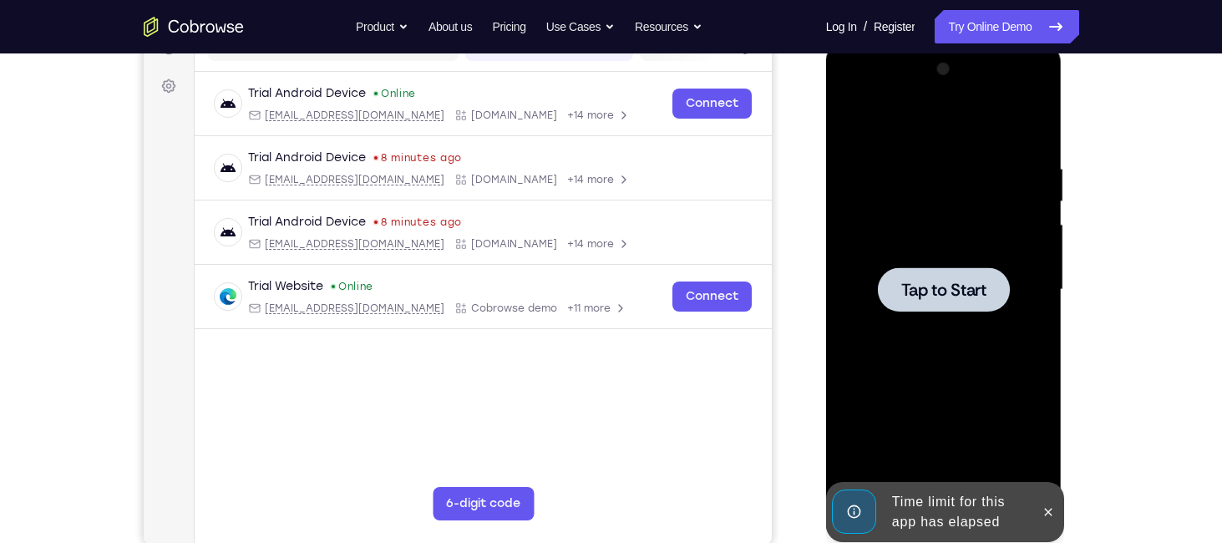
click at [1020, 383] on div at bounding box center [944, 290] width 211 height 468
